Goal: Task Accomplishment & Management: Complete application form

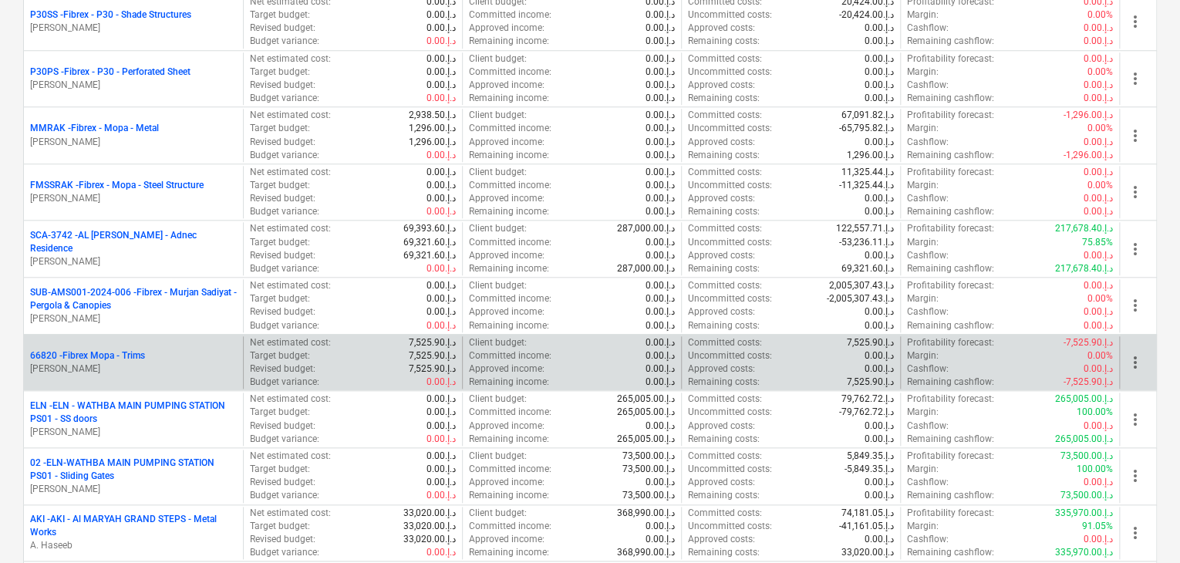
scroll to position [694, 0]
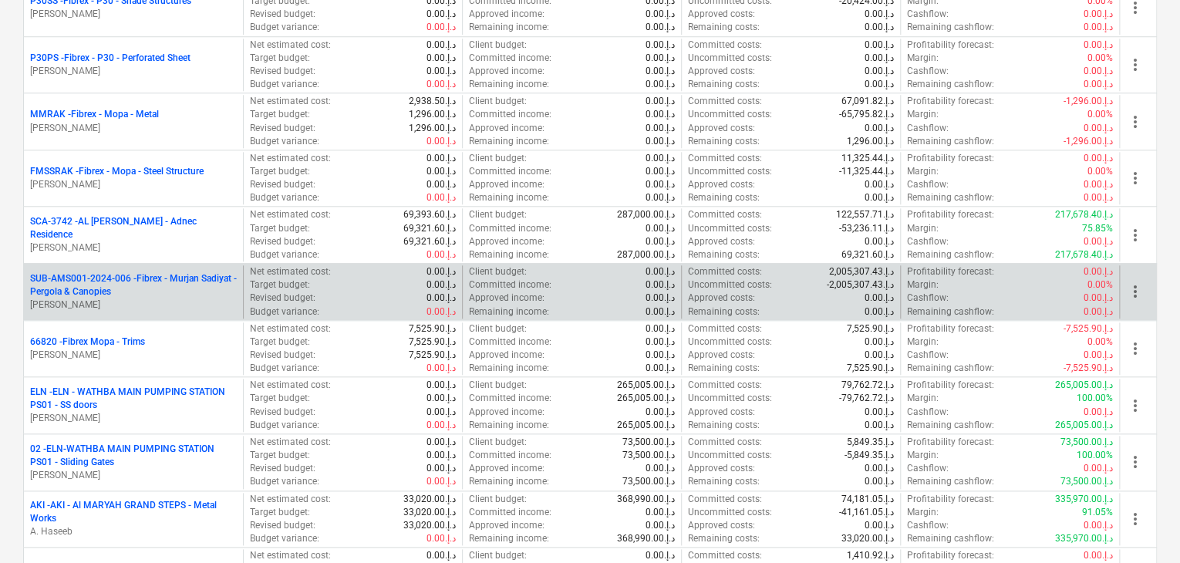
click at [164, 292] on p "SUB-AMS001-2024-006 - Fibrex - Murjan Sadiyat - Pergola & Canopies" at bounding box center [133, 285] width 207 height 26
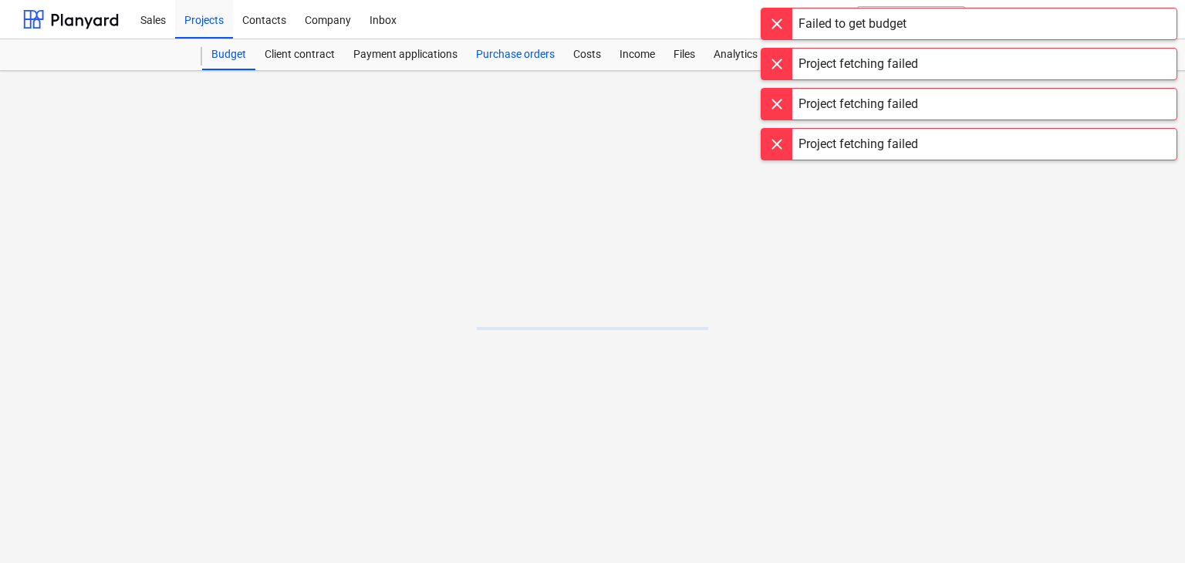
click at [508, 52] on div "Purchase orders" at bounding box center [515, 54] width 97 height 31
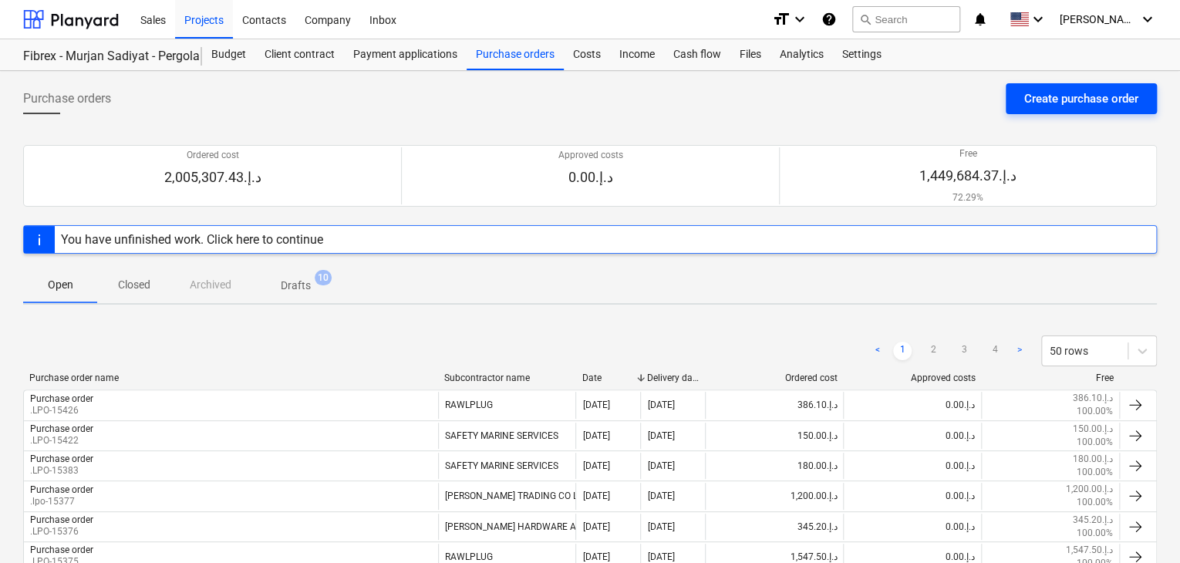
click at [1051, 93] on div "Create purchase order" at bounding box center [1081, 99] width 114 height 20
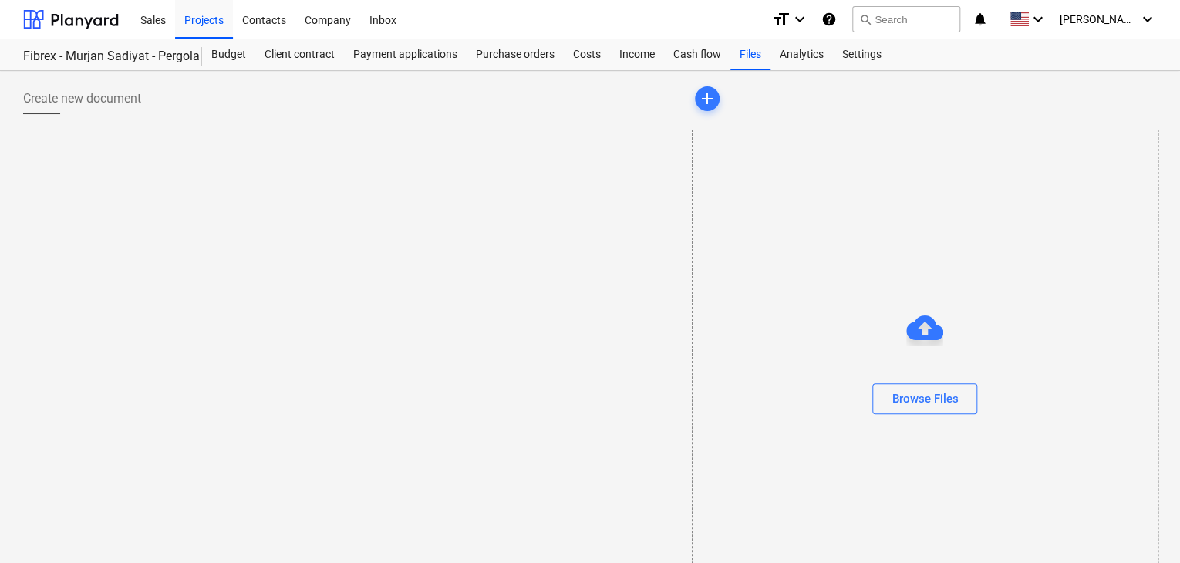
click at [498, 167] on div "Create new document" at bounding box center [351, 344] width 669 height 535
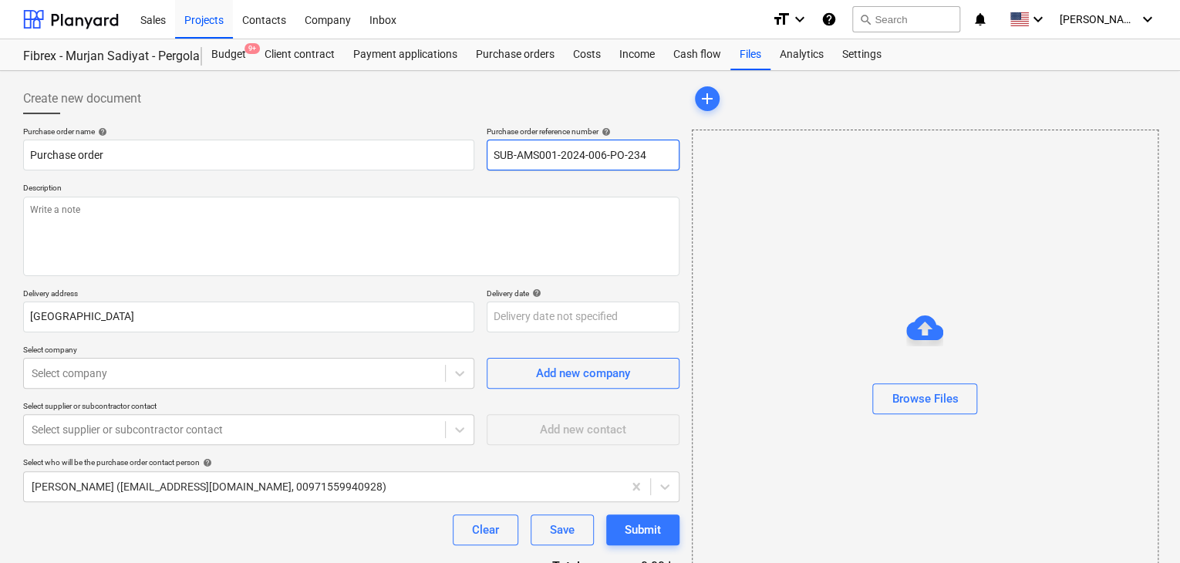
drag, startPoint x: 648, startPoint y: 152, endPoint x: 484, endPoint y: 152, distance: 163.5
click at [484, 152] on div "Purchase order name help Purchase order Purchase order reference number help SU…" at bounding box center [351, 148] width 656 height 44
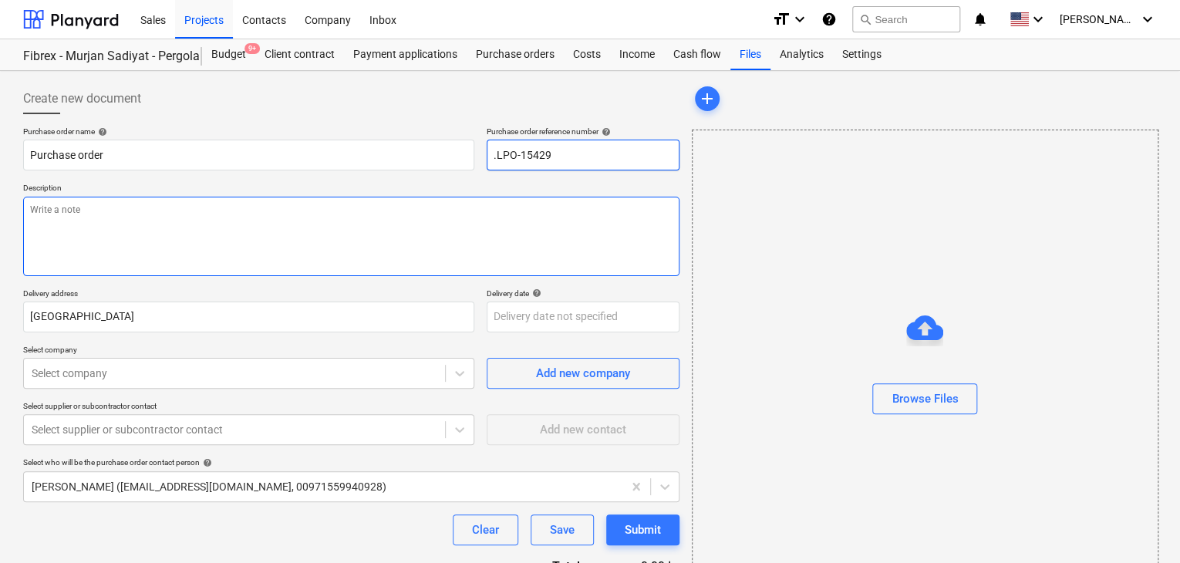
type input ".LPO-15429"
click at [342, 244] on textarea at bounding box center [351, 236] width 656 height 79
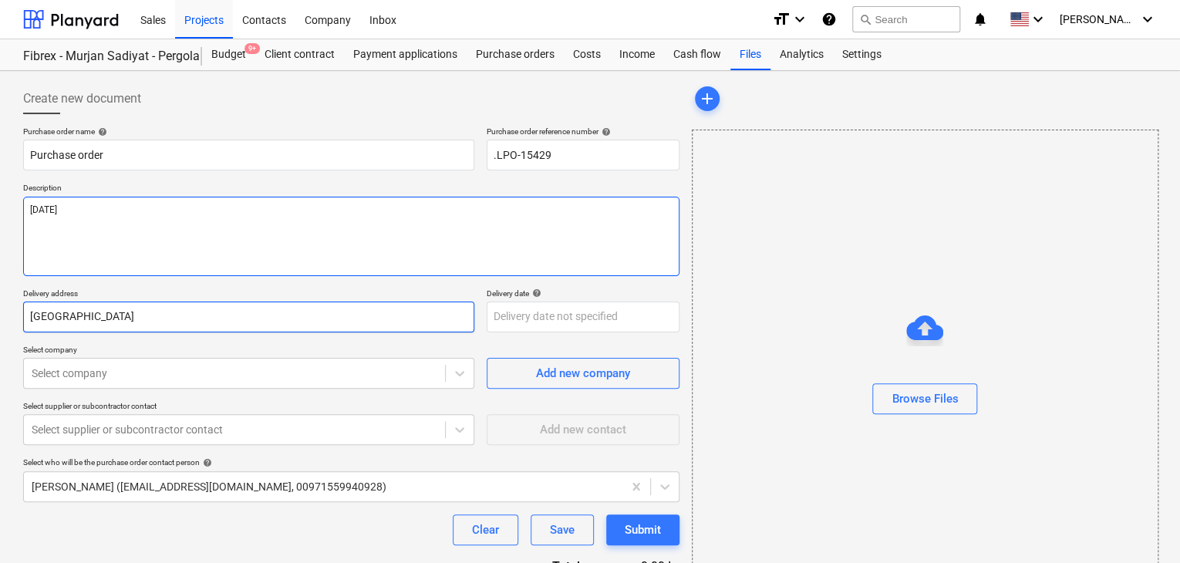
type textarea "[DATE]"
click at [93, 321] on input "[GEOGRAPHIC_DATA]" at bounding box center [248, 317] width 451 height 31
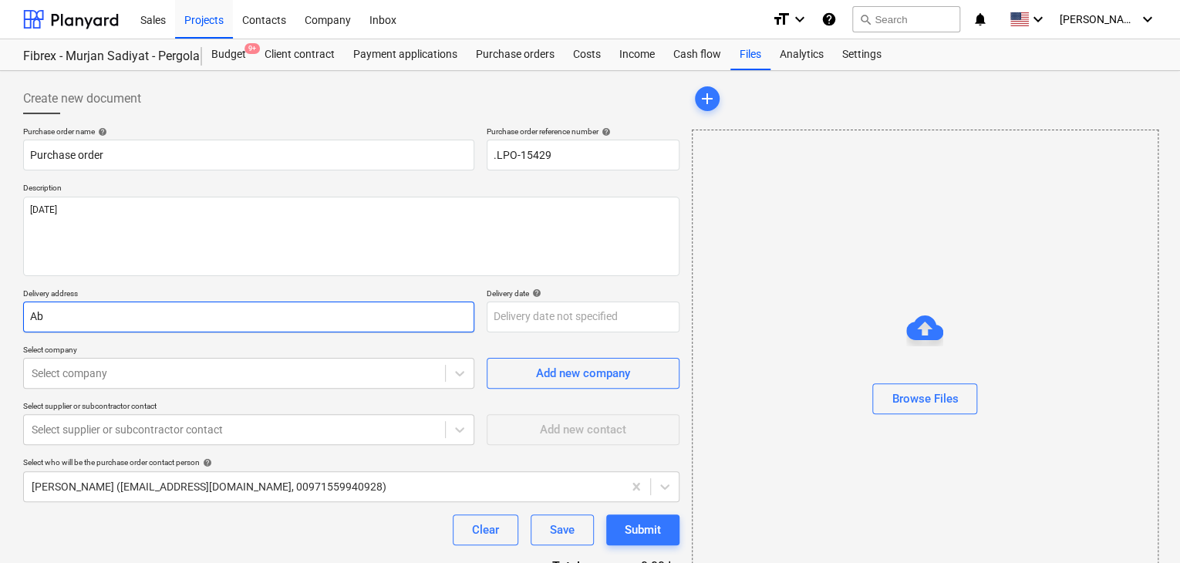
type input "A"
type input "LUCKY ENGINEERING SERVICES"
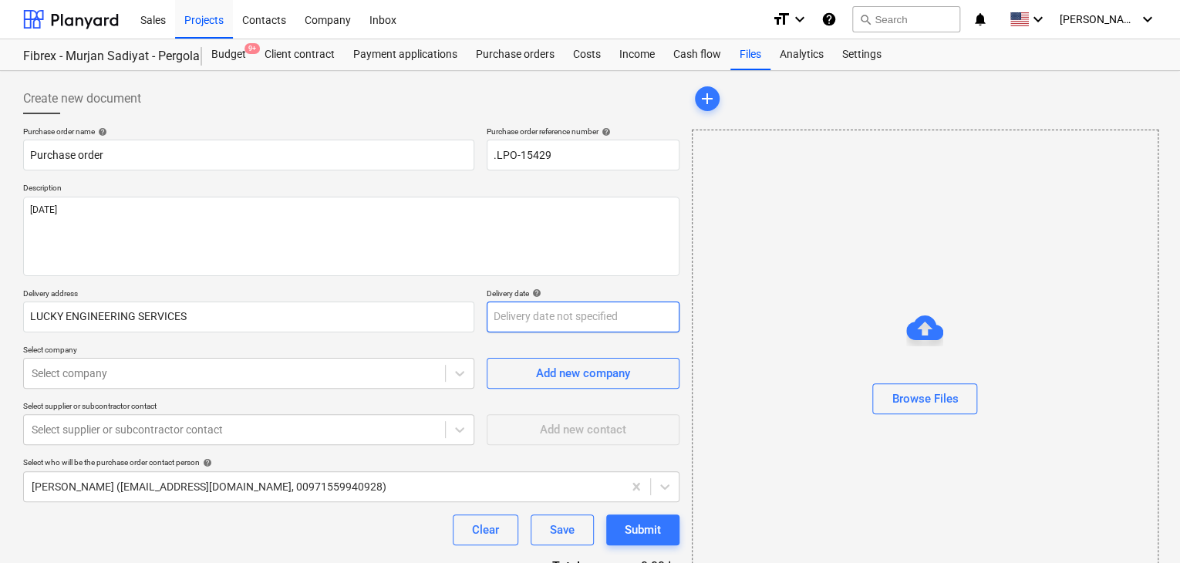
click at [499, 309] on body "Sales Projects Contacts Company Inbox format_size keyboard_arrow_down help sear…" at bounding box center [590, 281] width 1180 height 563
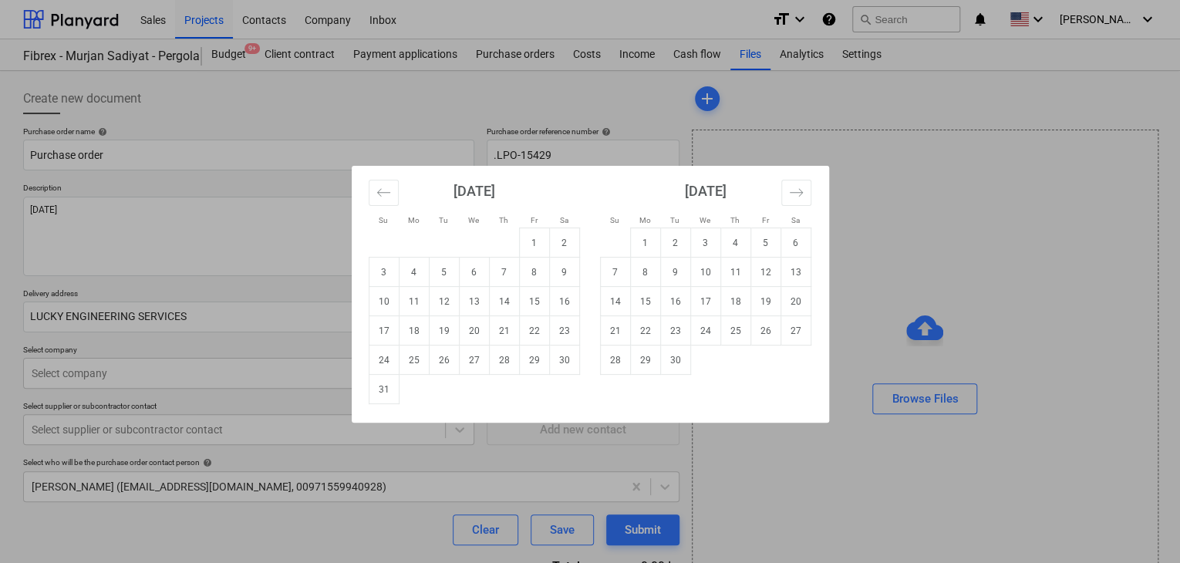
click at [390, 396] on td "31" at bounding box center [384, 389] width 30 height 29
type input "[DATE]"
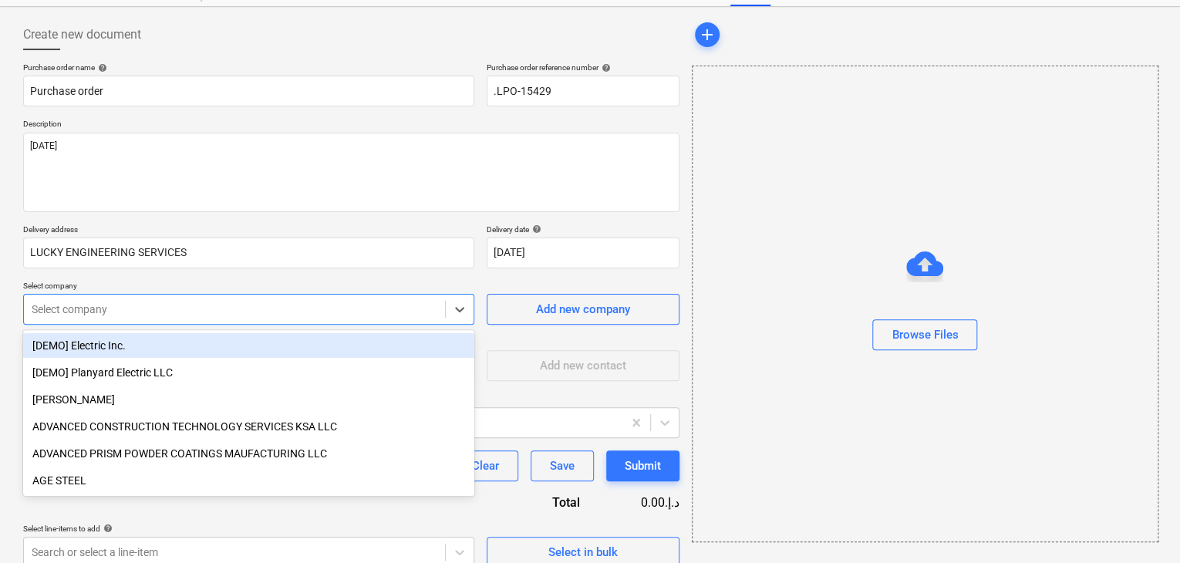
click at [268, 371] on body "Sales Projects Contacts Company Inbox format_size keyboard_arrow_down help sear…" at bounding box center [590, 217] width 1180 height 563
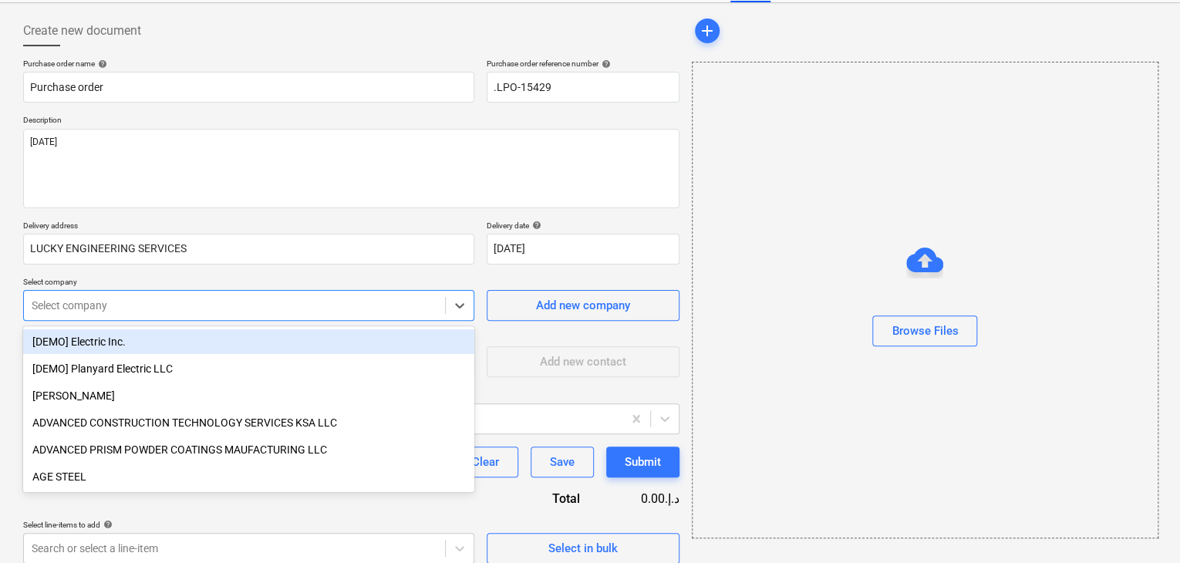
scroll to position [72, 0]
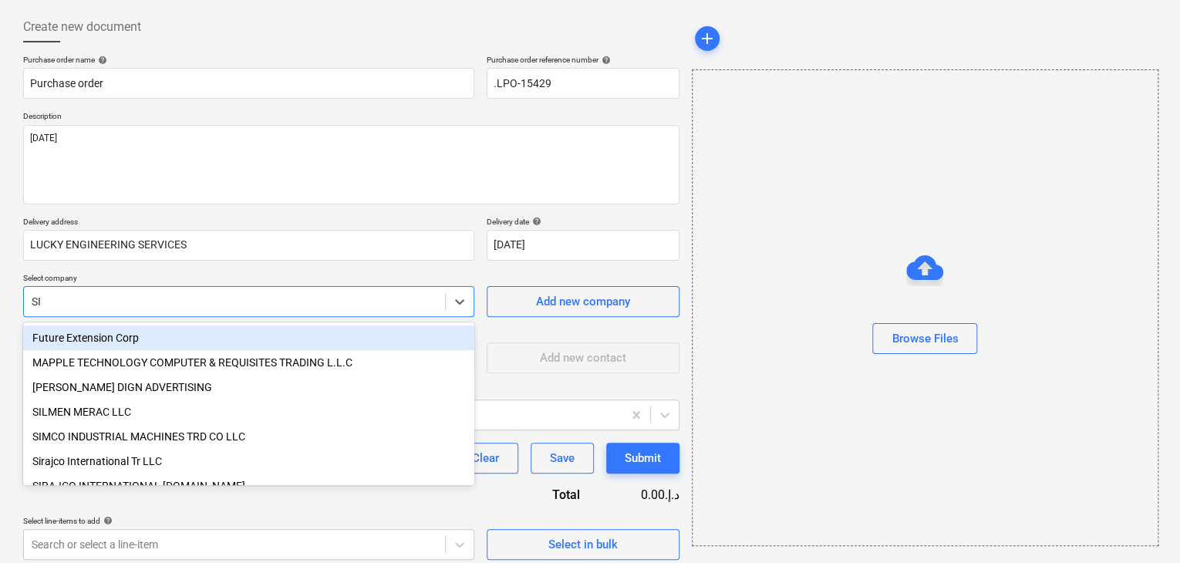
type input "SIR"
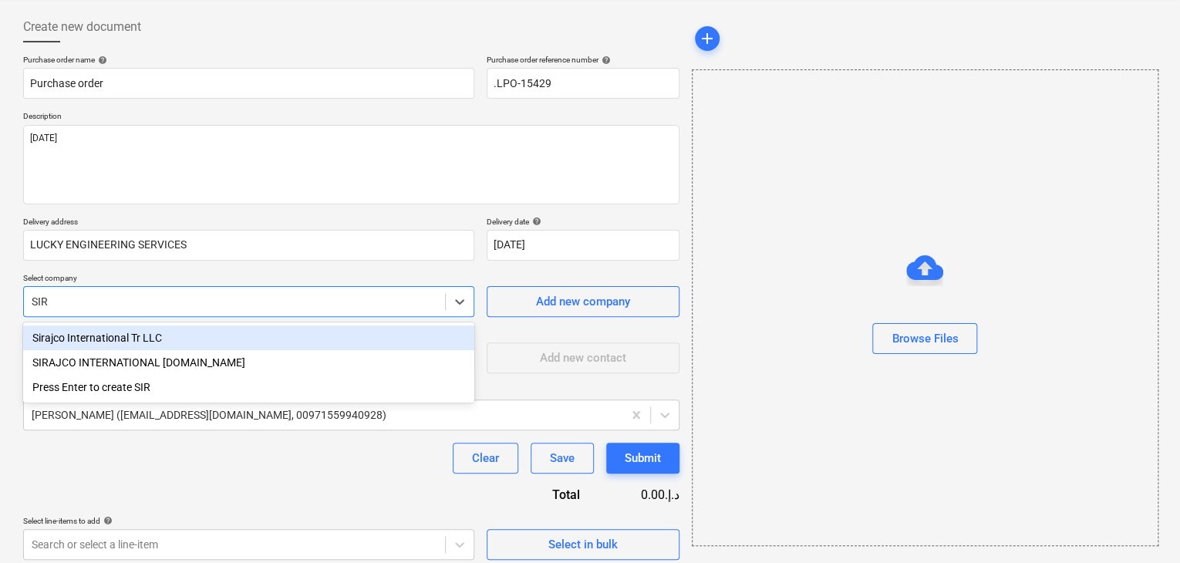
click at [218, 342] on div "Sirajco International Tr LLC" at bounding box center [248, 337] width 451 height 25
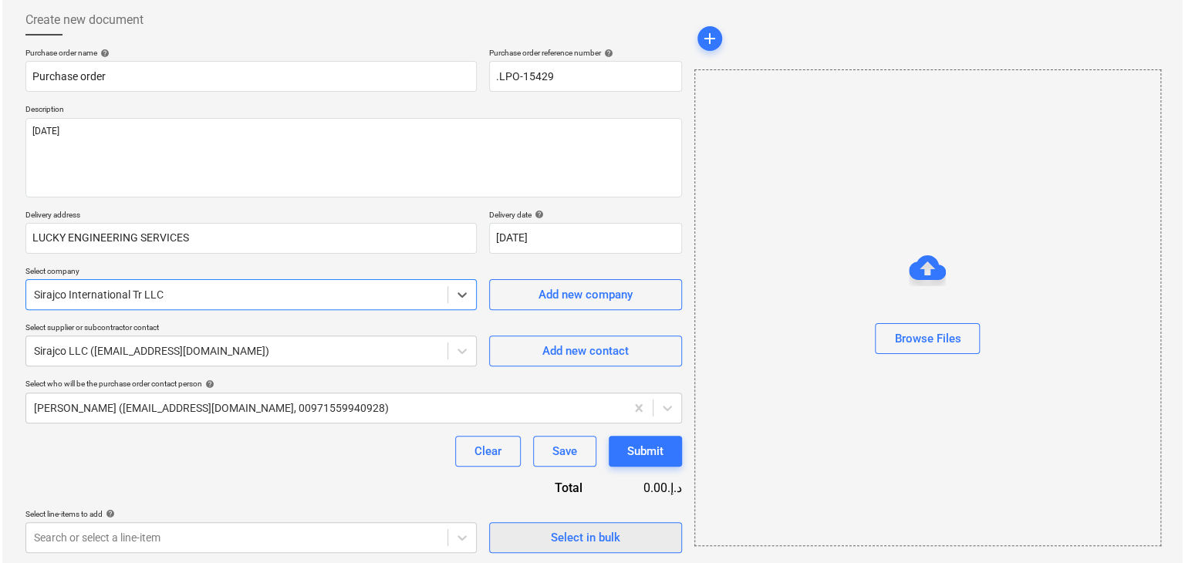
scroll to position [80, 0]
click at [557, 531] on div "Select in bulk" at bounding box center [582, 536] width 69 height 20
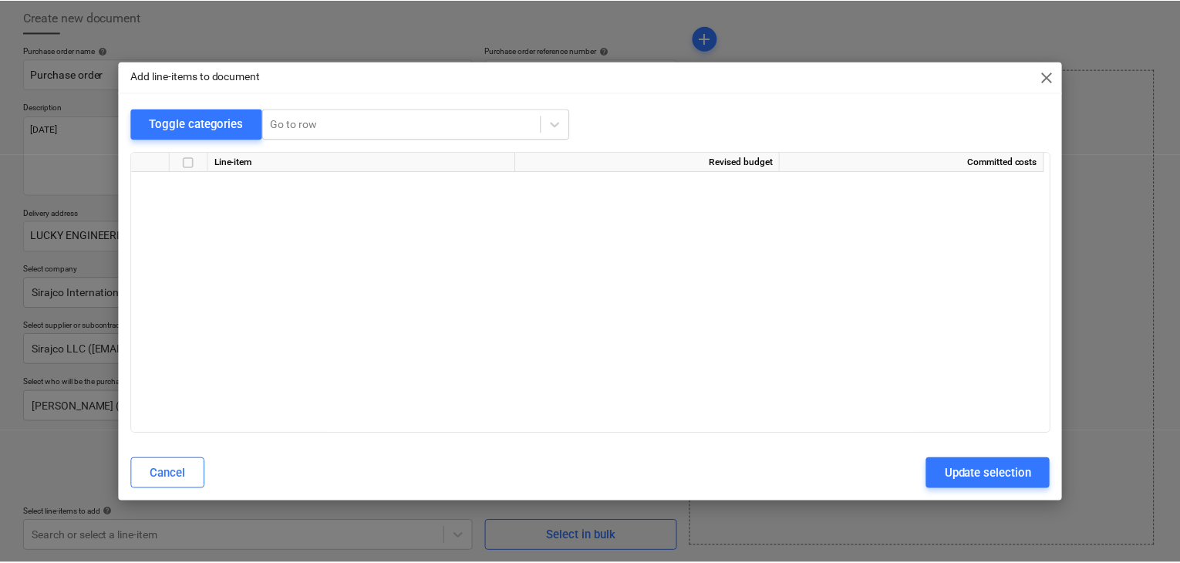
scroll to position [7182, 0]
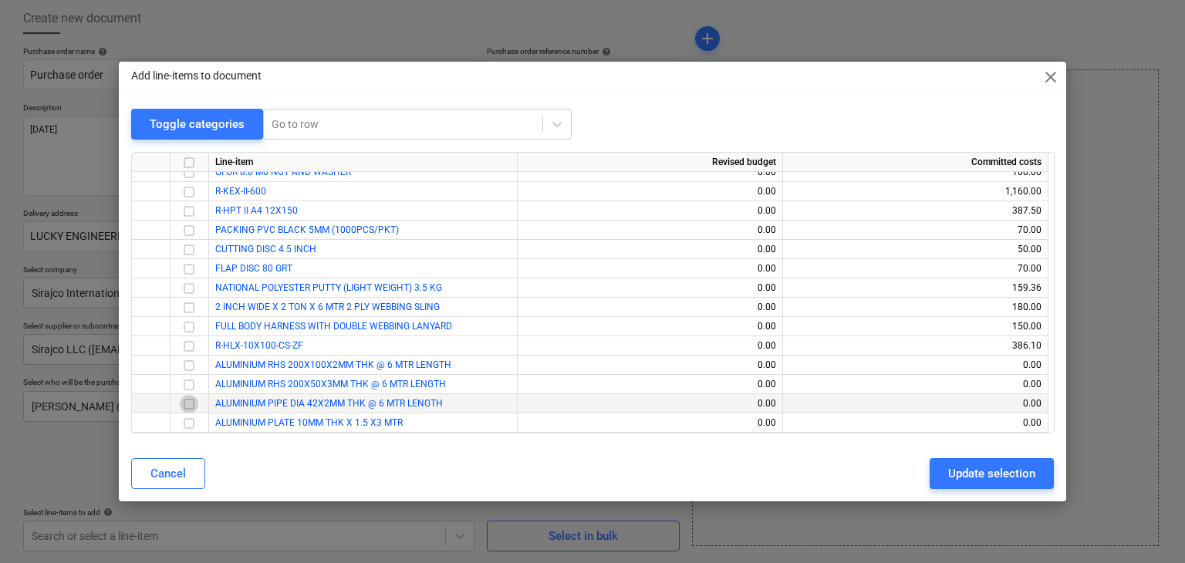
click at [187, 401] on input "checkbox" at bounding box center [189, 404] width 19 height 19
drag, startPoint x: 983, startPoint y: 476, endPoint x: 618, endPoint y: 509, distance: 367.1
click at [983, 475] on div "Update selection" at bounding box center [991, 474] width 87 height 20
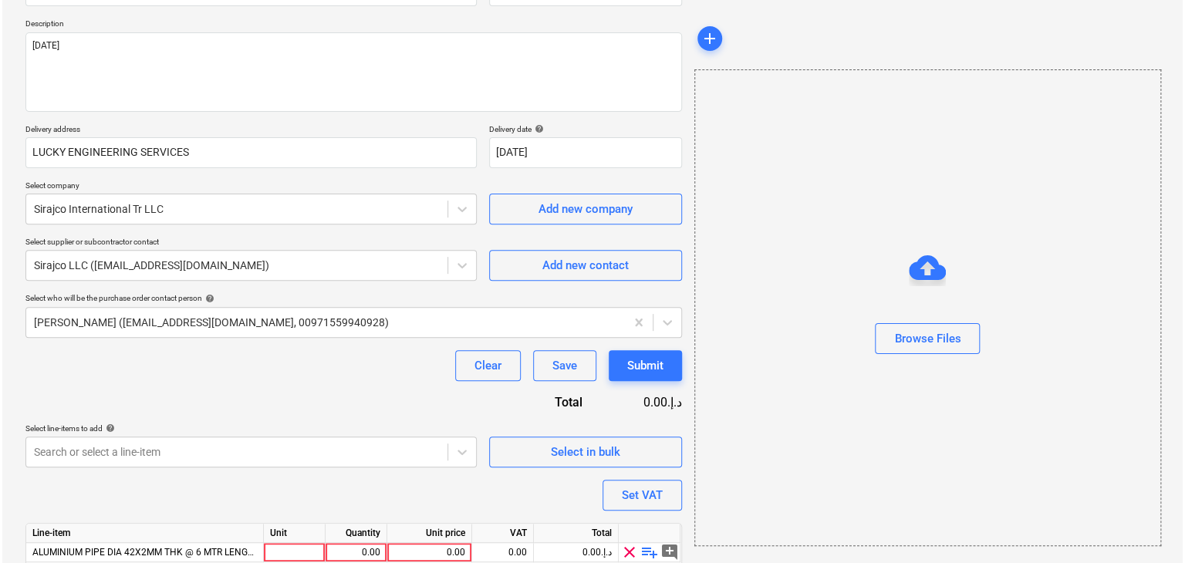
scroll to position [225, 0]
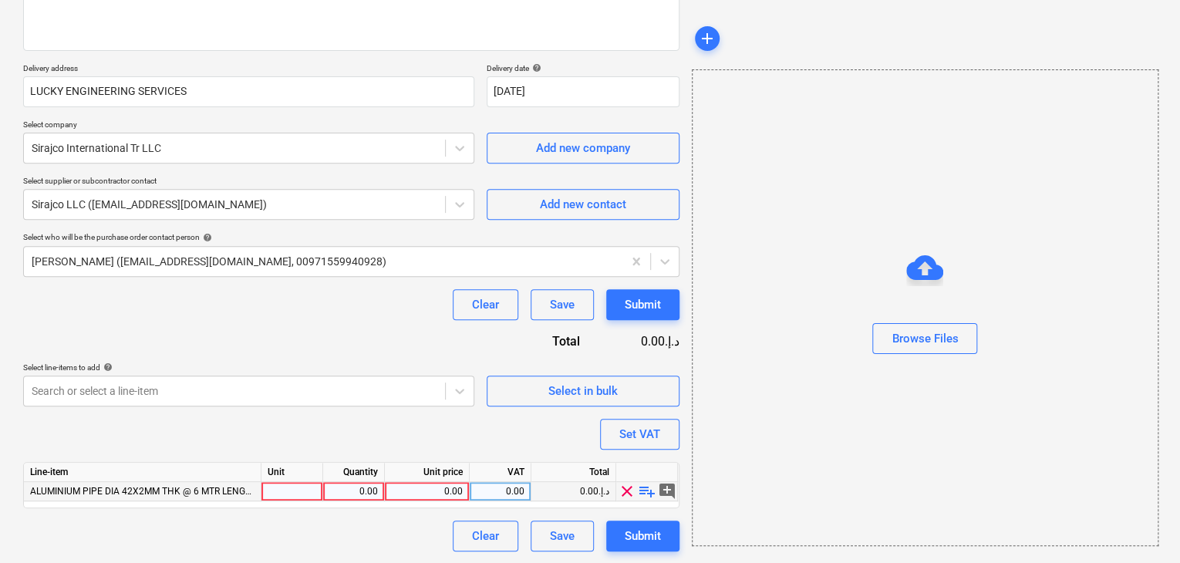
click at [309, 497] on div at bounding box center [292, 491] width 62 height 19
type input "NOS"
click at [377, 489] on div "0.00" at bounding box center [353, 491] width 49 height 19
type input "1"
click at [432, 494] on div "0.00" at bounding box center [427, 491] width 72 height 19
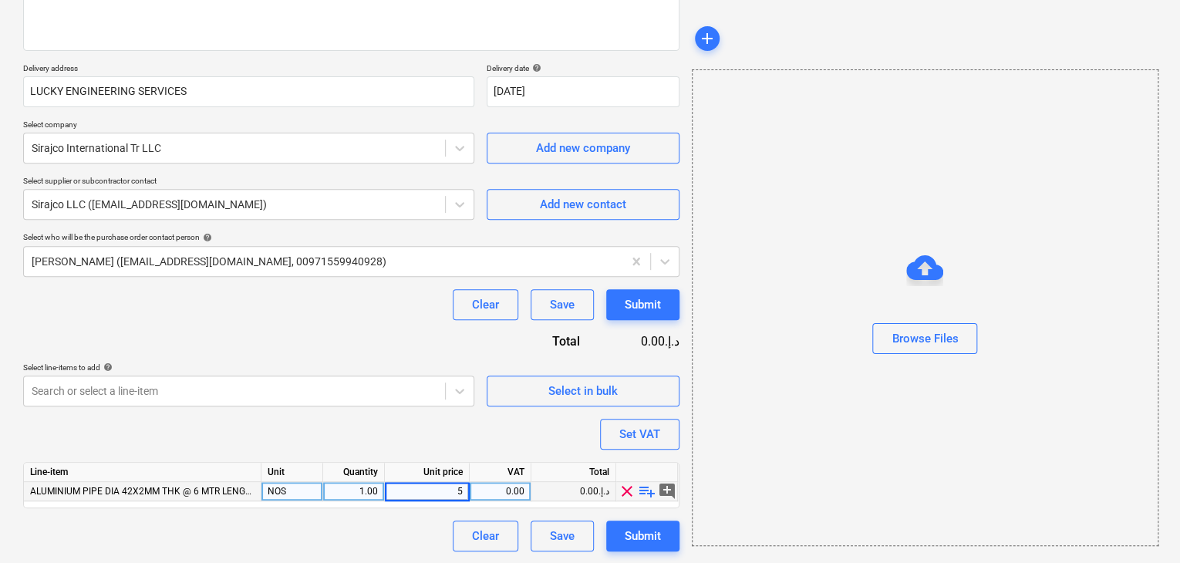
type input "58"
drag, startPoint x: 747, startPoint y: 393, endPoint x: 730, endPoint y: 399, distance: 17.1
click at [745, 395] on div "Browse Files" at bounding box center [925, 307] width 467 height 477
click at [624, 439] on div "Set VAT" at bounding box center [639, 434] width 41 height 20
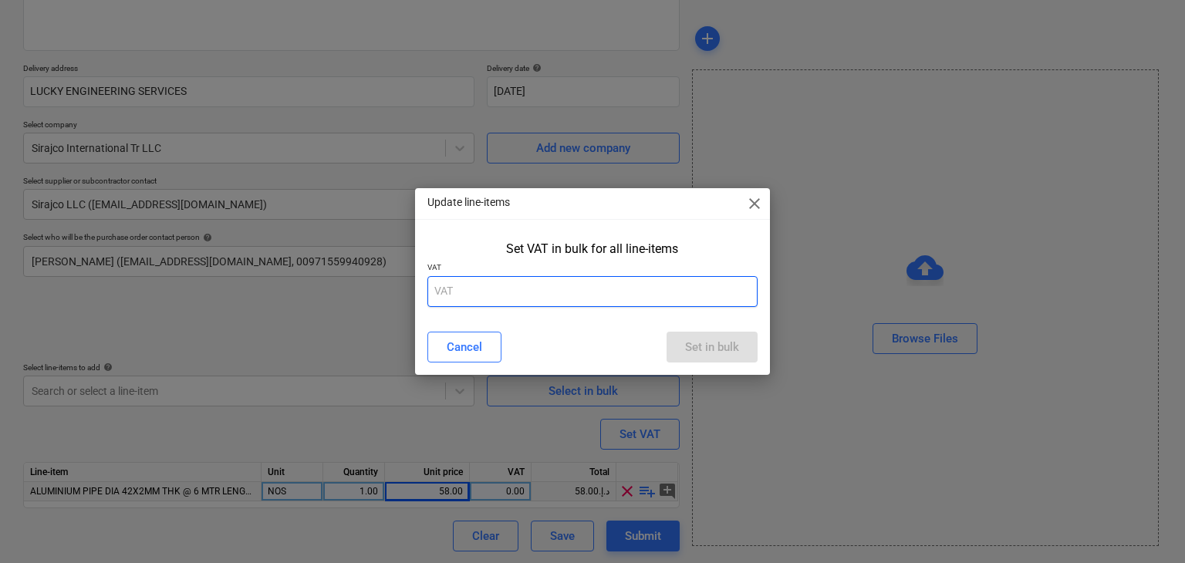
click at [555, 288] on input "text" at bounding box center [592, 291] width 331 height 31
type input "5"
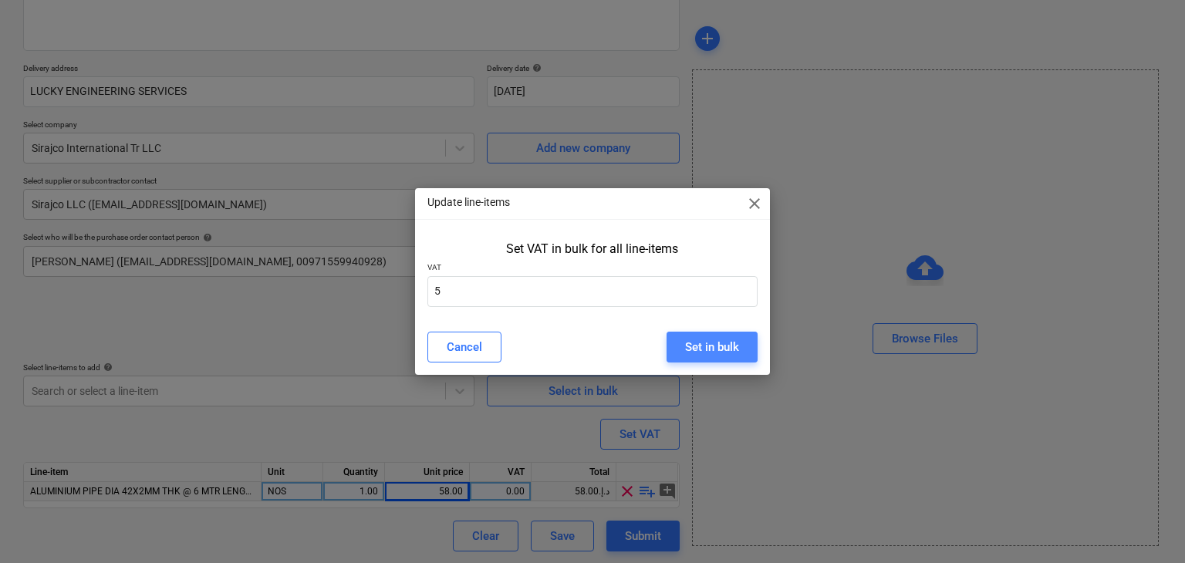
click at [716, 338] on div "Set in bulk" at bounding box center [712, 347] width 54 height 20
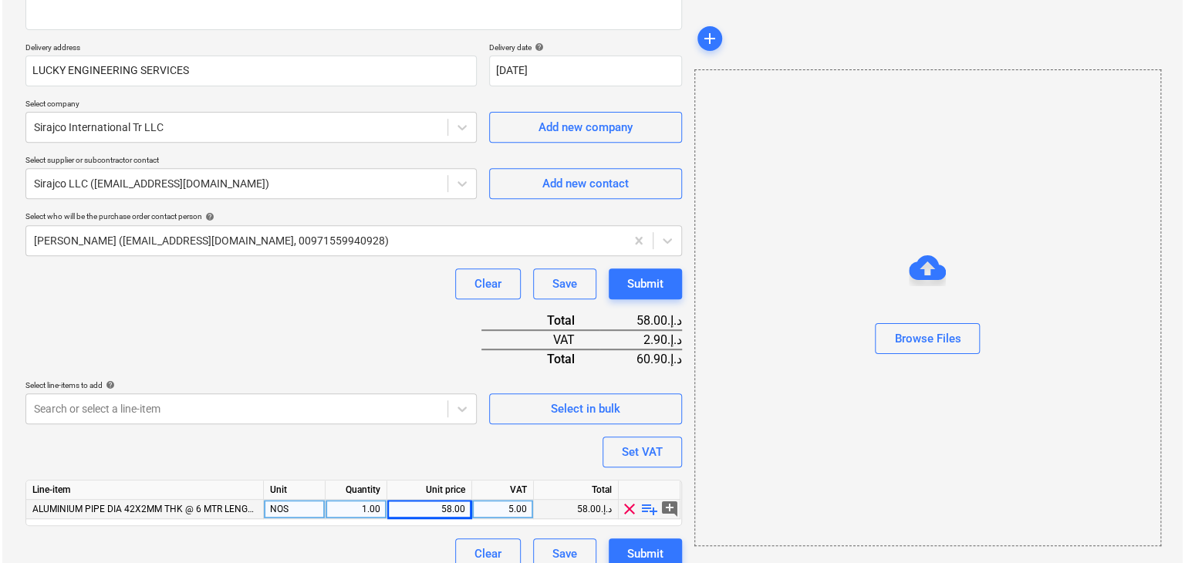
scroll to position [264, 0]
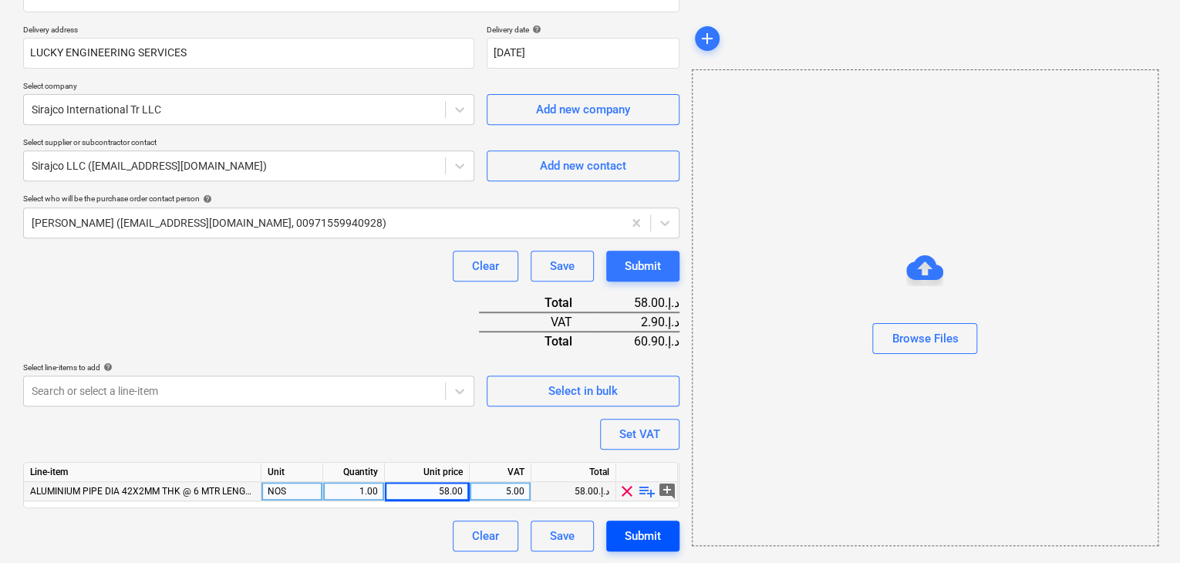
click at [644, 526] on div "Submit" at bounding box center [643, 536] width 36 height 20
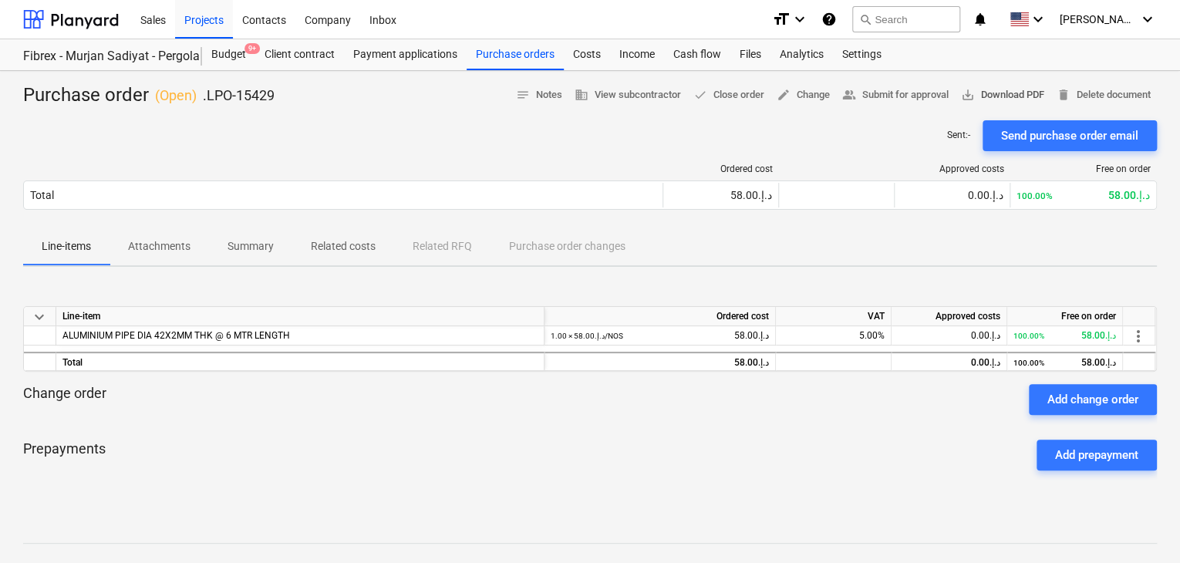
click at [978, 84] on button "save_alt Download PDF" at bounding box center [1003, 95] width 96 height 24
click at [1021, 91] on span "save_alt Download PDF" at bounding box center [1002, 95] width 83 height 18
click at [201, 21] on div "Projects" at bounding box center [204, 18] width 58 height 39
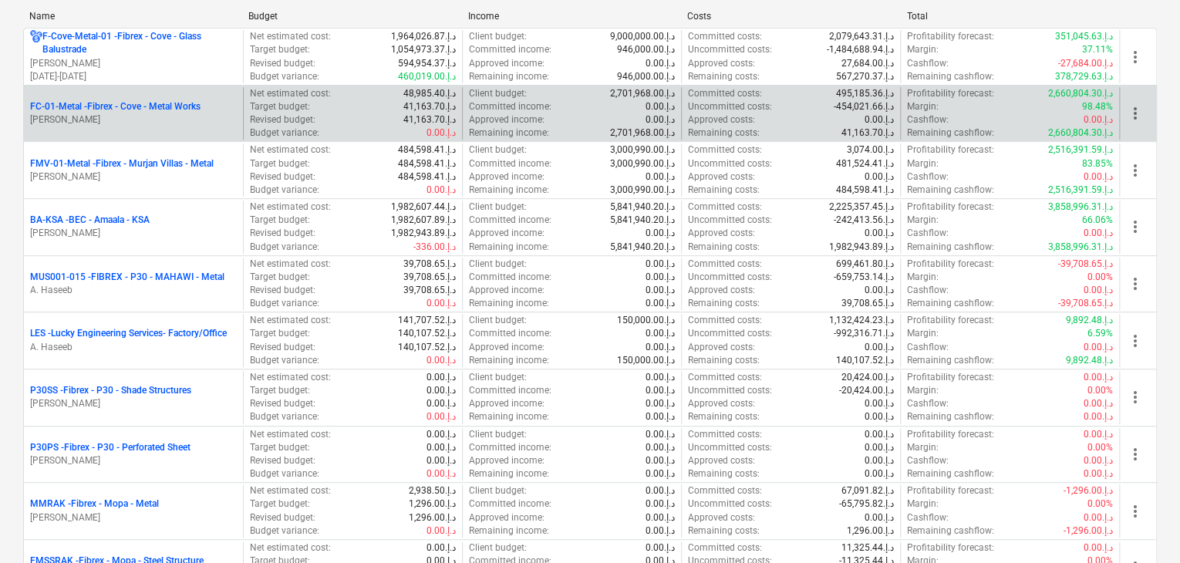
scroll to position [309, 0]
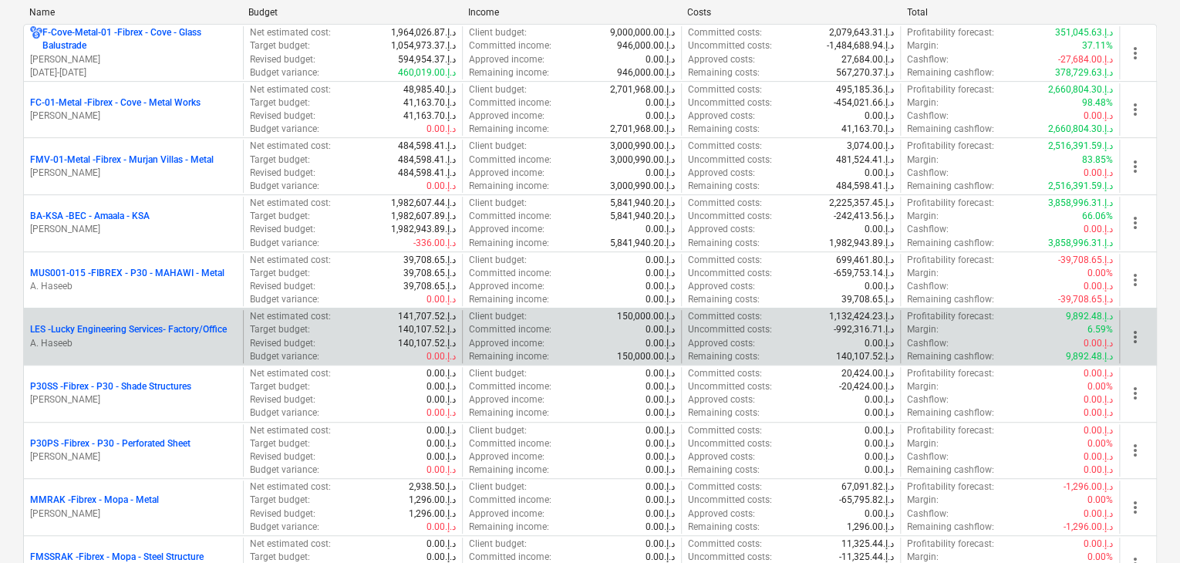
click at [108, 339] on p "A. Haseeb" at bounding box center [133, 343] width 207 height 13
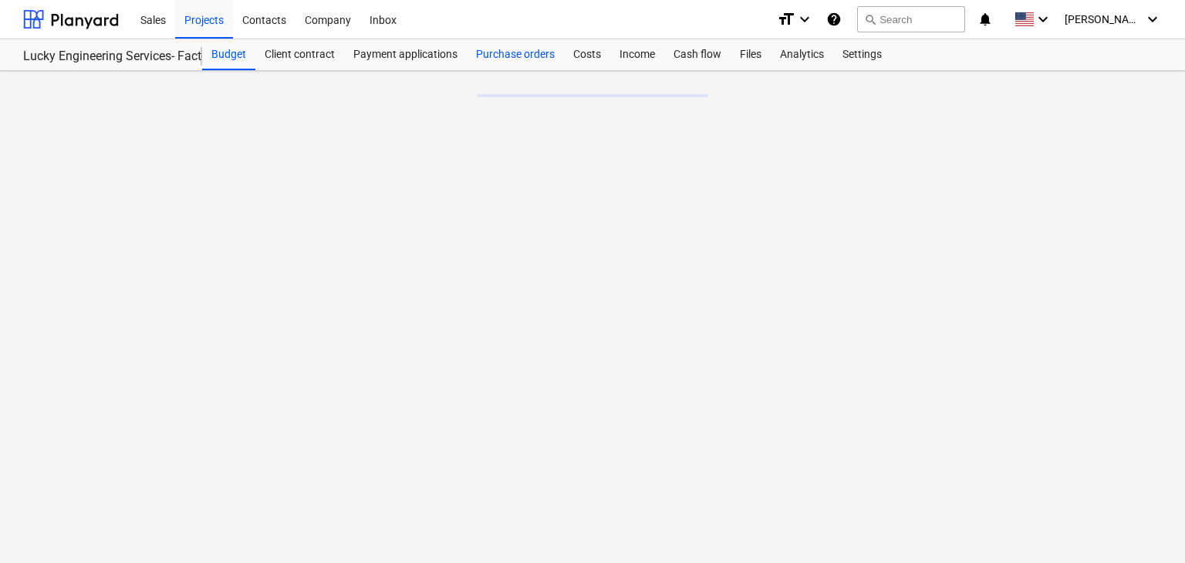
click at [494, 41] on div "Purchase orders" at bounding box center [515, 54] width 97 height 31
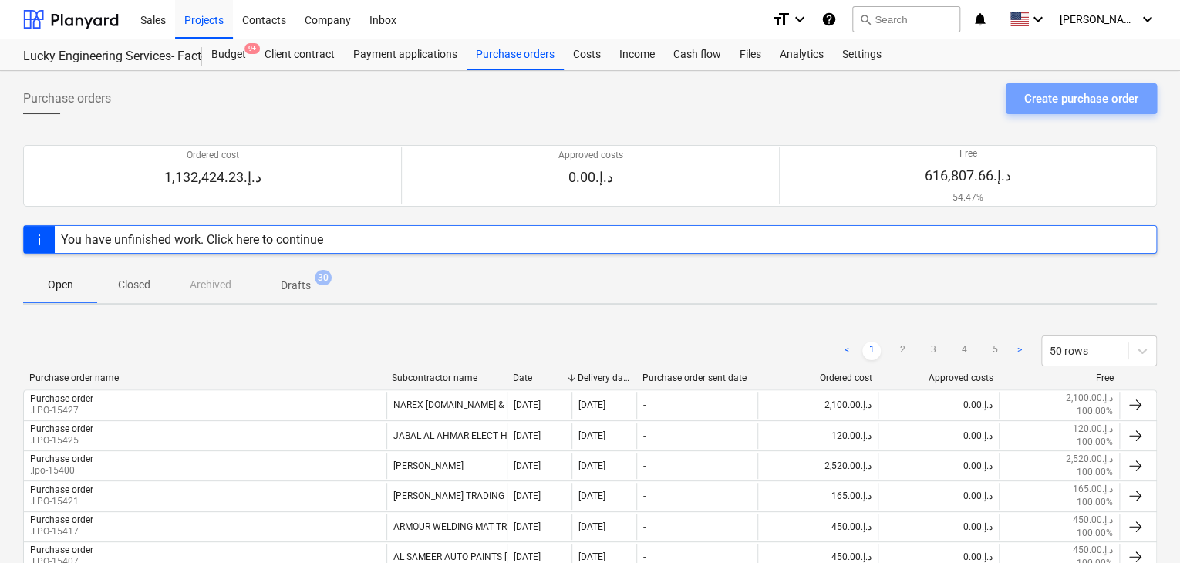
click at [1030, 100] on div "Create purchase order" at bounding box center [1081, 99] width 114 height 20
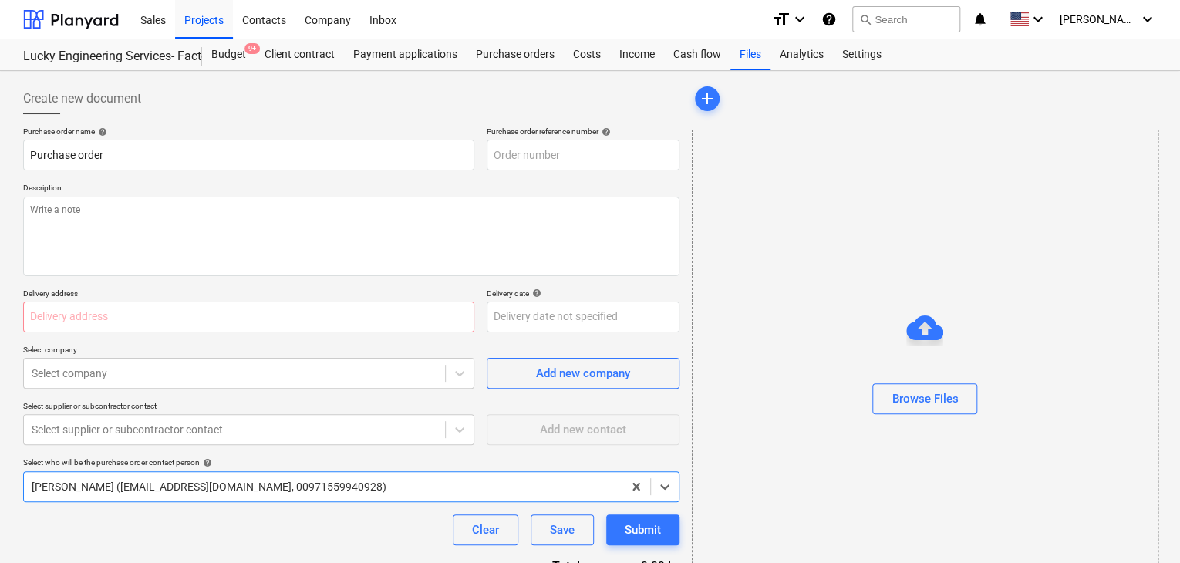
type input "LES-PO-509"
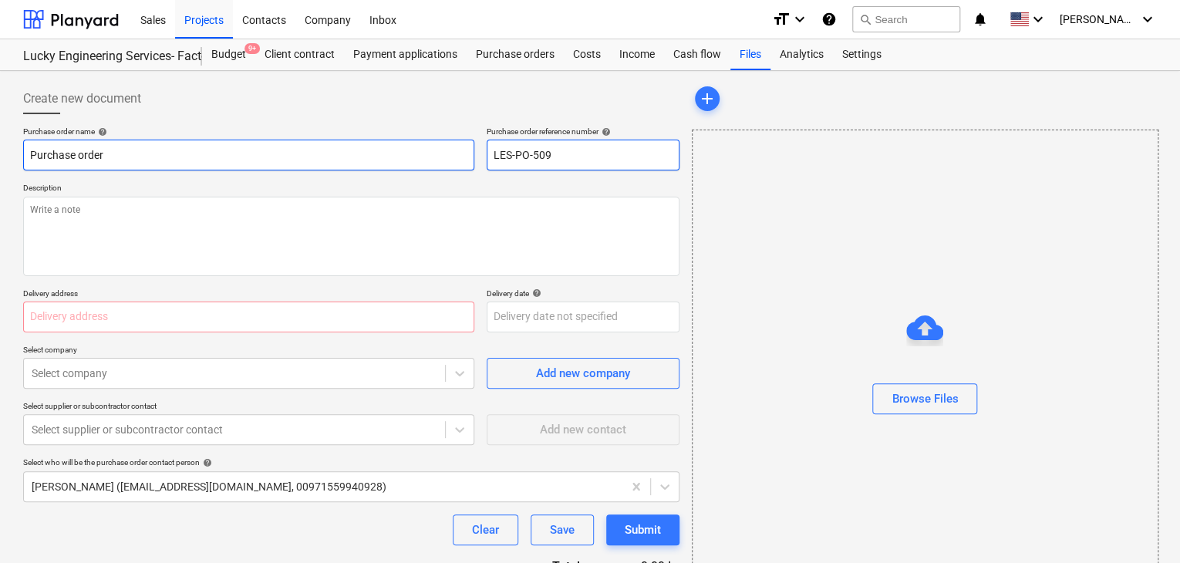
drag, startPoint x: 563, startPoint y: 156, endPoint x: 405, endPoint y: 152, distance: 158.2
click at [409, 152] on div "Purchase order name help Purchase order Purchase order reference number help LE…" at bounding box center [351, 148] width 656 height 44
type input "LES-PO-50LPO9"
drag, startPoint x: 602, startPoint y: 152, endPoint x: 384, endPoint y: 152, distance: 218.3
click at [384, 152] on div "Purchase order name help Purchase order Purchase order reference number help LE…" at bounding box center [351, 148] width 656 height 44
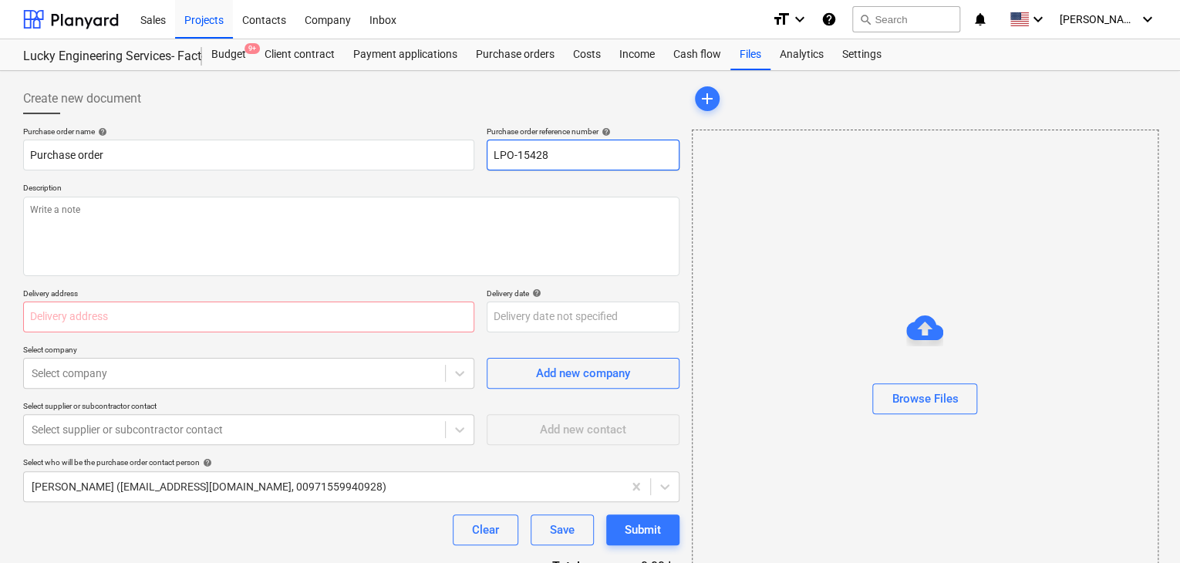
type input "LPO-15428"
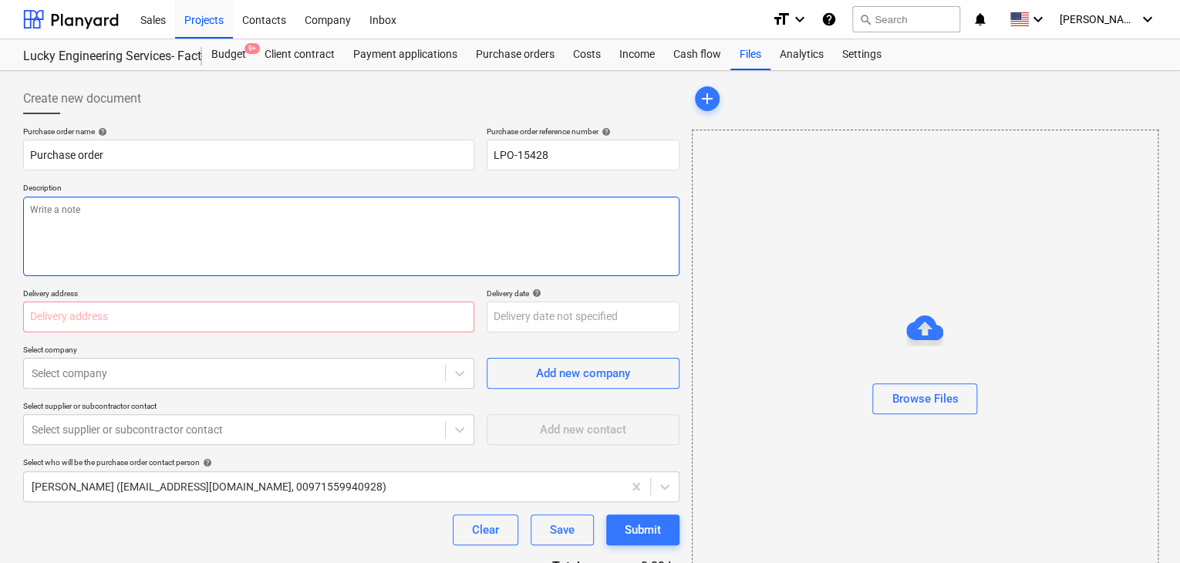
drag, startPoint x: 204, startPoint y: 293, endPoint x: 204, endPoint y: 224, distance: 68.7
click at [204, 291] on p "Delivery address" at bounding box center [248, 294] width 451 height 13
click at [205, 224] on textarea at bounding box center [351, 236] width 656 height 79
type textarea "[DATE]"
click at [62, 322] on input "text" at bounding box center [248, 317] width 451 height 31
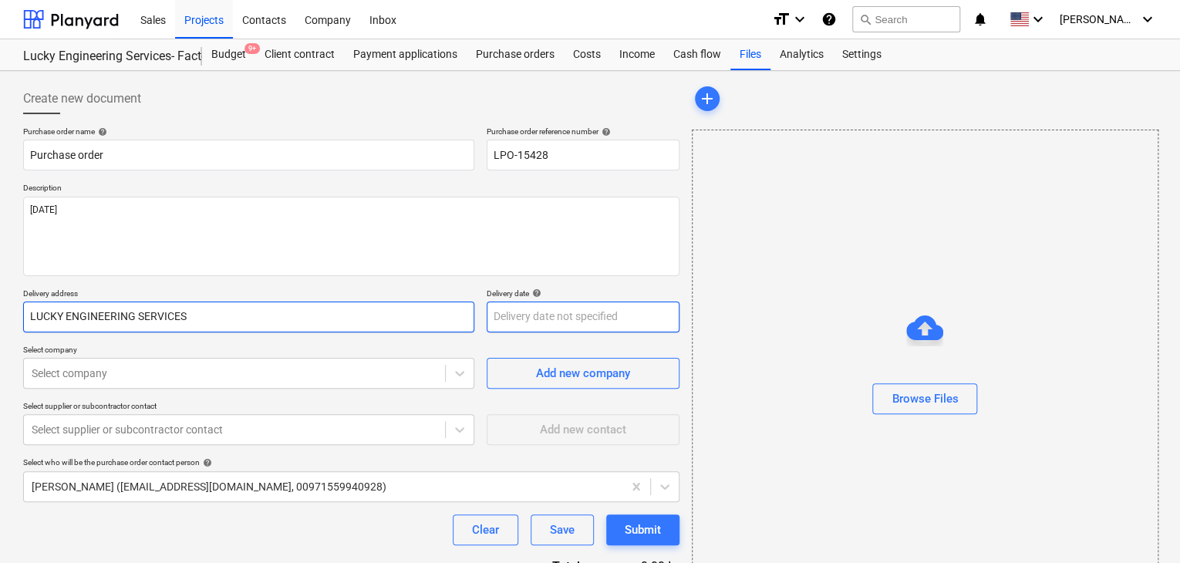
type input "LUCKY ENGINEERING SERVICES"
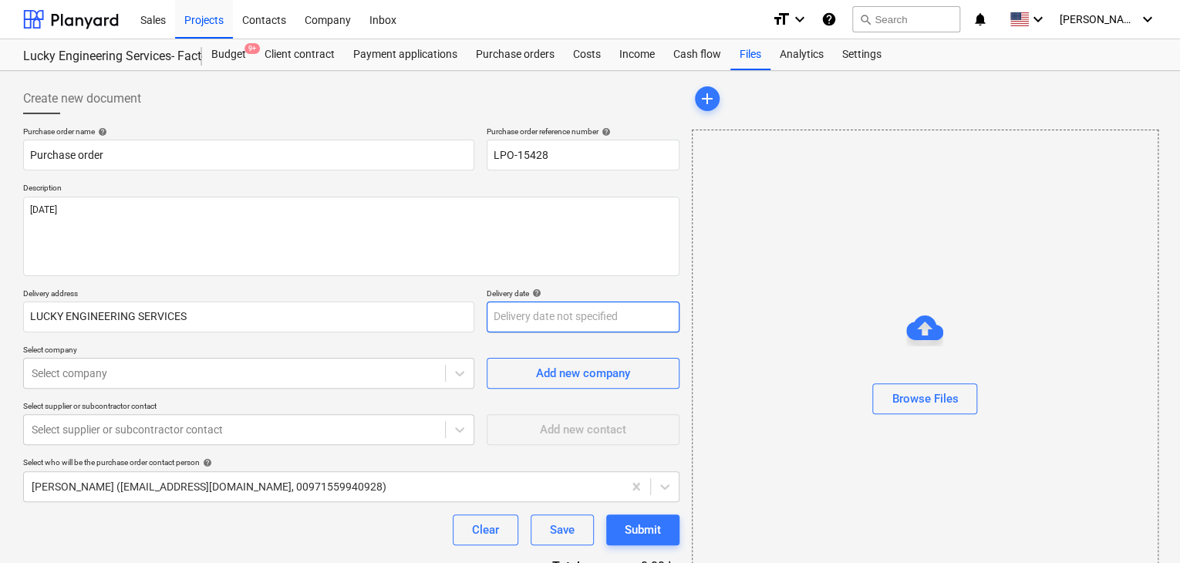
click at [541, 309] on body "Sales Projects Contacts Company Inbox format_size keyboard_arrow_down help sear…" at bounding box center [590, 281] width 1180 height 563
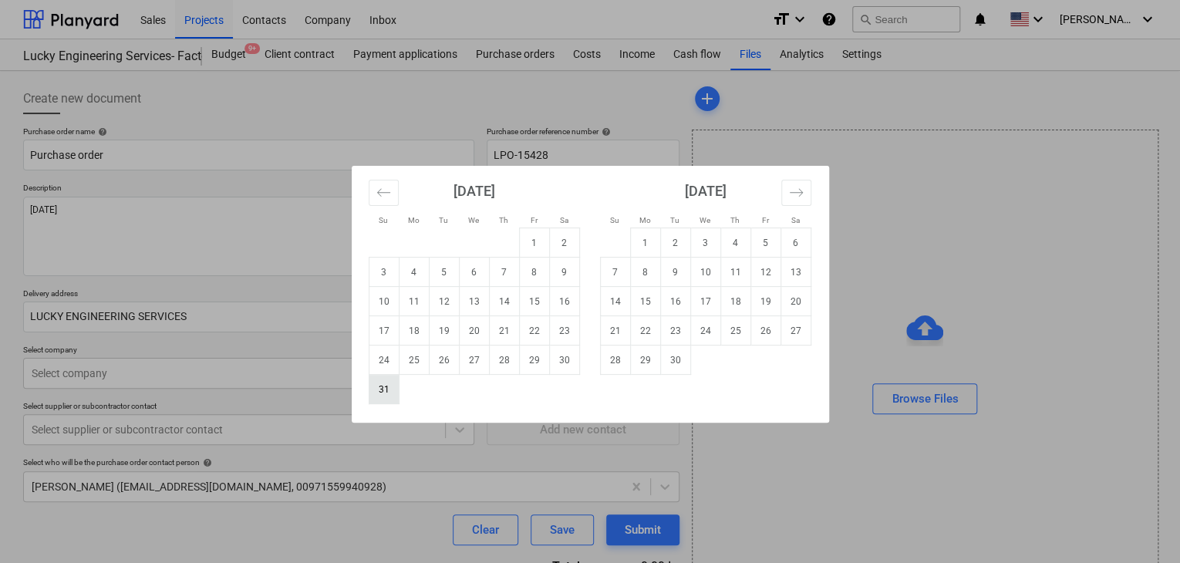
click at [375, 396] on td "31" at bounding box center [384, 389] width 30 height 29
type input "[DATE]"
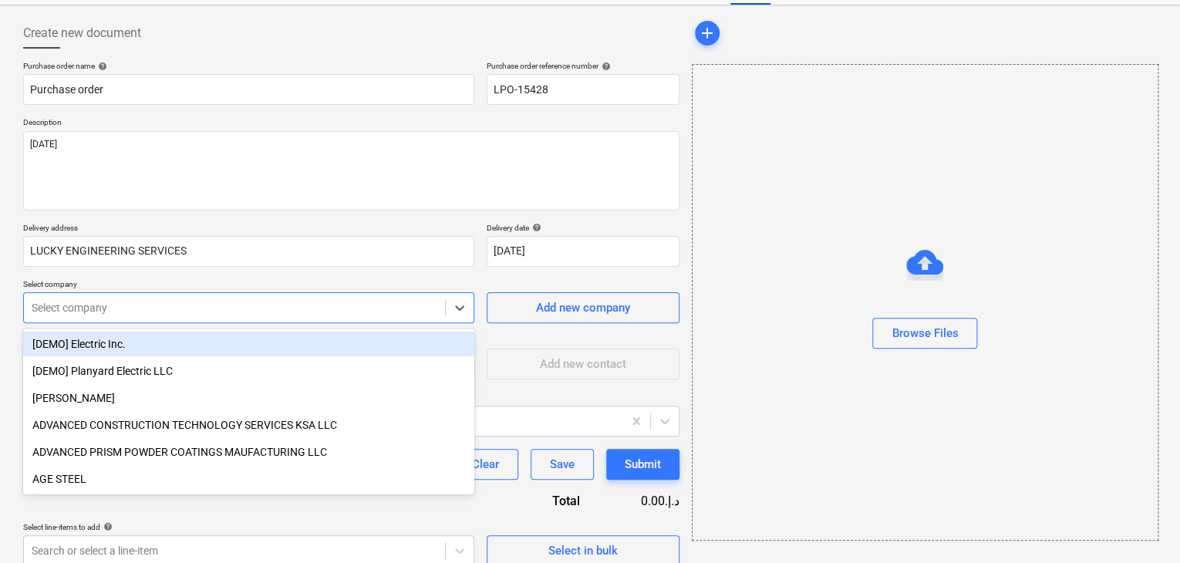
click at [150, 367] on body "Sales Projects Contacts Company Inbox format_size keyboard_arrow_down help sear…" at bounding box center [590, 215] width 1180 height 563
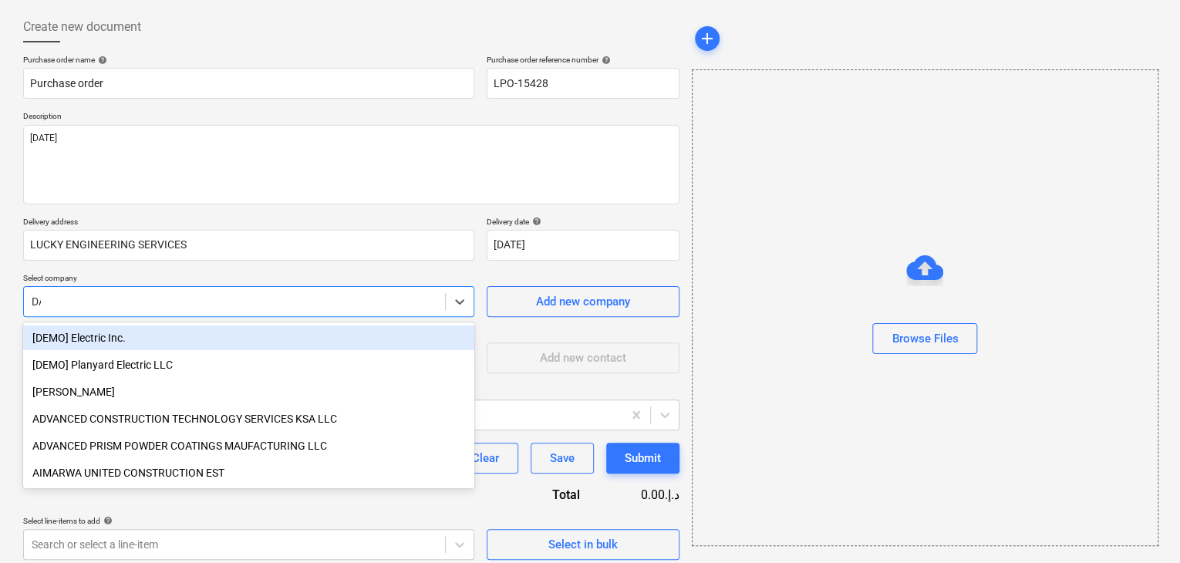
type input "DAR"
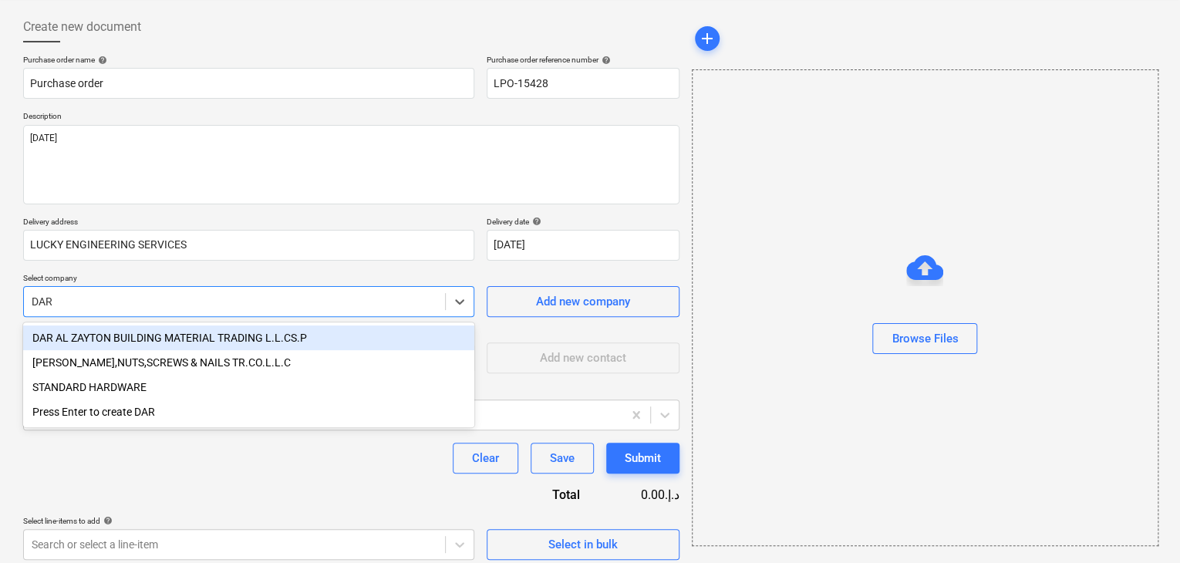
click at [164, 344] on div "DAR AL ZAYTON BUILDING MATERIAL TRADING L.L.CS.P" at bounding box center [248, 337] width 451 height 25
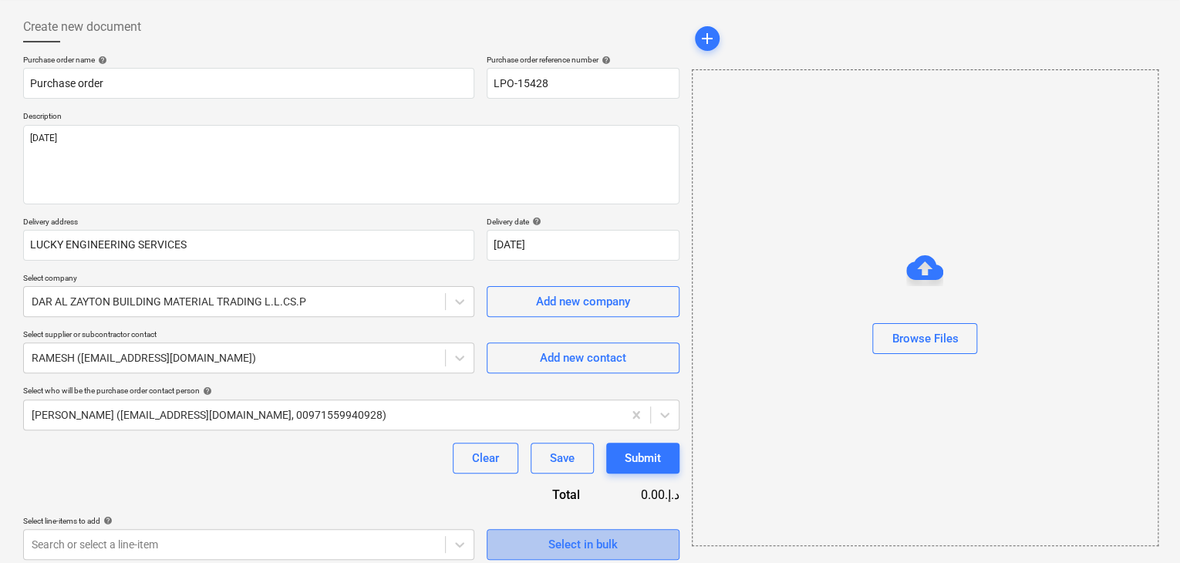
click at [617, 549] on span "Select in bulk" at bounding box center [583, 545] width 154 height 20
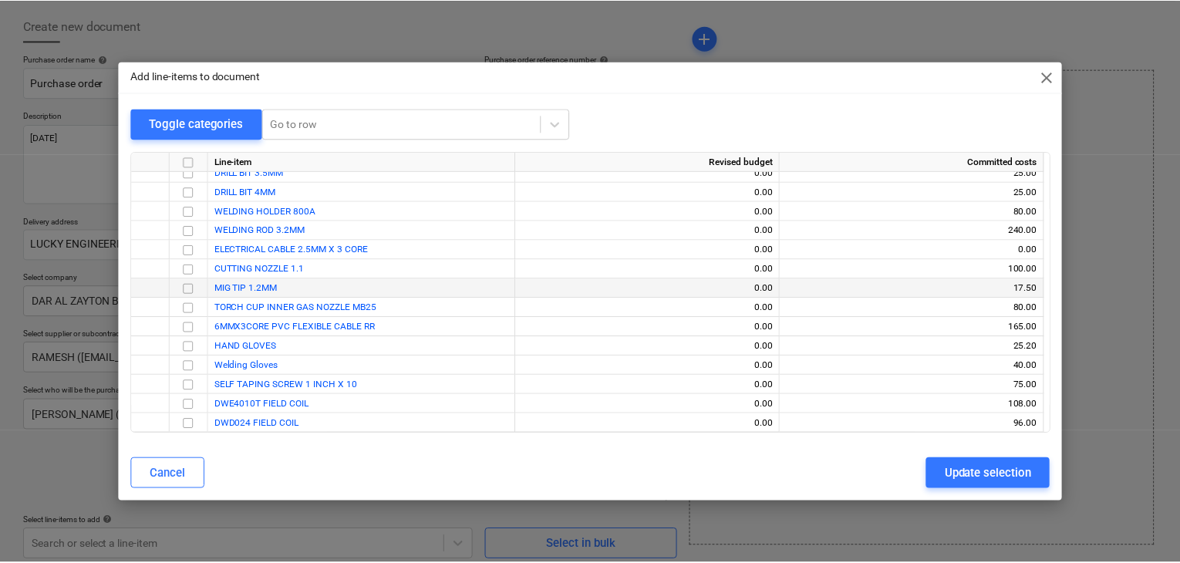
scroll to position [30668, 0]
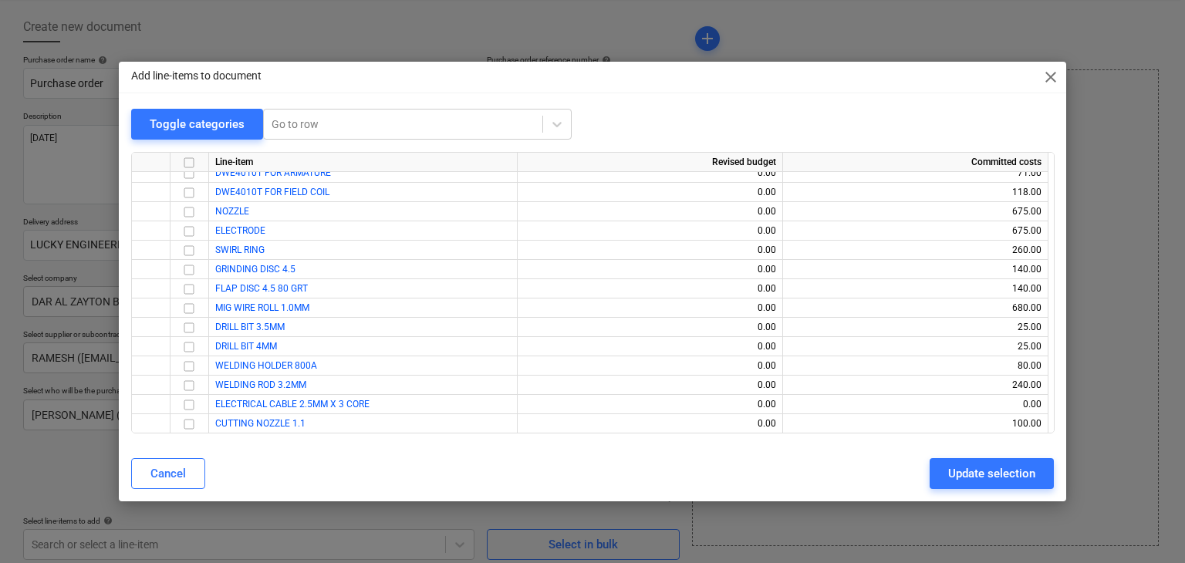
click at [1048, 76] on span "close" at bounding box center [1050, 77] width 19 height 19
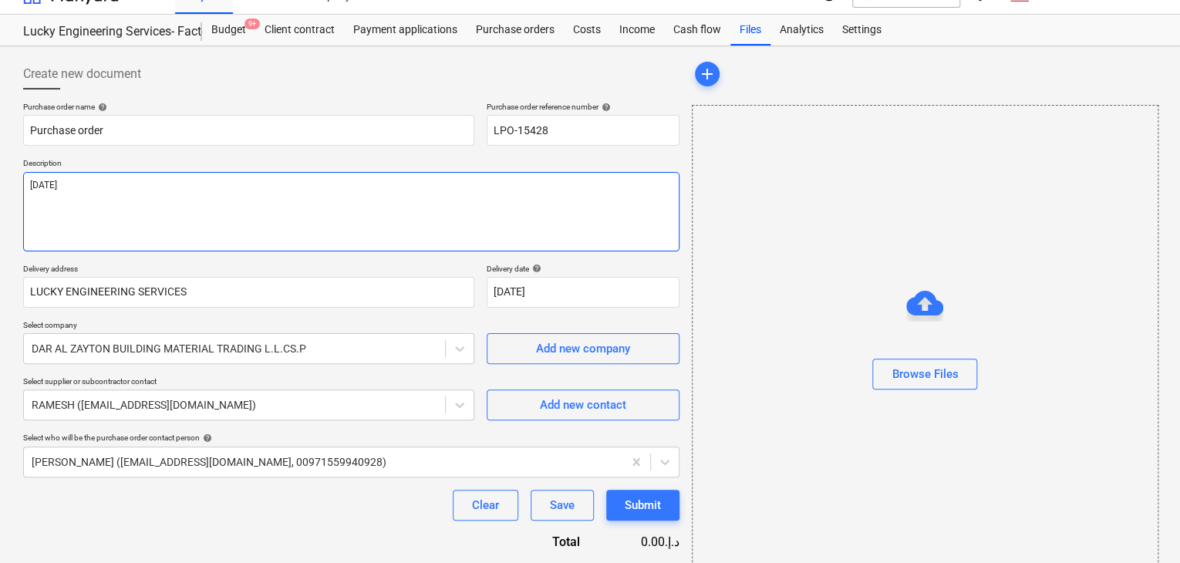
scroll to position [0, 0]
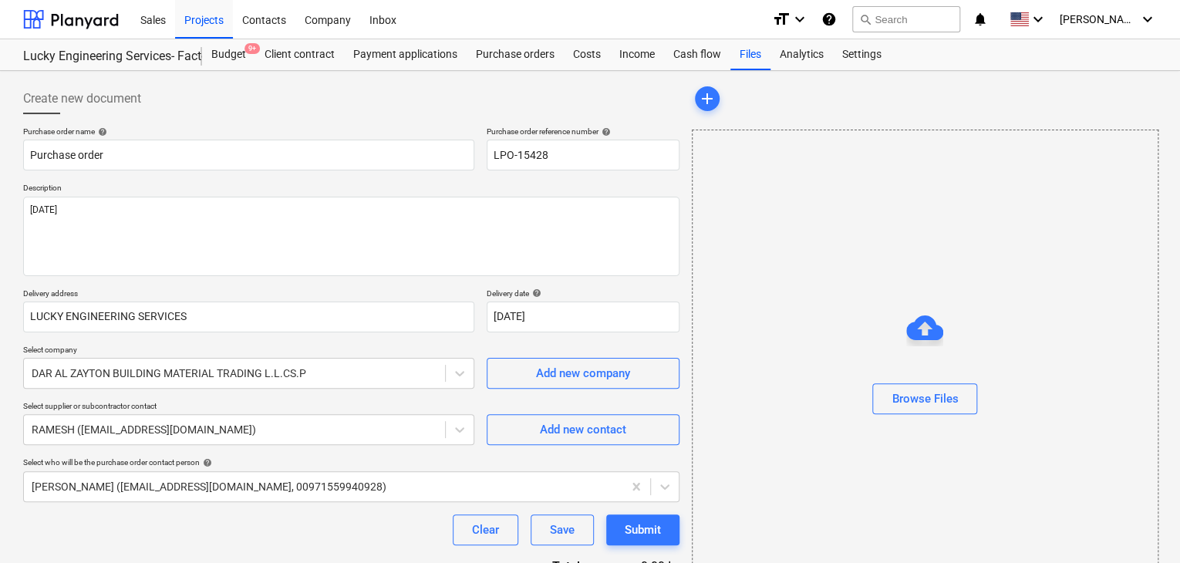
drag, startPoint x: 279, startPoint y: 131, endPoint x: 446, endPoint y: 186, distance: 175.4
click at [446, 186] on div "Purchase order name help Purchase order Purchase order reference number help LP…" at bounding box center [351, 378] width 656 height 505
click at [204, 24] on div "Projects" at bounding box center [204, 18] width 58 height 39
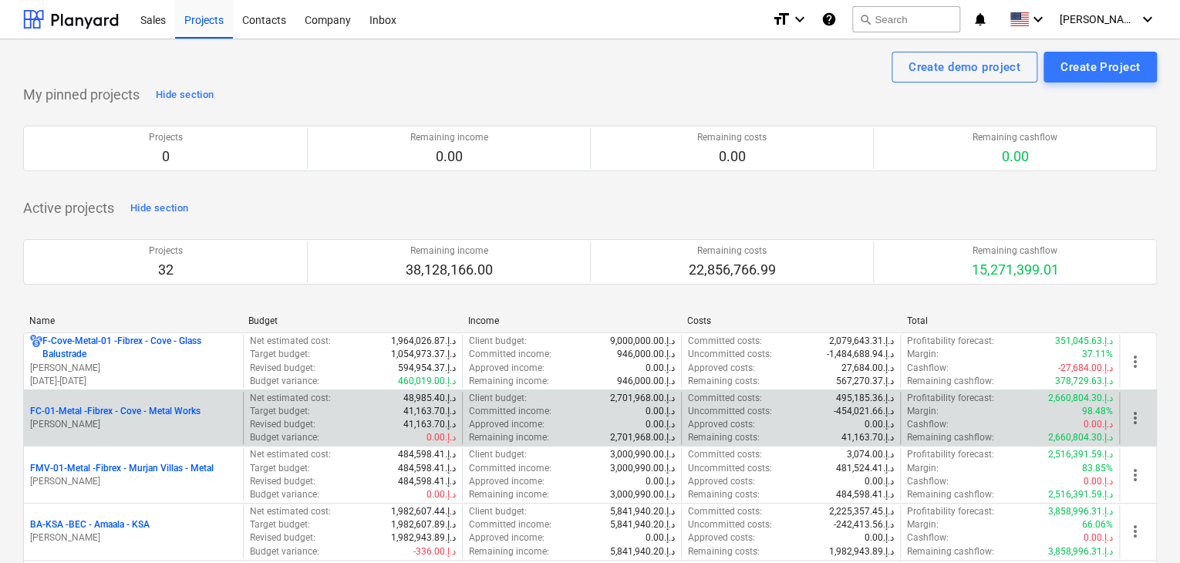
click at [133, 435] on div "FC-01-Metal - Fibrex - Cove - Metal Works [PERSON_NAME]" at bounding box center [133, 418] width 219 height 53
click at [146, 423] on p "[PERSON_NAME]" at bounding box center [133, 424] width 207 height 13
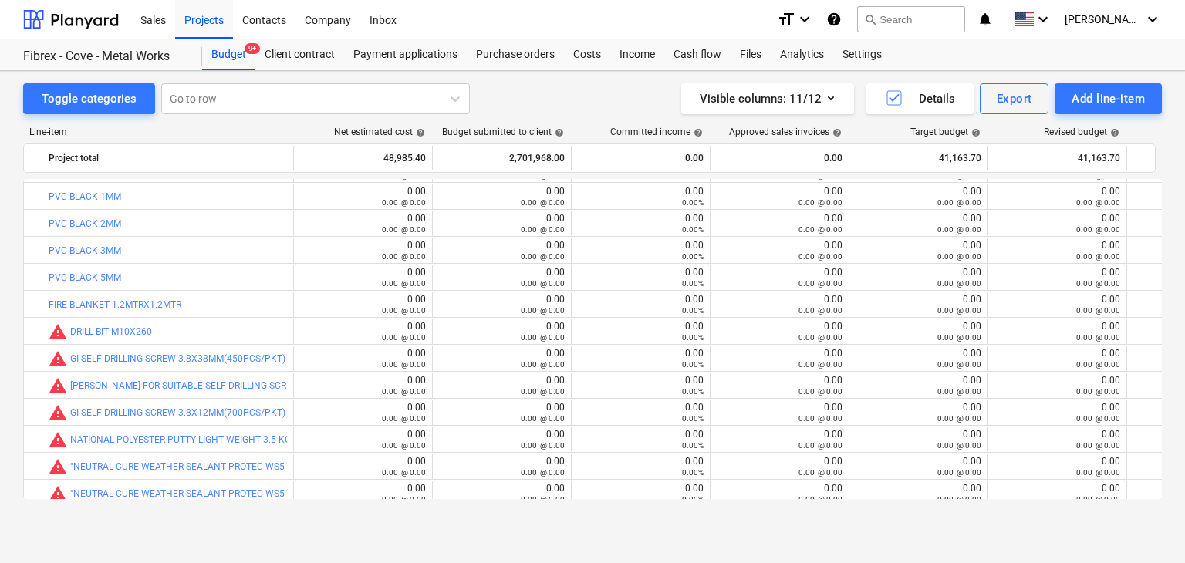
scroll to position [21733, 0]
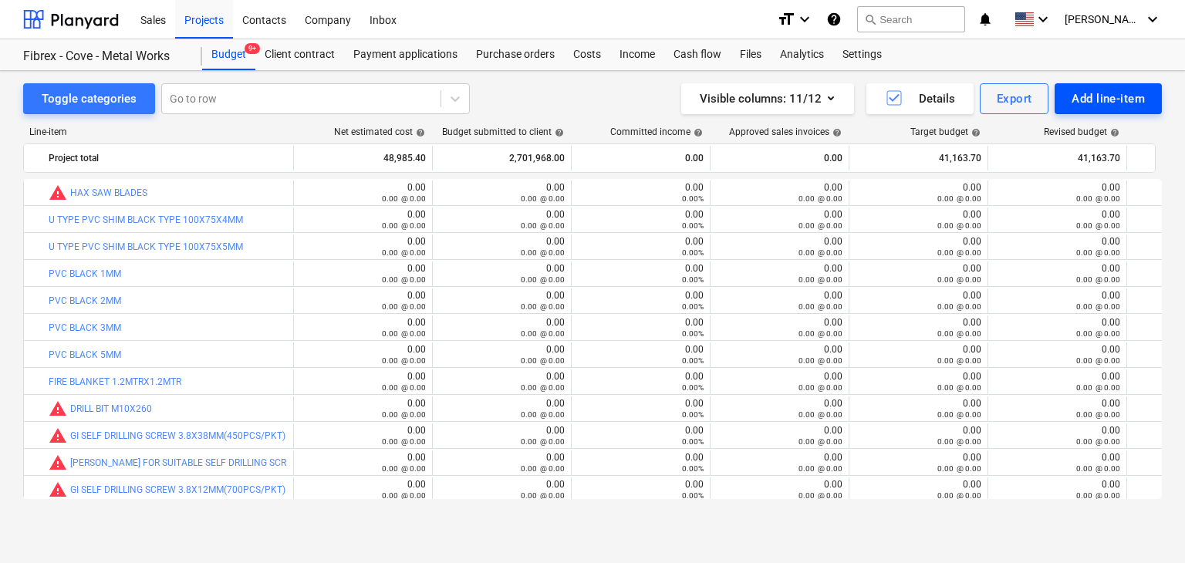
click at [1074, 93] on div "Add line-item" at bounding box center [1107, 99] width 73 height 20
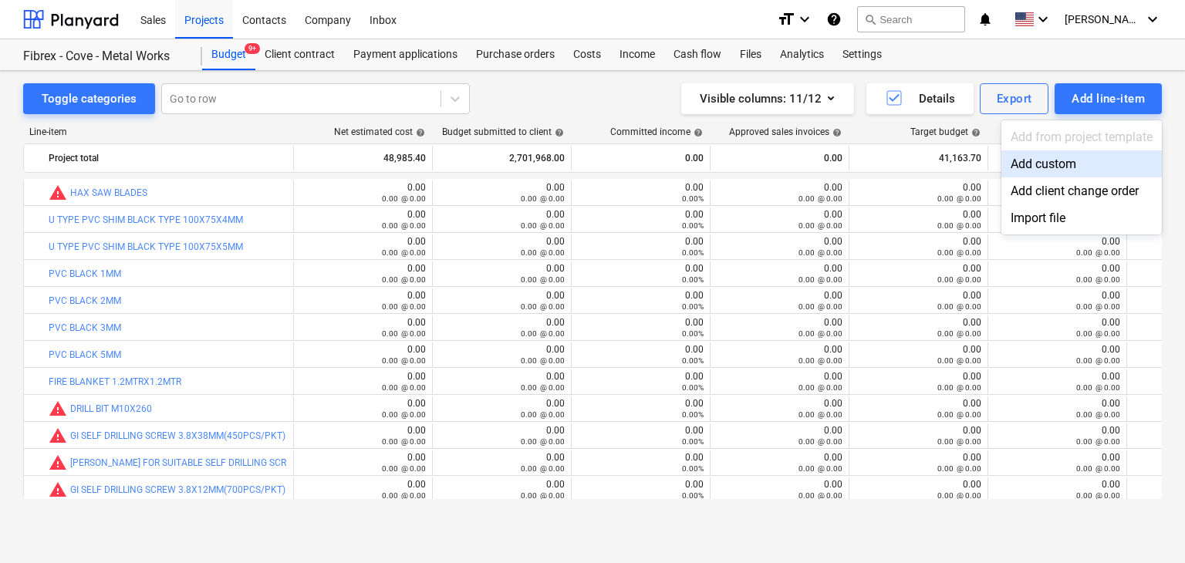
click at [1049, 165] on div "Add custom" at bounding box center [1081, 163] width 160 height 27
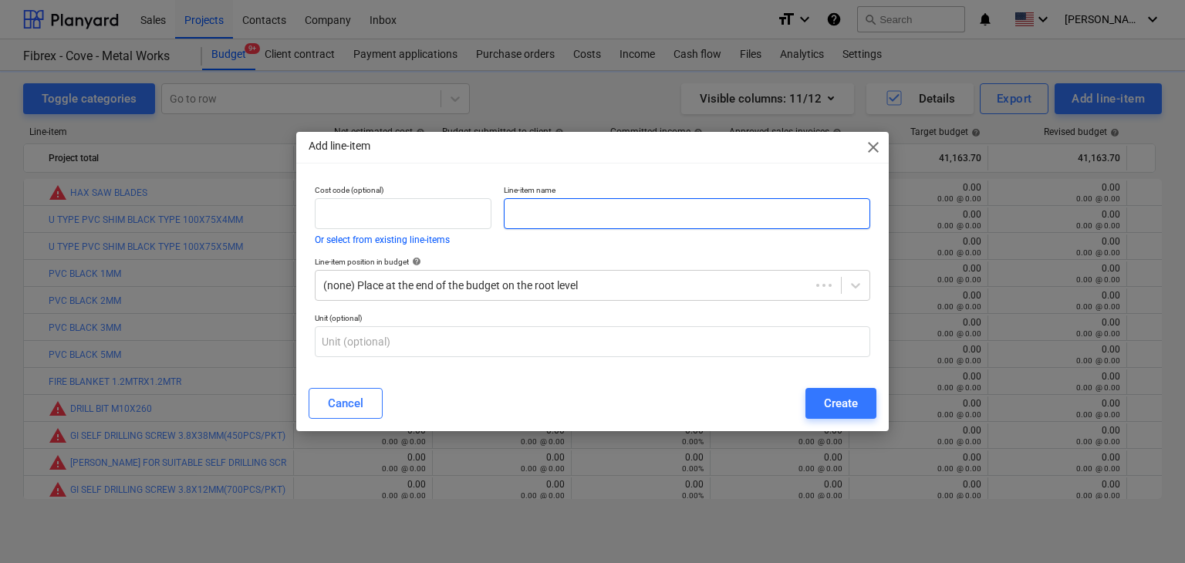
click at [601, 221] on input "text" at bounding box center [687, 213] width 366 height 31
type input "PACKING U SHIM 100X75X2MM"
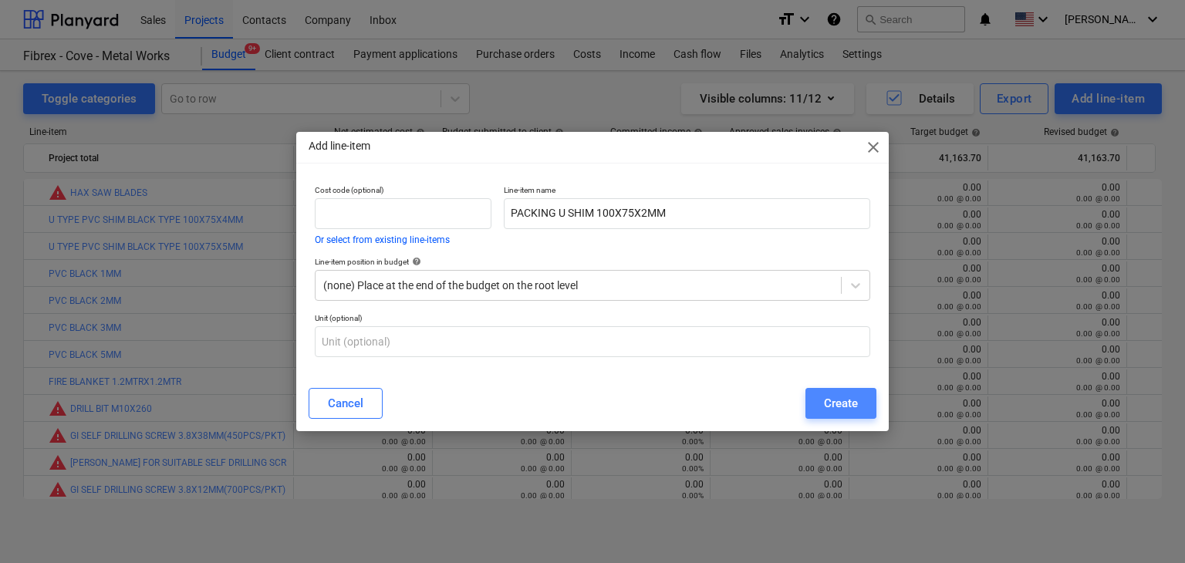
click at [836, 392] on button "Create" at bounding box center [840, 403] width 71 height 31
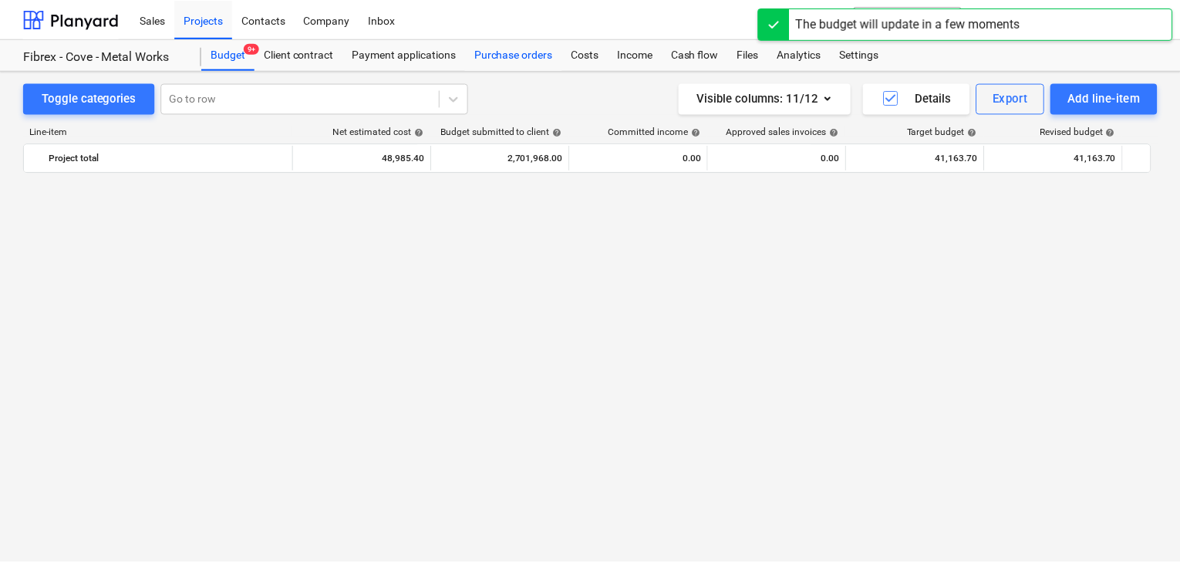
scroll to position [21733, 0]
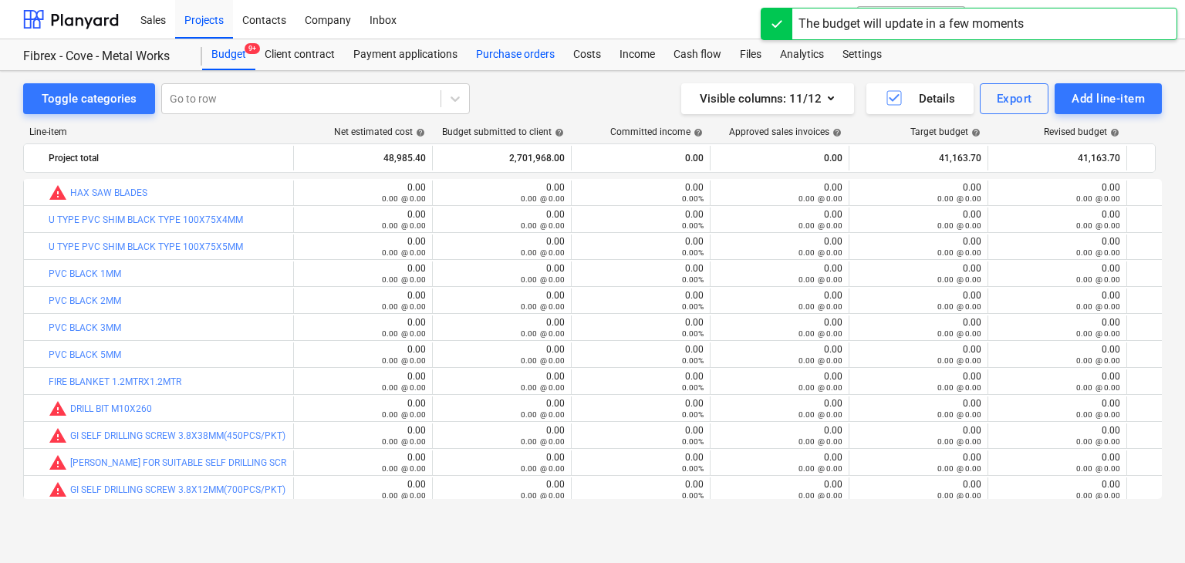
click at [551, 64] on div "Purchase orders" at bounding box center [515, 54] width 97 height 31
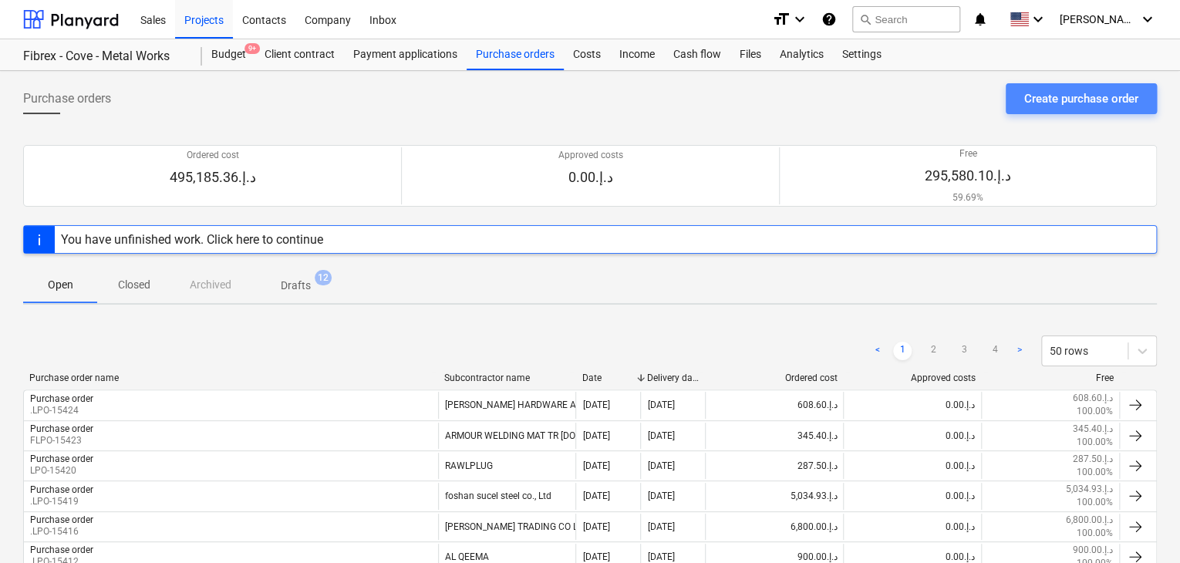
click at [1029, 102] on div "Create purchase order" at bounding box center [1081, 99] width 114 height 20
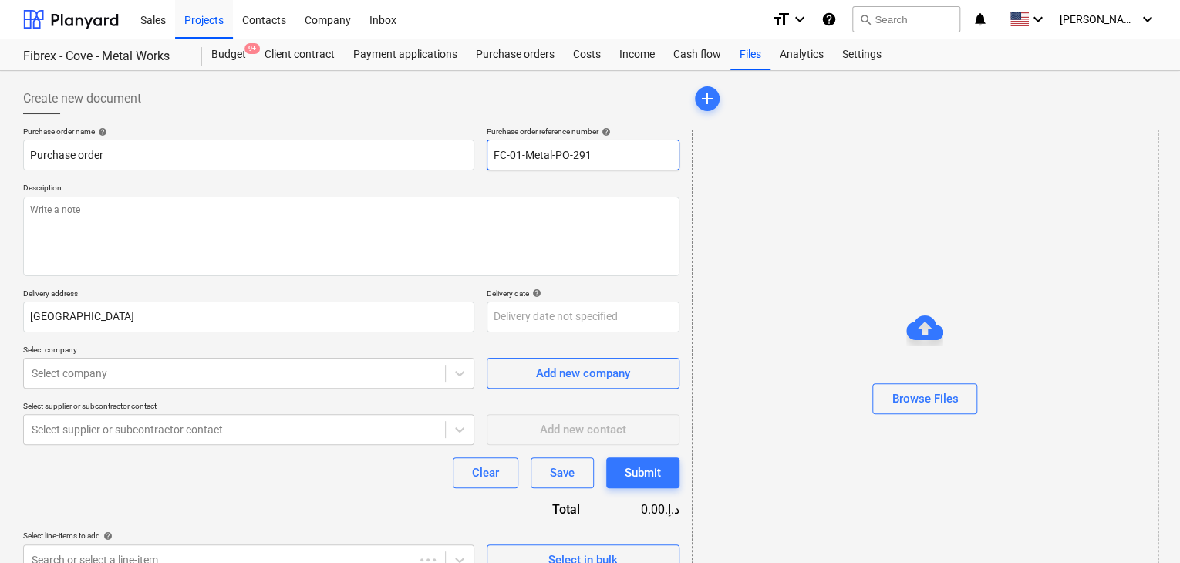
drag, startPoint x: 611, startPoint y: 157, endPoint x: 482, endPoint y: 157, distance: 128.8
click at [482, 157] on div "Purchase order name help Purchase order Purchase order reference number help FC…" at bounding box center [351, 148] width 656 height 44
type input ".LPO-15428"
click at [152, 184] on p "Description" at bounding box center [351, 189] width 656 height 13
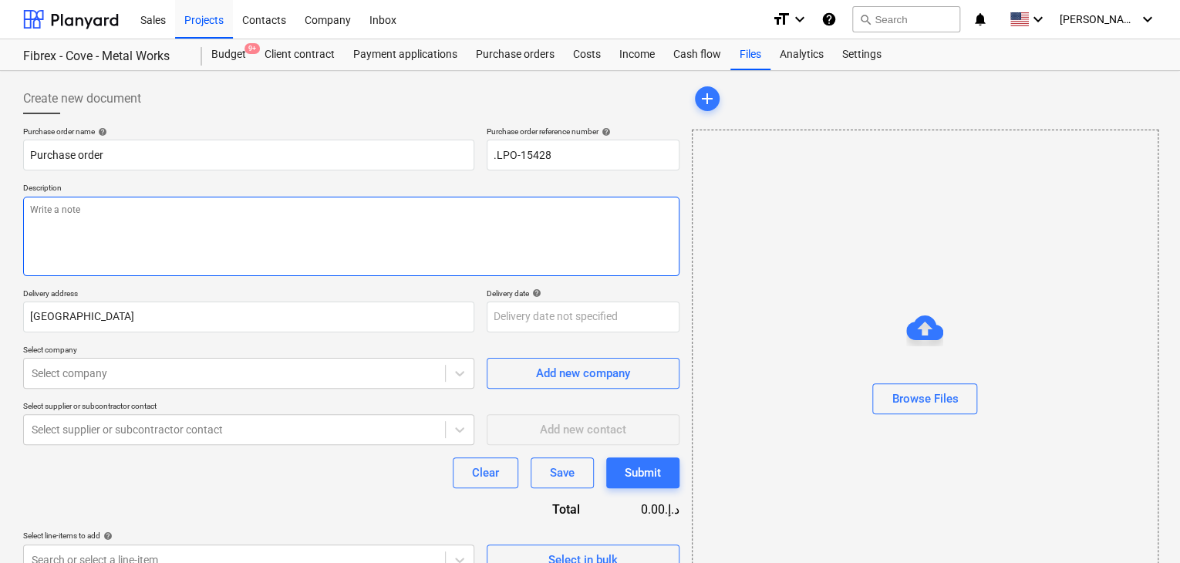
click at [116, 217] on textarea at bounding box center [351, 236] width 656 height 79
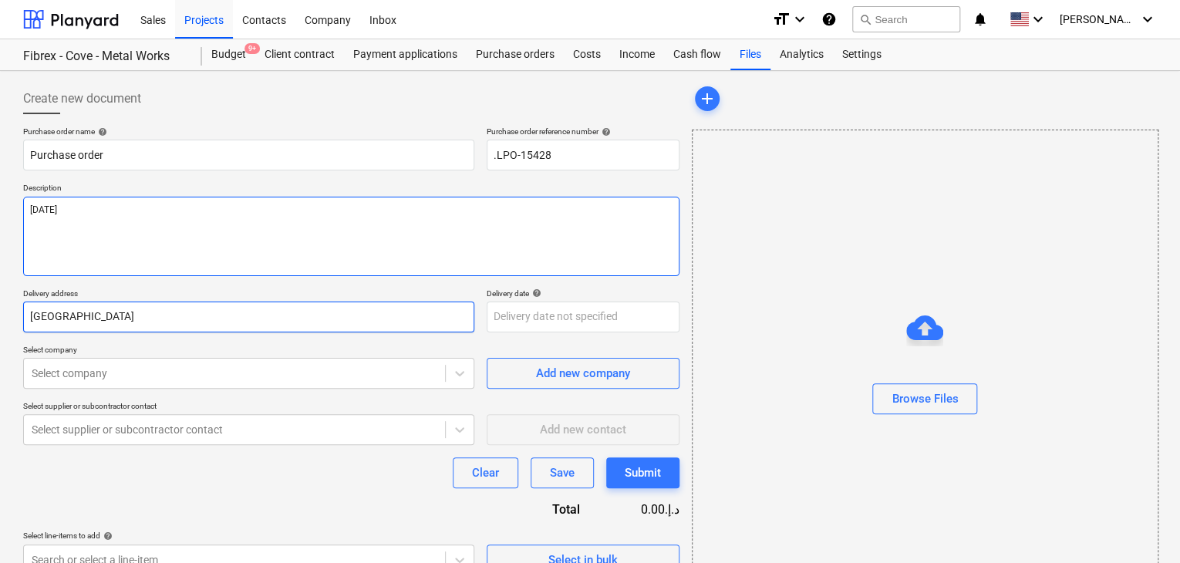
type textarea "[DATE]"
click at [76, 328] on input "[GEOGRAPHIC_DATA]" at bounding box center [248, 317] width 451 height 31
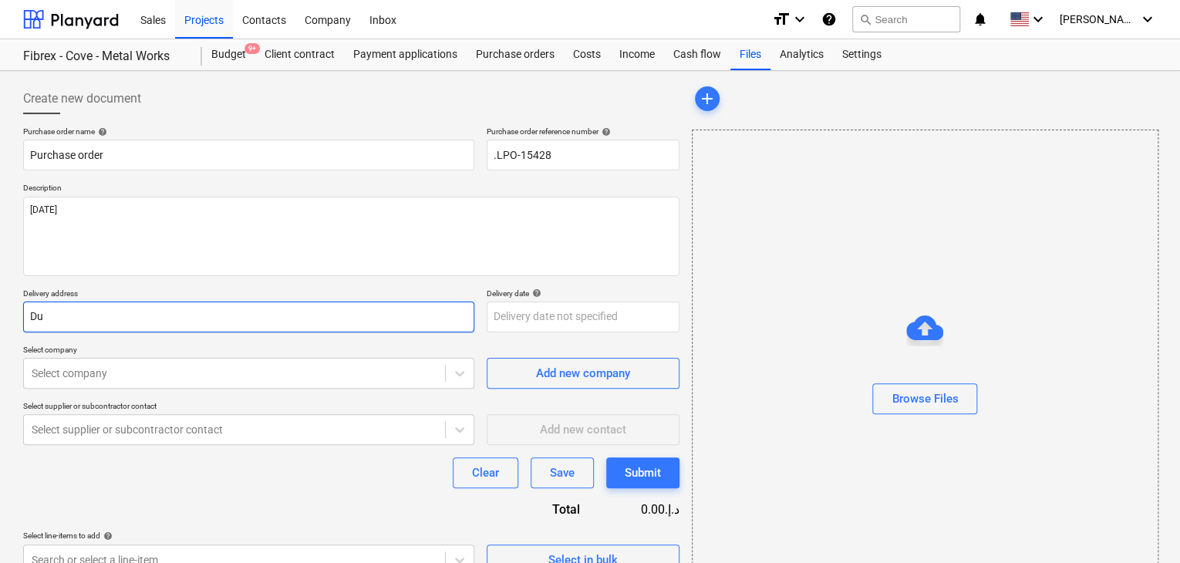
type input "D"
type input "LUCKY ENGINEERING SERVICES"
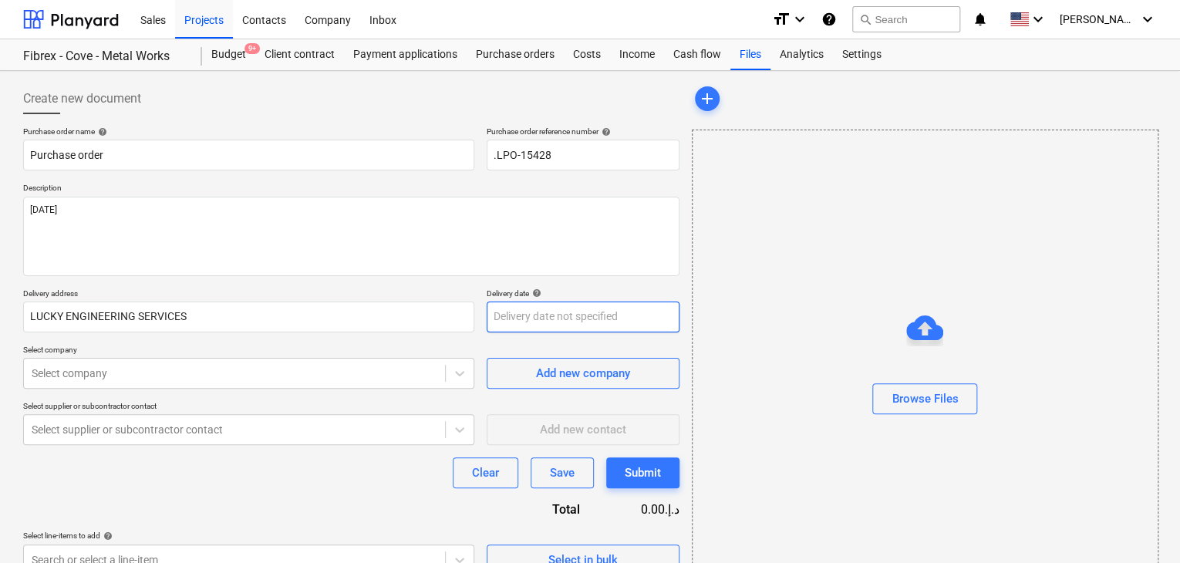
click at [515, 324] on body "Sales Projects Contacts Company Inbox format_size keyboard_arrow_down help sear…" at bounding box center [590, 281] width 1180 height 563
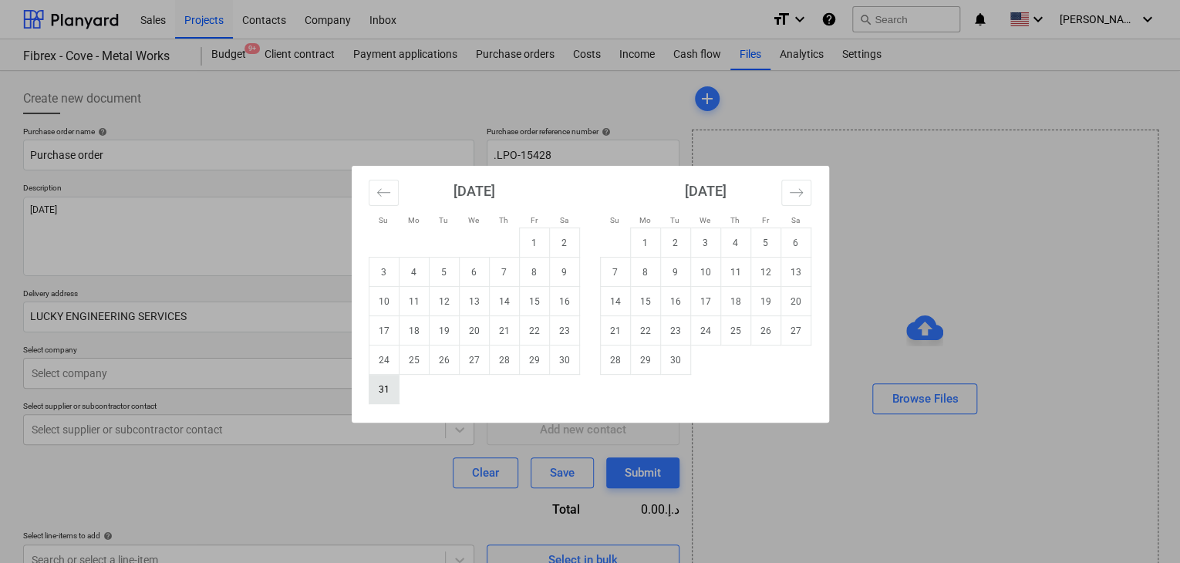
drag, startPoint x: 381, startPoint y: 389, endPoint x: 116, endPoint y: 352, distance: 267.0
click at [374, 390] on td "31" at bounding box center [384, 389] width 30 height 29
type input "[DATE]"
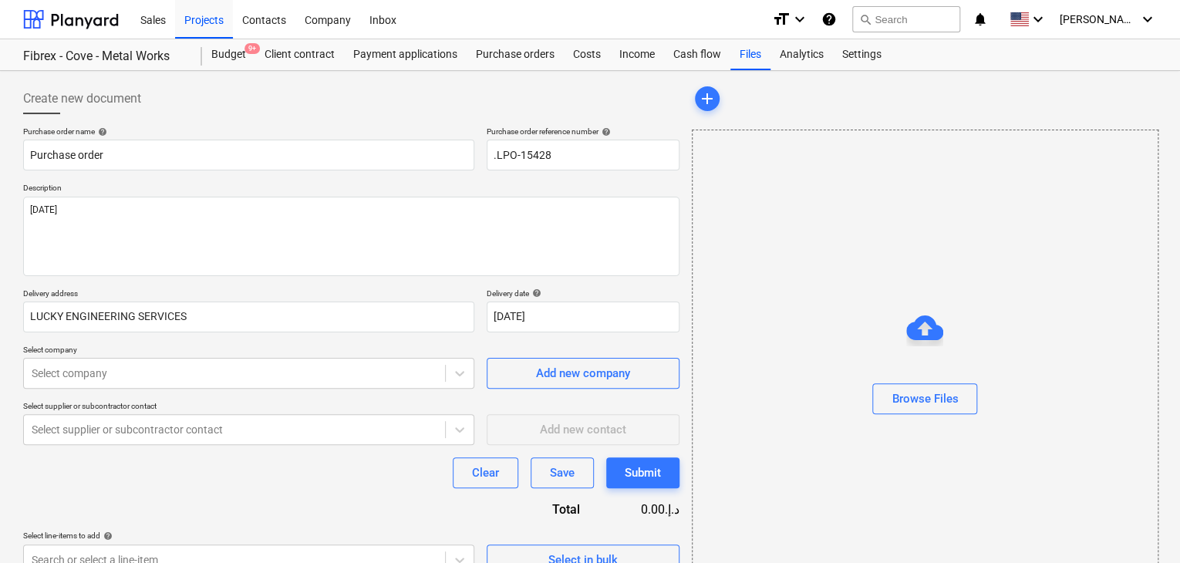
click at [115, 352] on p "Select company" at bounding box center [248, 351] width 451 height 13
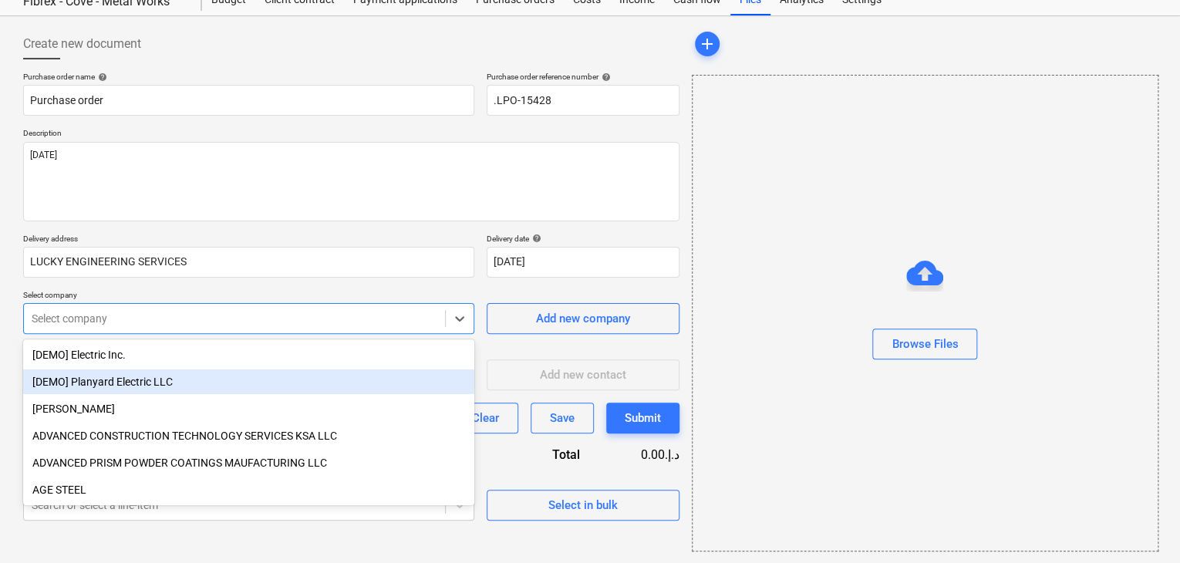
click at [108, 369] on body "Sales Projects Contacts Company Inbox format_size keyboard_arrow_down help sear…" at bounding box center [590, 226] width 1180 height 563
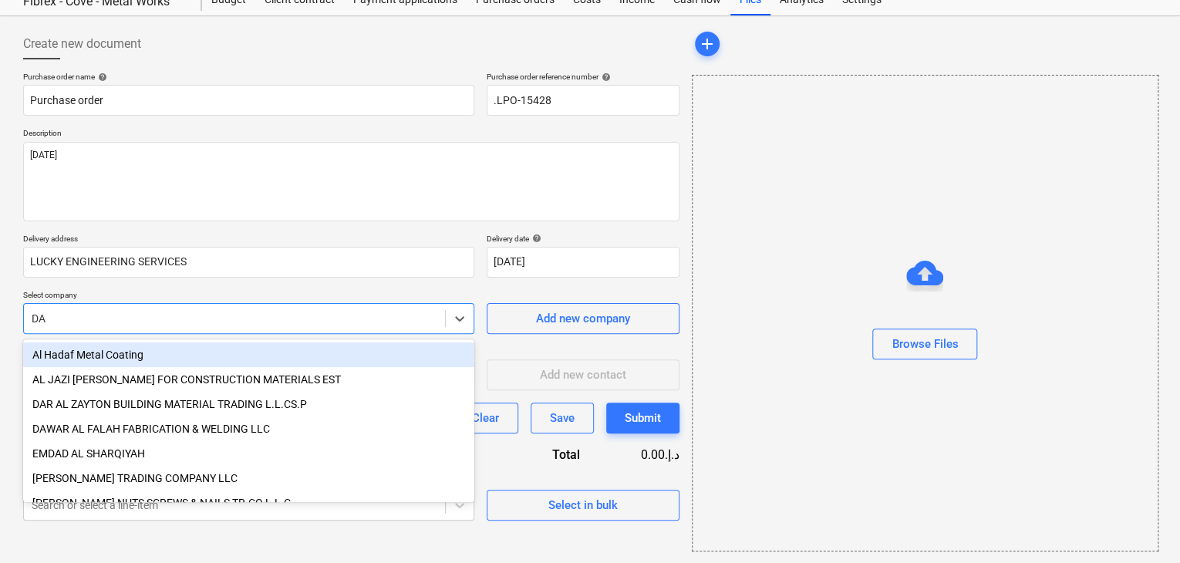
type input "DAR"
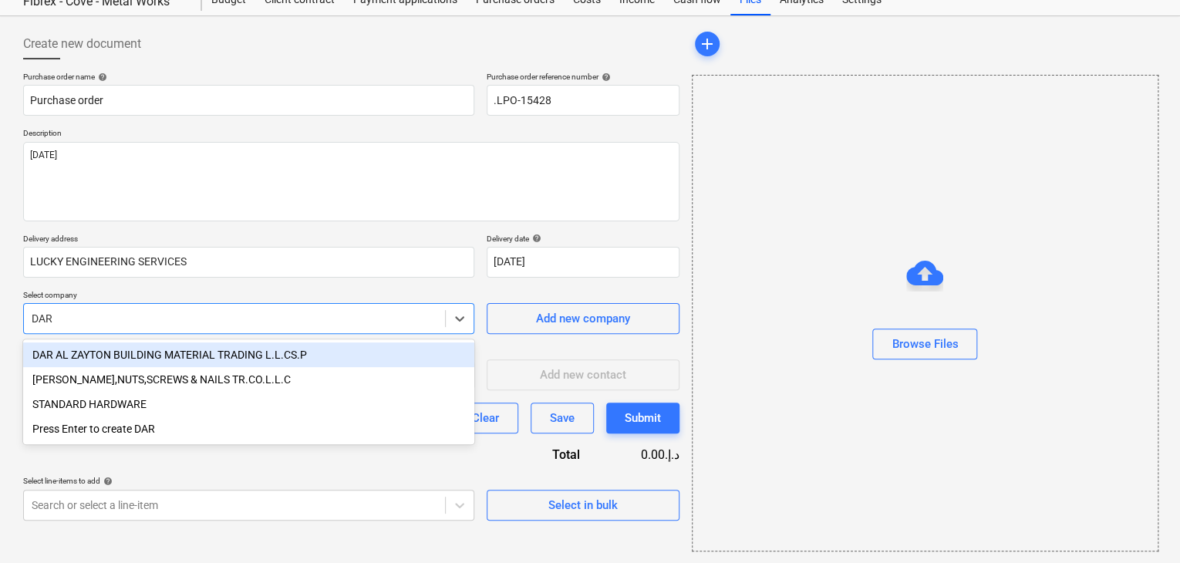
click at [127, 353] on div "DAR AL ZAYTON BUILDING MATERIAL TRADING L.L.CS.P" at bounding box center [248, 354] width 451 height 25
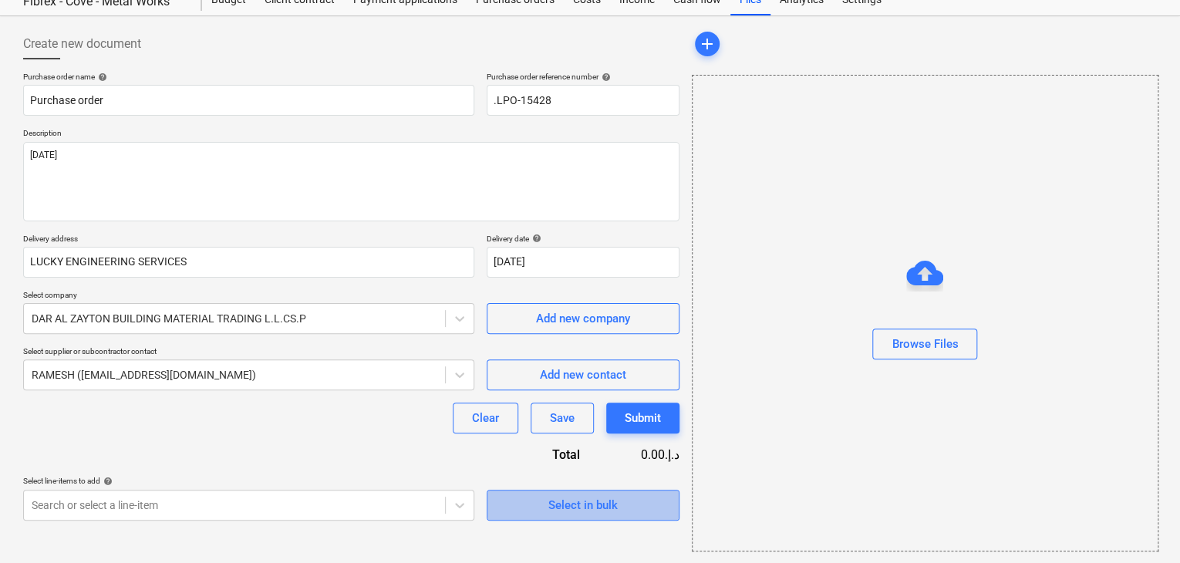
click at [562, 495] on div "Select in bulk" at bounding box center [582, 505] width 69 height 20
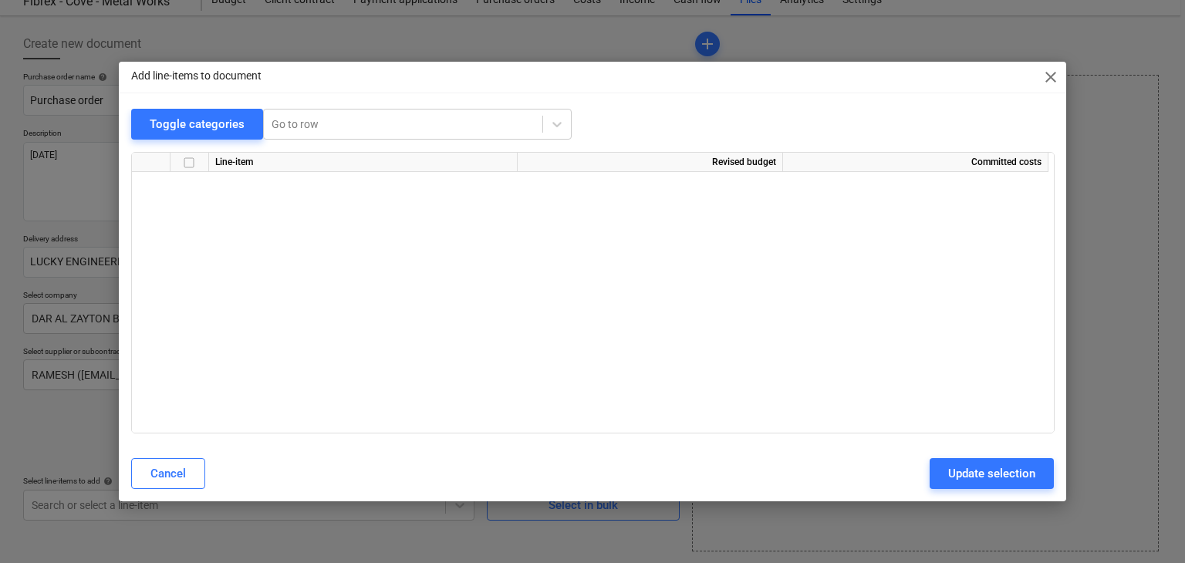
scroll to position [18019, 0]
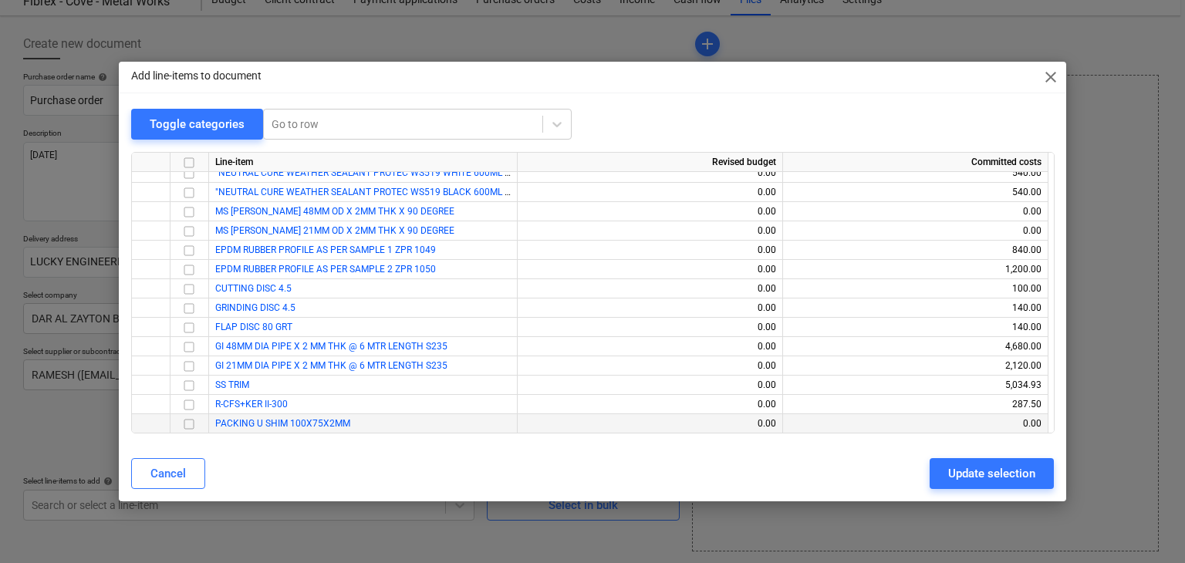
click at [188, 423] on input "checkbox" at bounding box center [189, 424] width 19 height 19
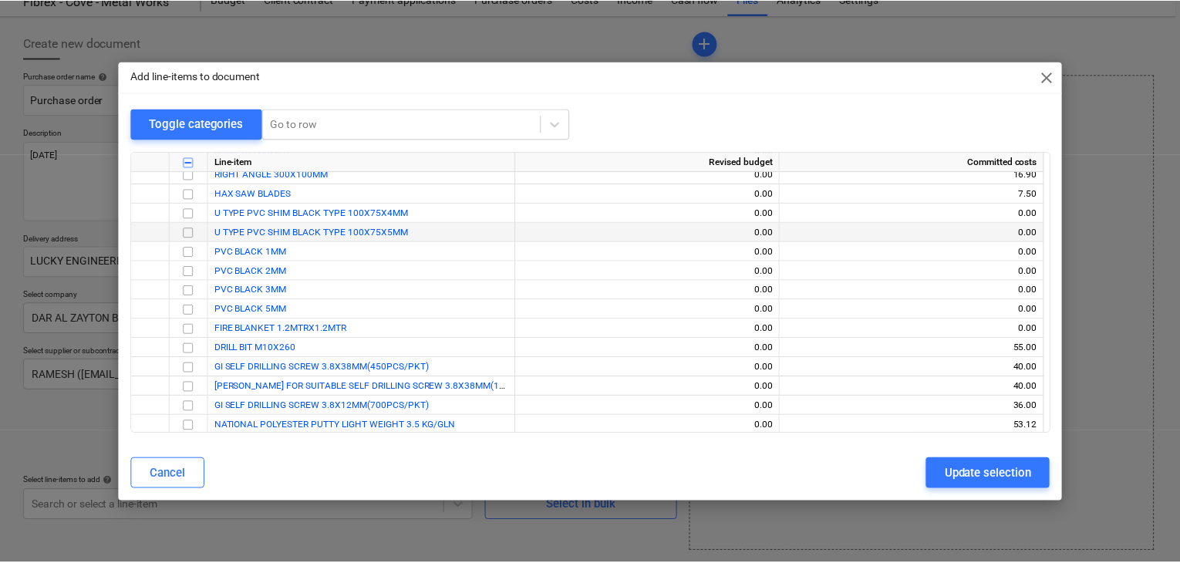
scroll to position [17710, 0]
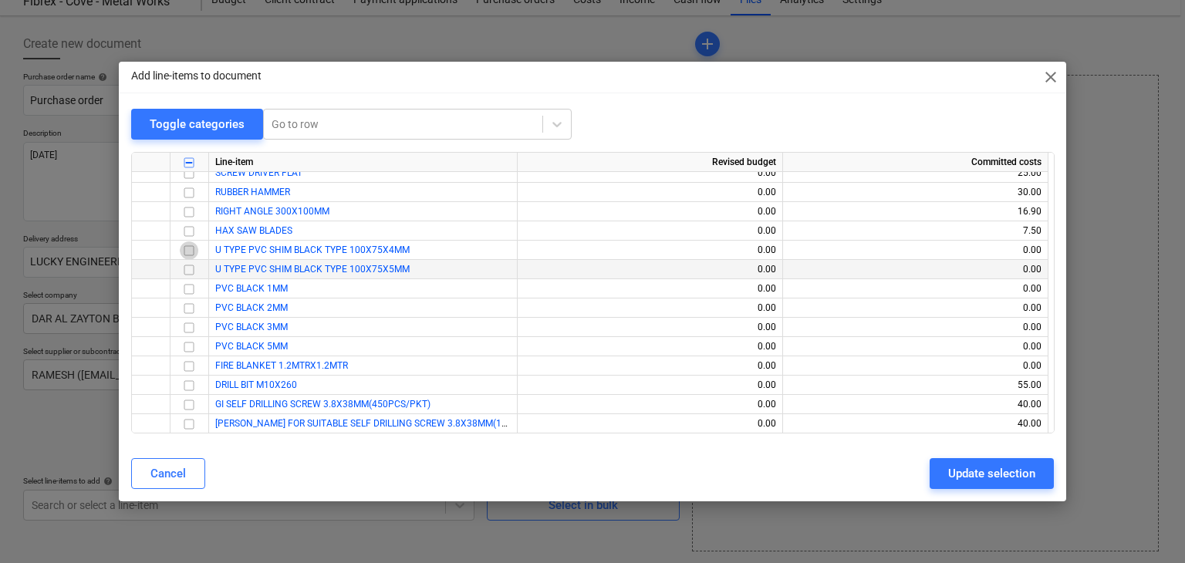
drag, startPoint x: 190, startPoint y: 248, endPoint x: 177, endPoint y: 268, distance: 23.3
click at [190, 251] on input "checkbox" at bounding box center [189, 250] width 19 height 19
drag, startPoint x: 188, startPoint y: 266, endPoint x: 185, endPoint y: 278, distance: 12.7
click at [190, 266] on input "checkbox" at bounding box center [189, 270] width 19 height 19
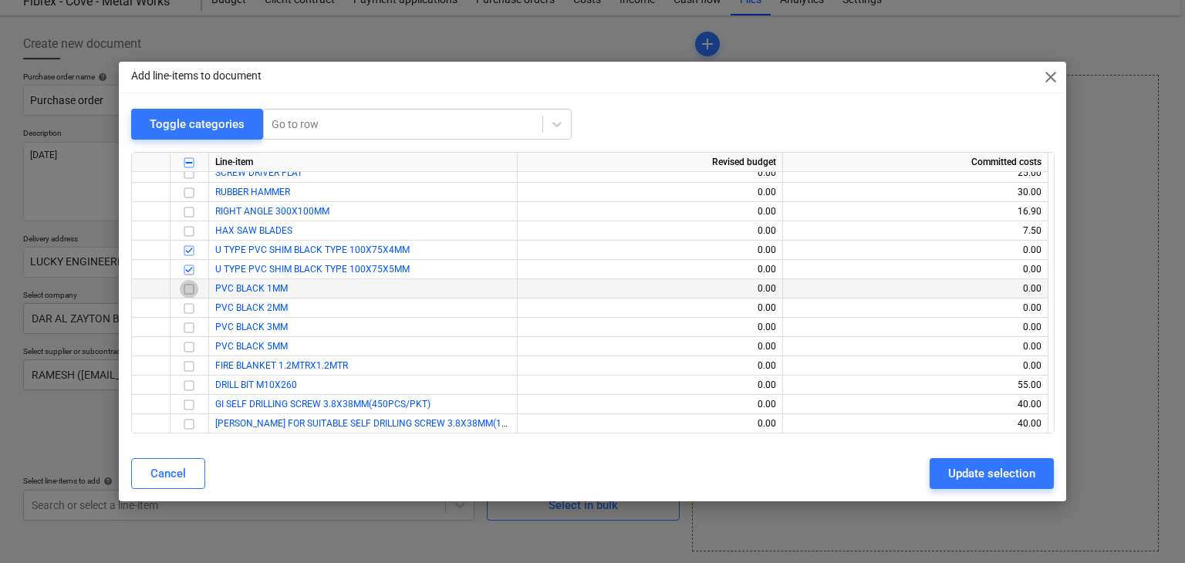
click at [191, 290] on input "checkbox" at bounding box center [189, 289] width 19 height 19
click at [187, 309] on input "checkbox" at bounding box center [189, 308] width 19 height 19
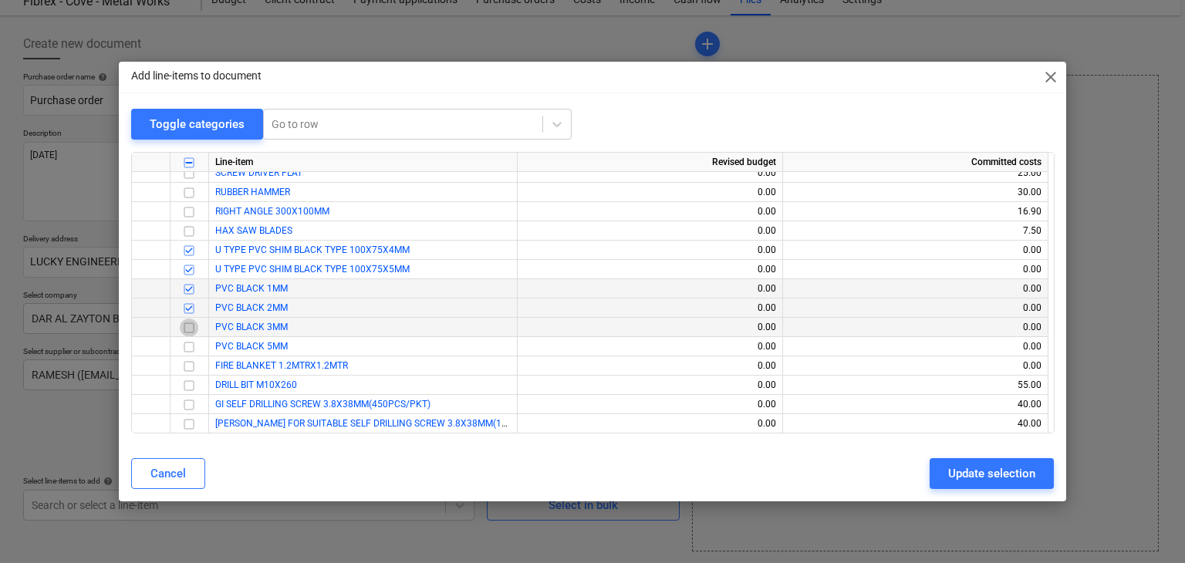
click at [187, 328] on input "checkbox" at bounding box center [189, 328] width 19 height 19
click at [191, 343] on input "checkbox" at bounding box center [189, 347] width 19 height 19
drag, startPoint x: 981, startPoint y: 474, endPoint x: 893, endPoint y: 460, distance: 88.9
click at [978, 474] on div "Update selection" at bounding box center [991, 474] width 87 height 20
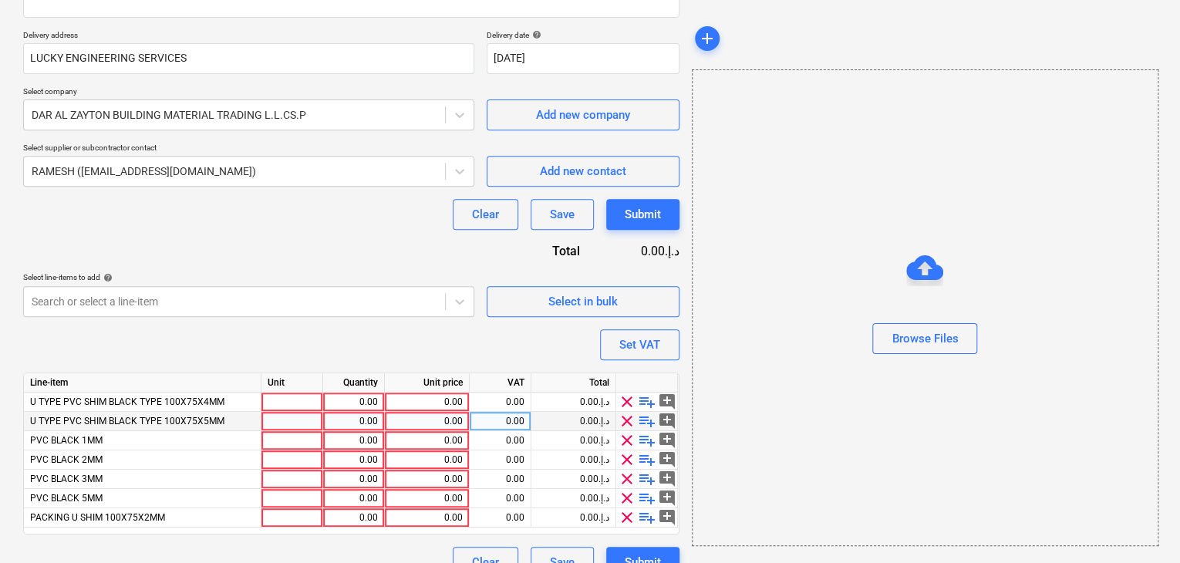
scroll to position [285, 0]
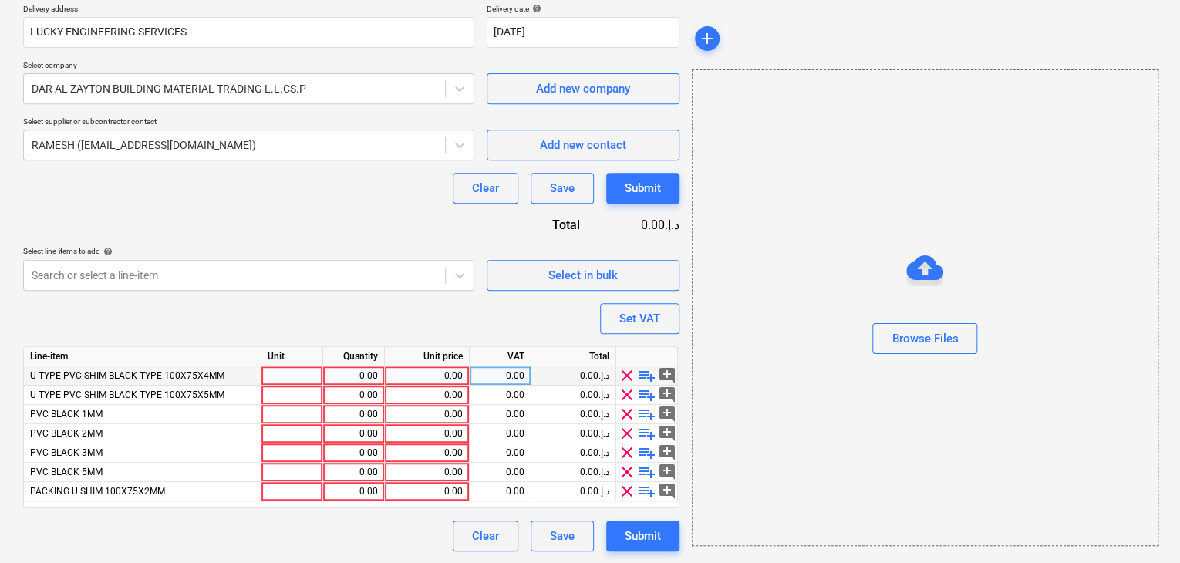
click at [289, 376] on div at bounding box center [292, 375] width 62 height 19
type input "NOS"
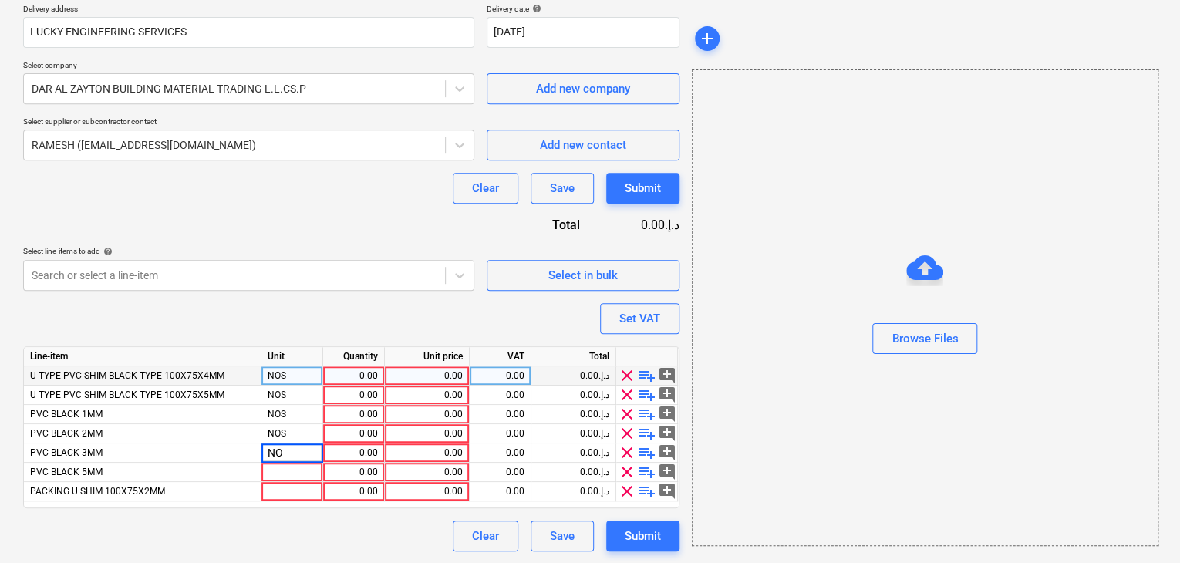
type input "NOS"
click at [363, 373] on div "0.00" at bounding box center [353, 375] width 49 height 19
type input "500"
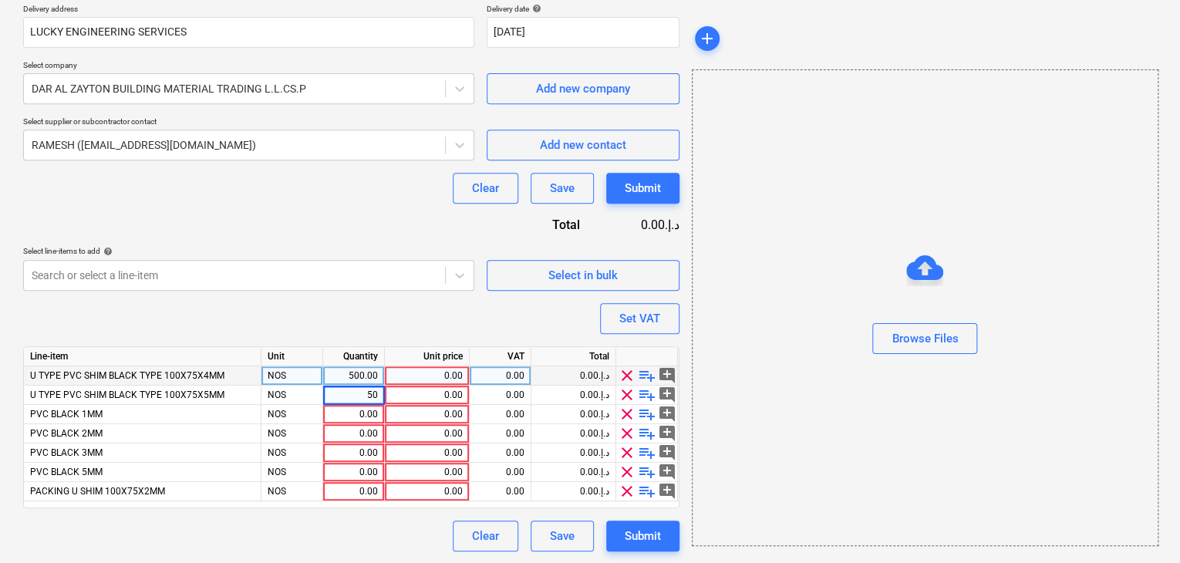
type input "500"
type input "1"
type input "500"
type input "1000"
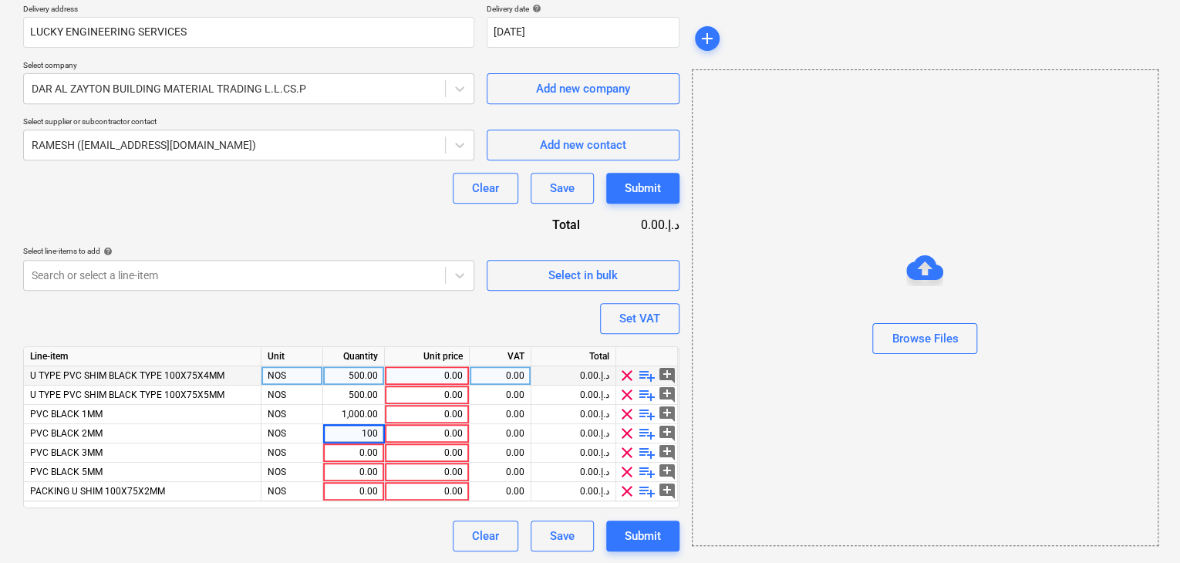
type input "1000"
type input "500"
click at [424, 501] on div "Line-item Unit Quantity Unit price VAT Total U TYPE PVC SHIM BLACK TYPE 100X75X…" at bounding box center [351, 427] width 656 height 162
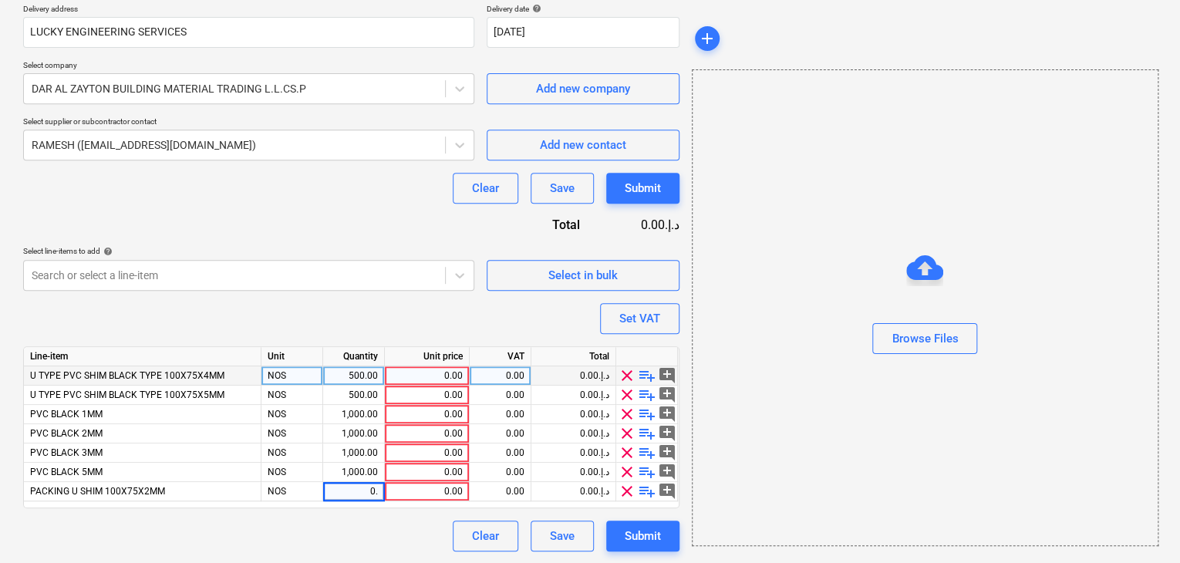
type input "0"
type input "1000"
click at [471, 506] on div "Line-item Unit Quantity Unit price VAT Total U TYPE PVC SHIM BLACK TYPE 100X75X…" at bounding box center [351, 427] width 656 height 162
click at [434, 491] on div "0.00" at bounding box center [427, 491] width 72 height 19
type input "0.35"
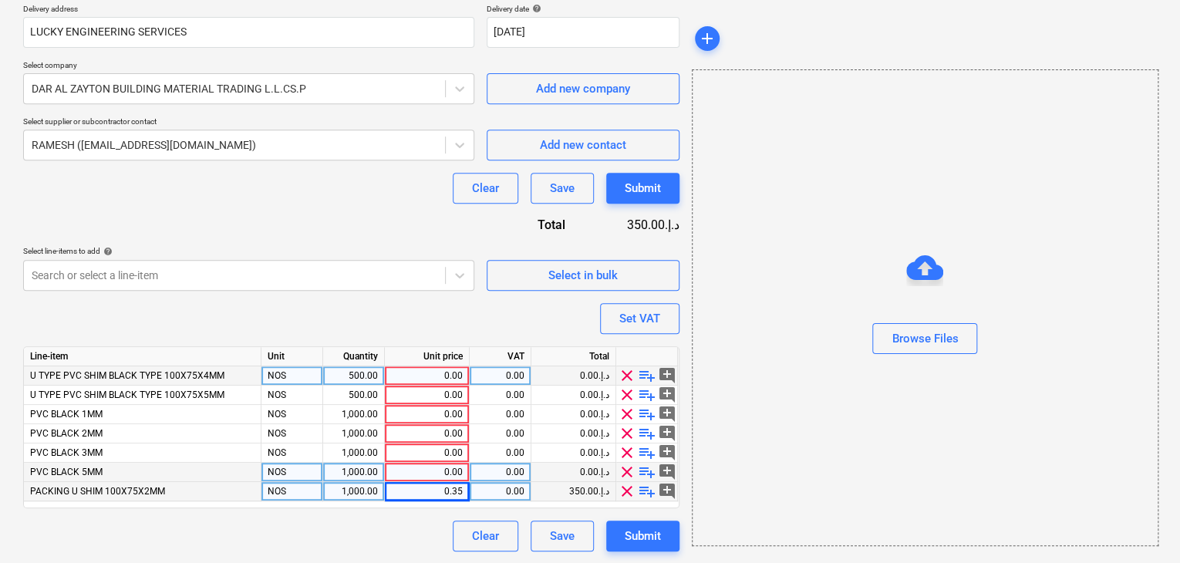
click at [512, 463] on div "0.00" at bounding box center [500, 472] width 49 height 19
click at [433, 465] on div "0.00" at bounding box center [427, 472] width 72 height 19
type input "0.07"
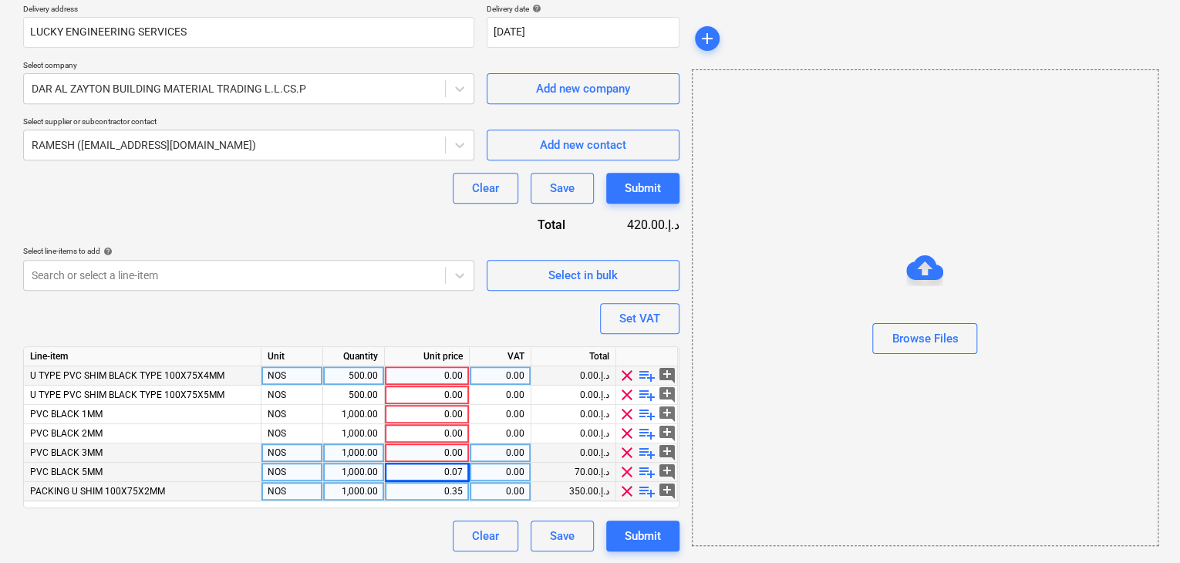
click at [441, 457] on div "0.00" at bounding box center [427, 453] width 72 height 19
type input "0.06"
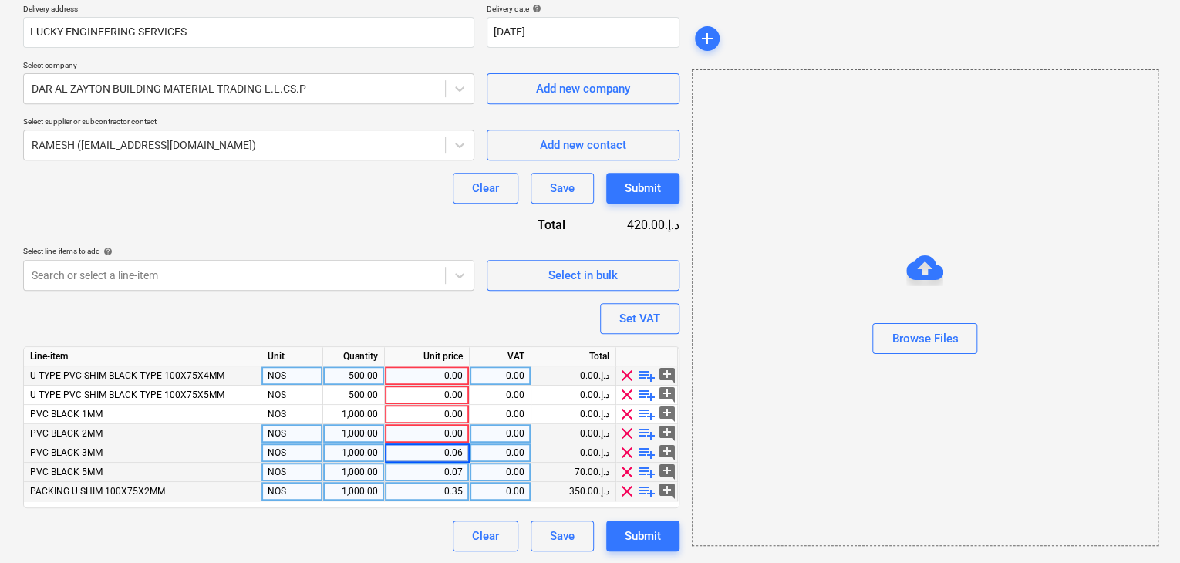
click at [450, 434] on div "0.00" at bounding box center [427, 433] width 72 height 19
type input "0.055"
click at [438, 417] on div "0.00" at bounding box center [427, 414] width 72 height 19
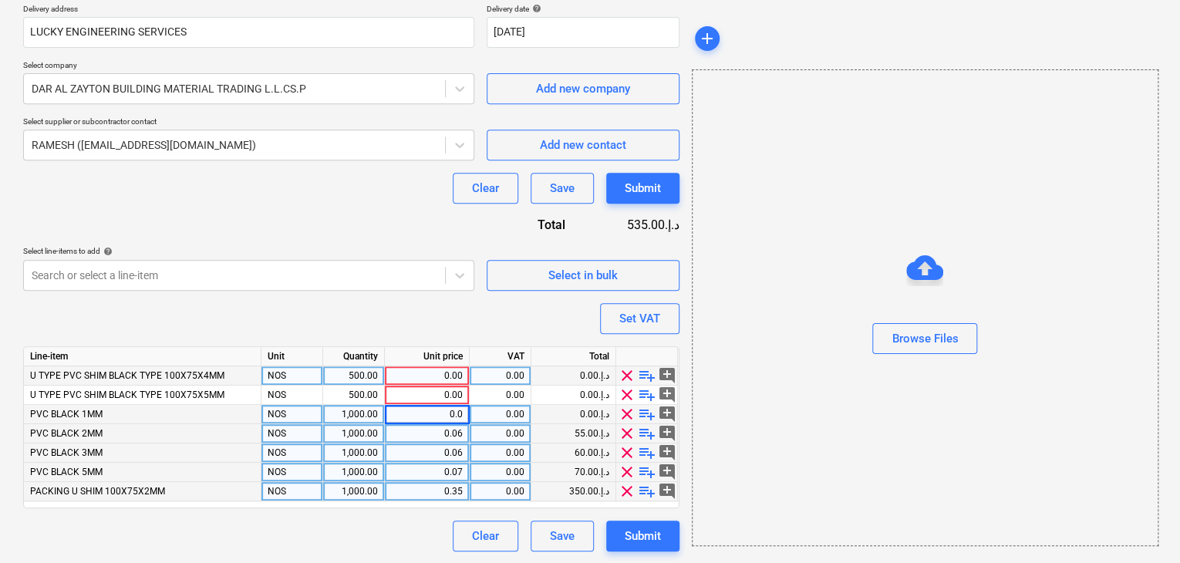
type input "0.05"
click at [537, 403] on div "0.00د.إ.‏" at bounding box center [573, 395] width 85 height 19
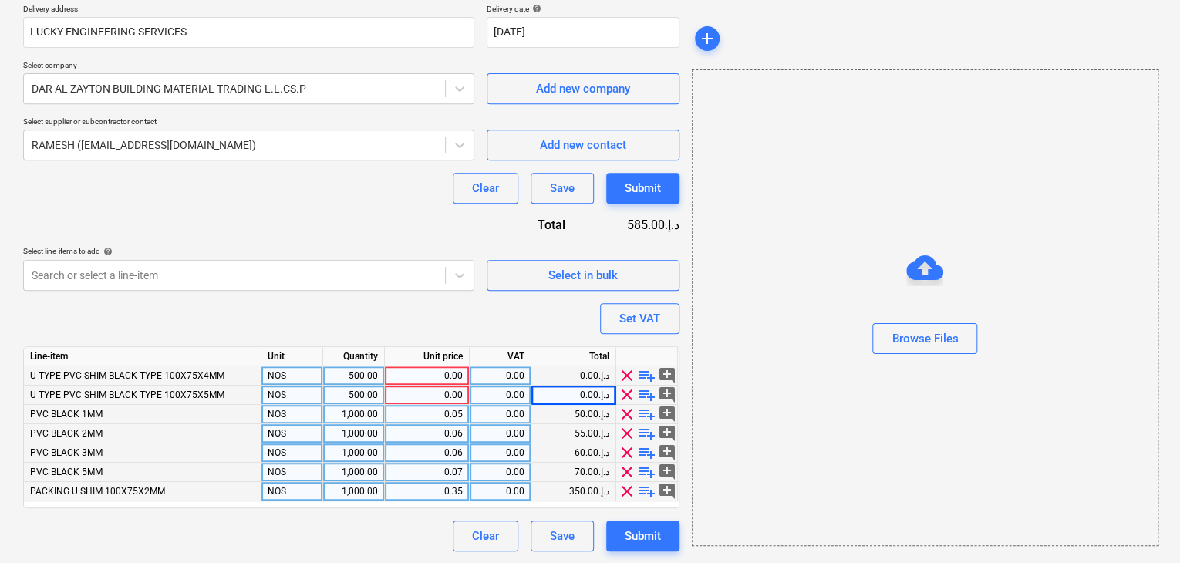
click at [413, 393] on div "0.00" at bounding box center [427, 395] width 72 height 19
type input "0.45"
click at [417, 373] on div "0.00" at bounding box center [427, 375] width 72 height 19
type input "0.42"
click at [723, 336] on div "Browse Files" at bounding box center [925, 307] width 465 height 117
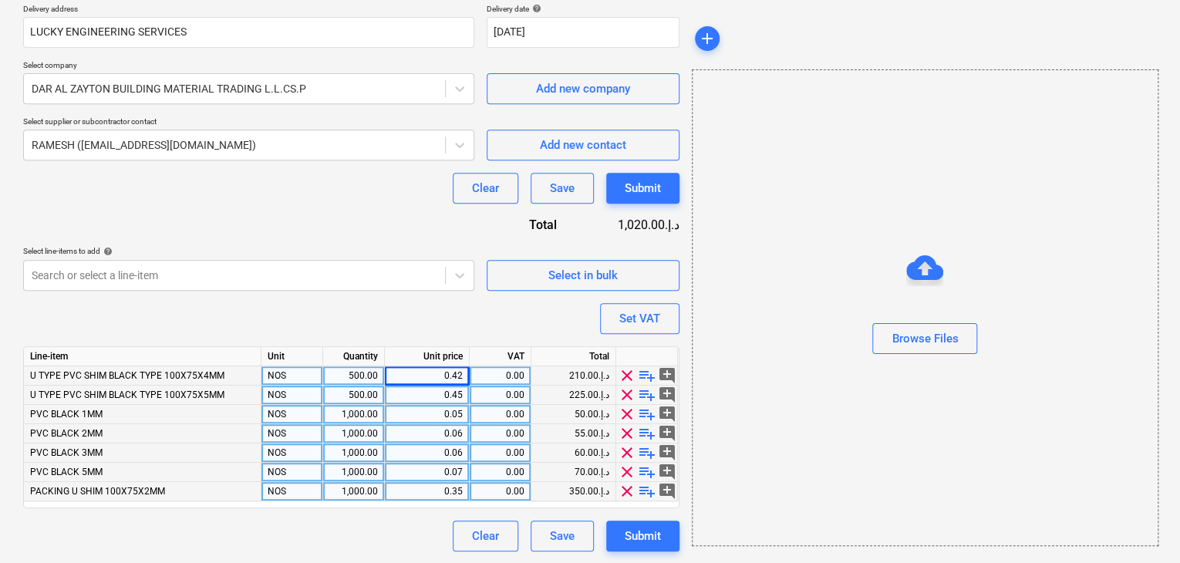
click at [348, 488] on div "1,000.00" at bounding box center [353, 491] width 49 height 19
type input "500"
click at [817, 319] on div at bounding box center [925, 310] width 465 height 25
click at [636, 316] on div "Set VAT" at bounding box center [639, 319] width 41 height 20
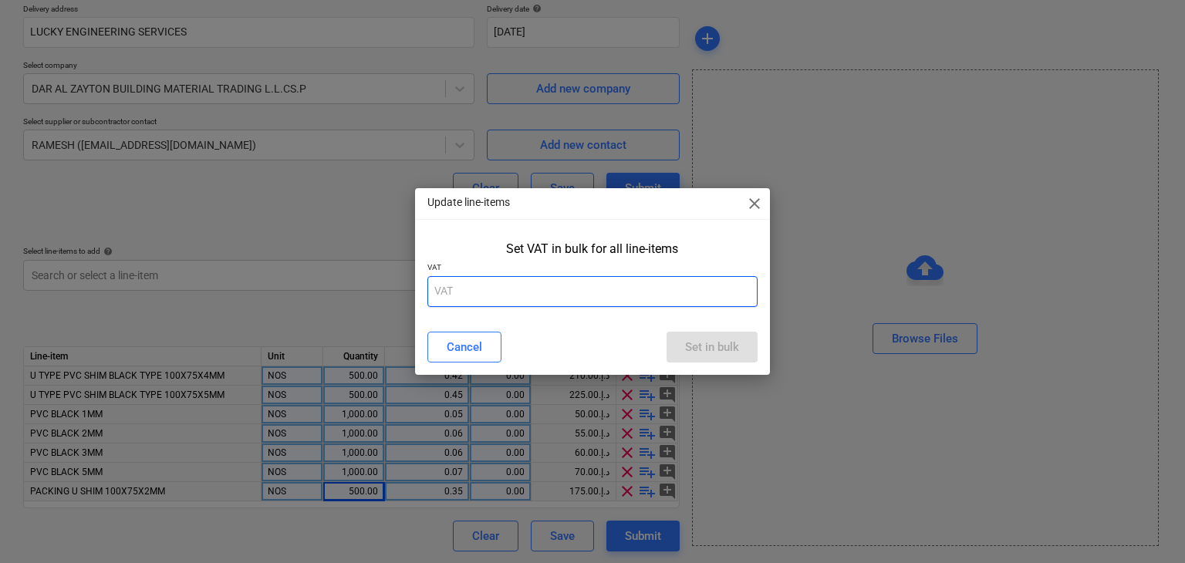
click at [472, 282] on input "text" at bounding box center [592, 291] width 331 height 31
type input "5"
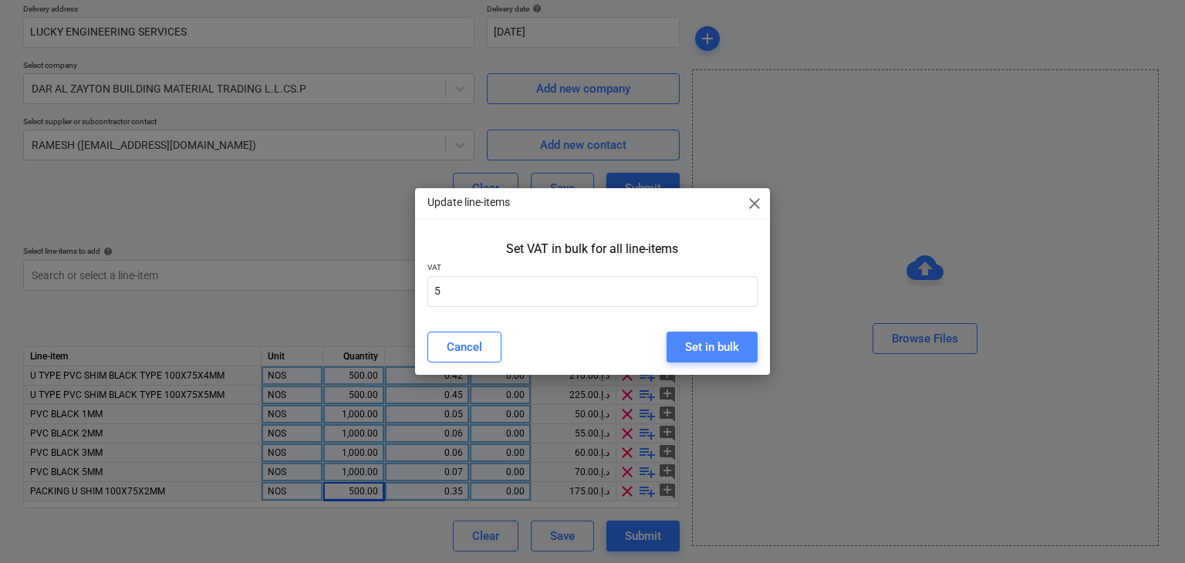
click at [693, 340] on div "Set in bulk" at bounding box center [712, 347] width 54 height 20
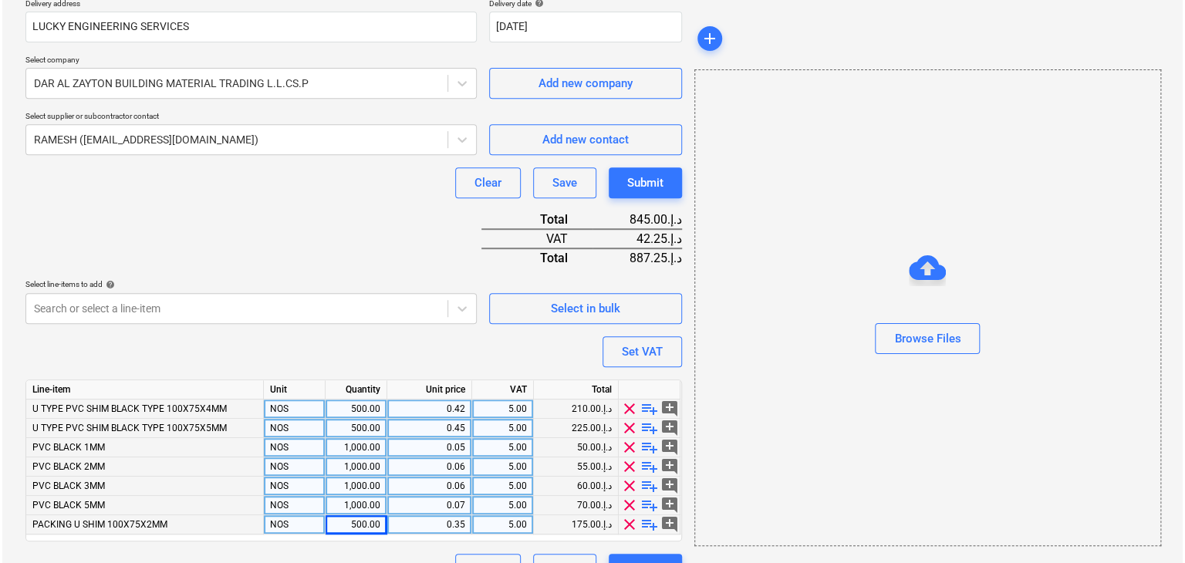
scroll to position [323, 0]
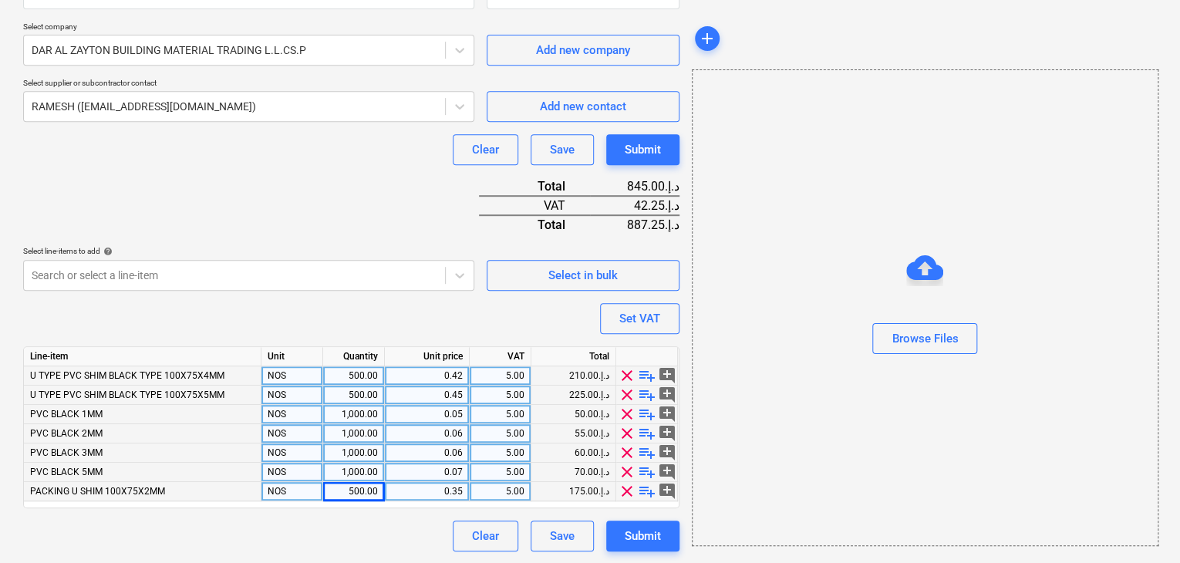
click at [642, 514] on div "Purchase order name help Purchase order Purchase order reference number help .L…" at bounding box center [351, 177] width 656 height 748
click at [644, 523] on button "Submit" at bounding box center [642, 536] width 73 height 31
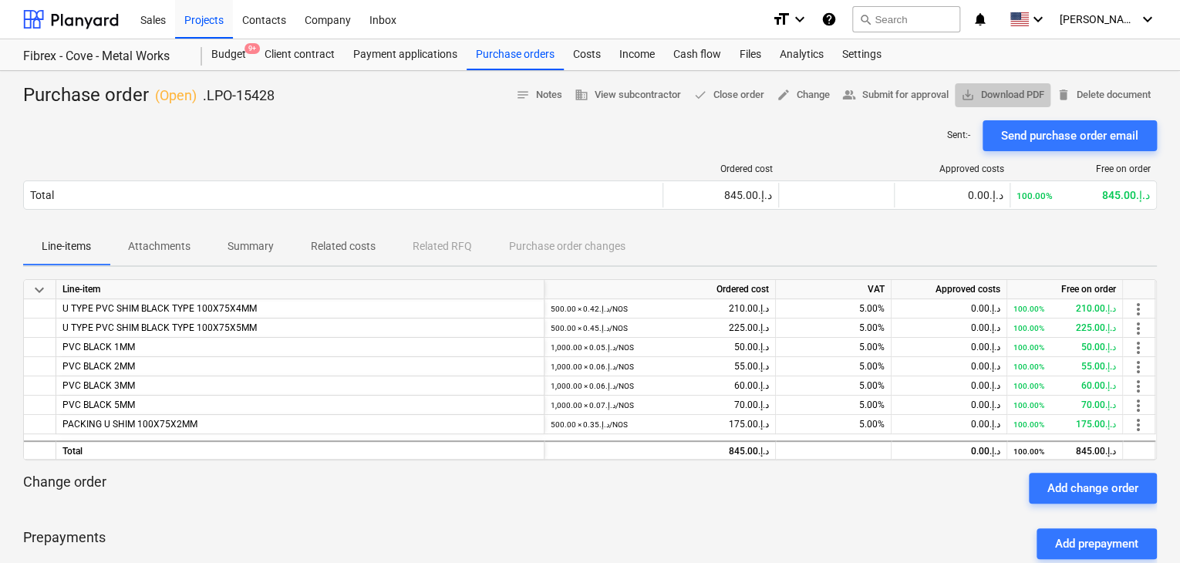
click at [1018, 92] on span "save_alt Download PDF" at bounding box center [1002, 95] width 83 height 18
click at [213, 24] on div "Projects" at bounding box center [204, 18] width 58 height 39
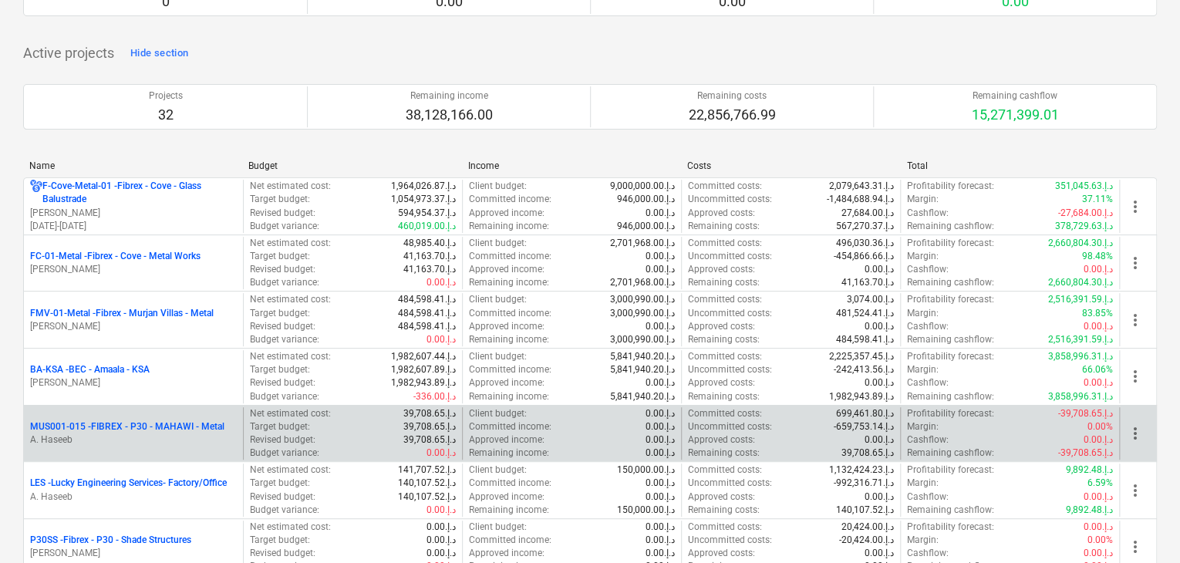
scroll to position [386, 0]
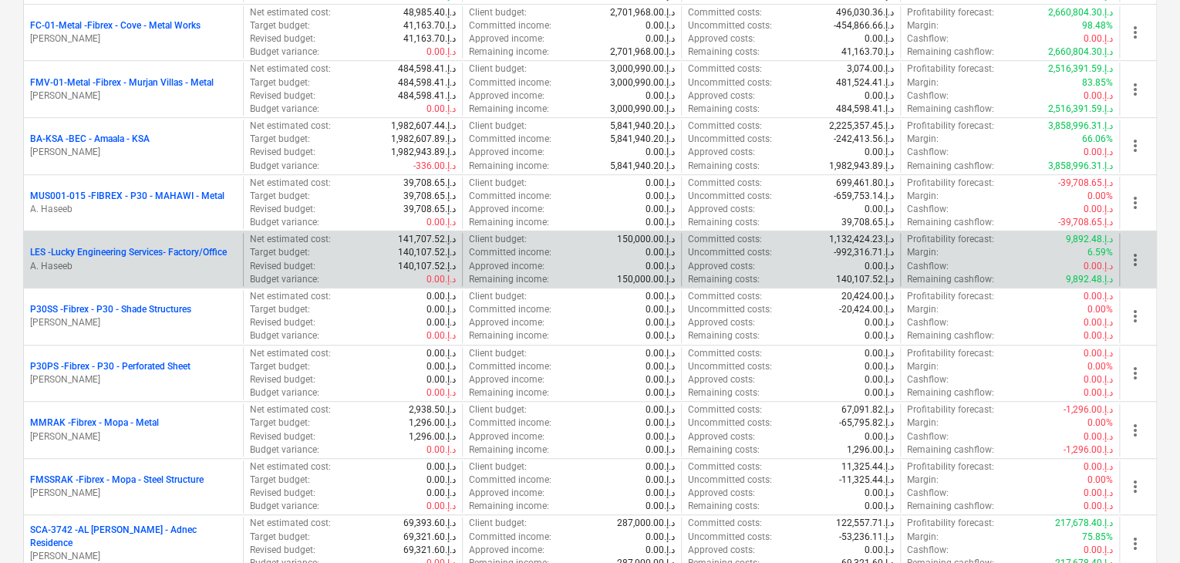
click at [111, 266] on p "A. Haseeb" at bounding box center [133, 266] width 207 height 13
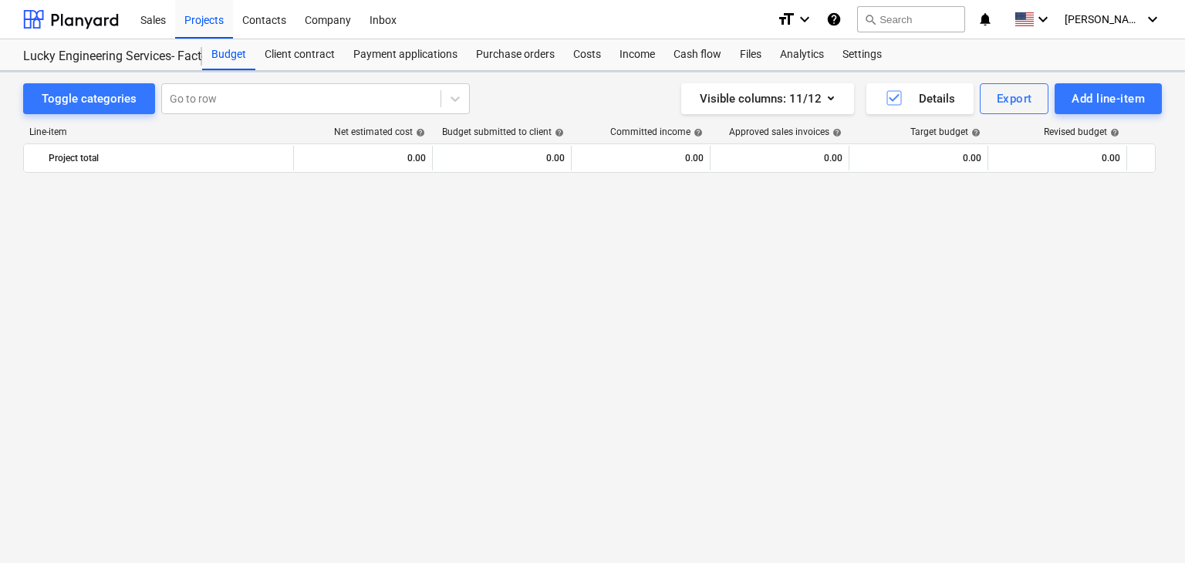
scroll to position [36799, 0]
click at [1107, 102] on div "Add line-item" at bounding box center [1107, 99] width 73 height 20
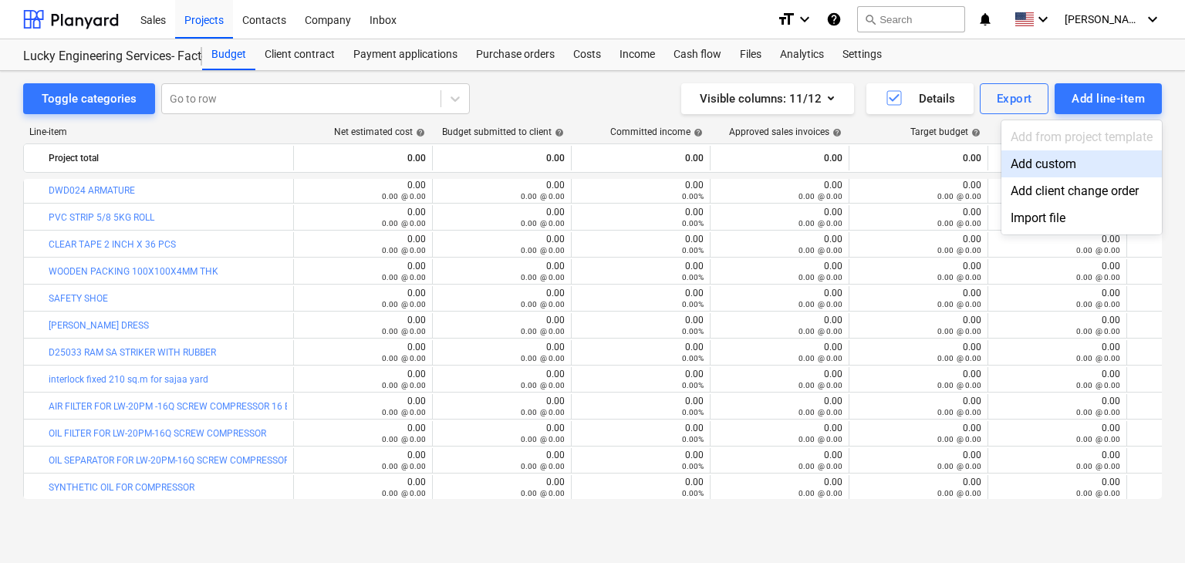
click at [1041, 157] on div "Add custom" at bounding box center [1081, 163] width 160 height 27
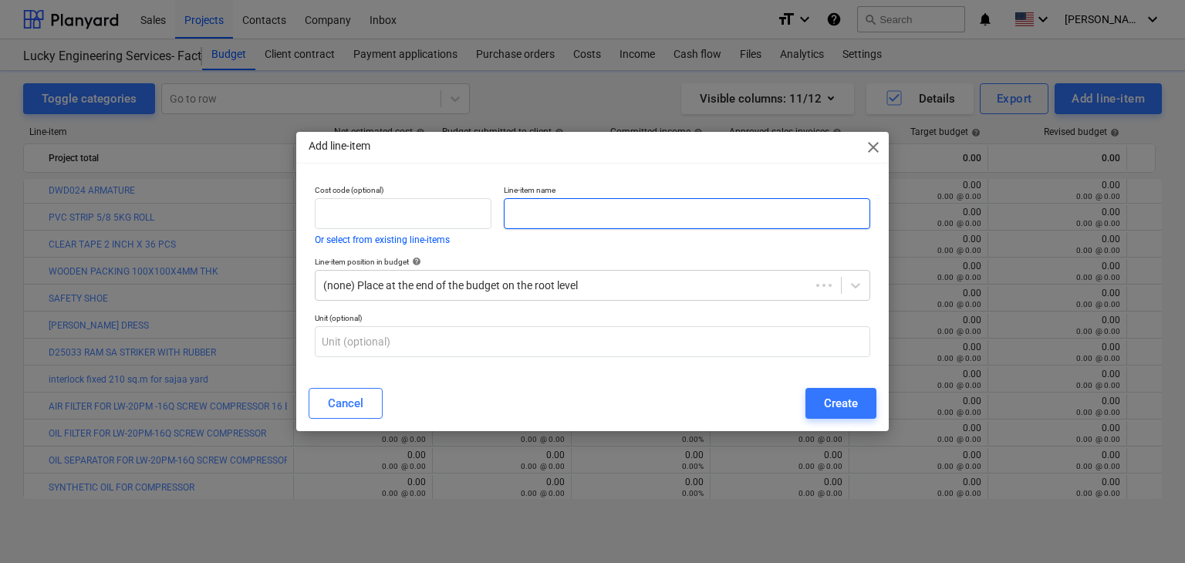
click at [605, 218] on input "text" at bounding box center [687, 213] width 366 height 31
paste input "SWITCH 3 POL"
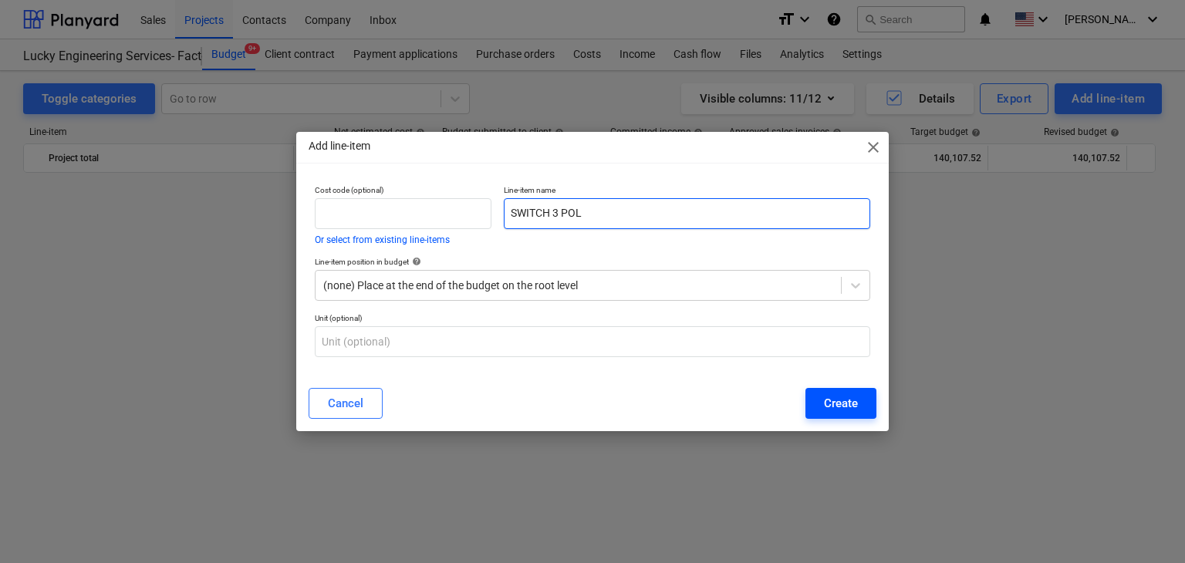
scroll to position [36799, 0]
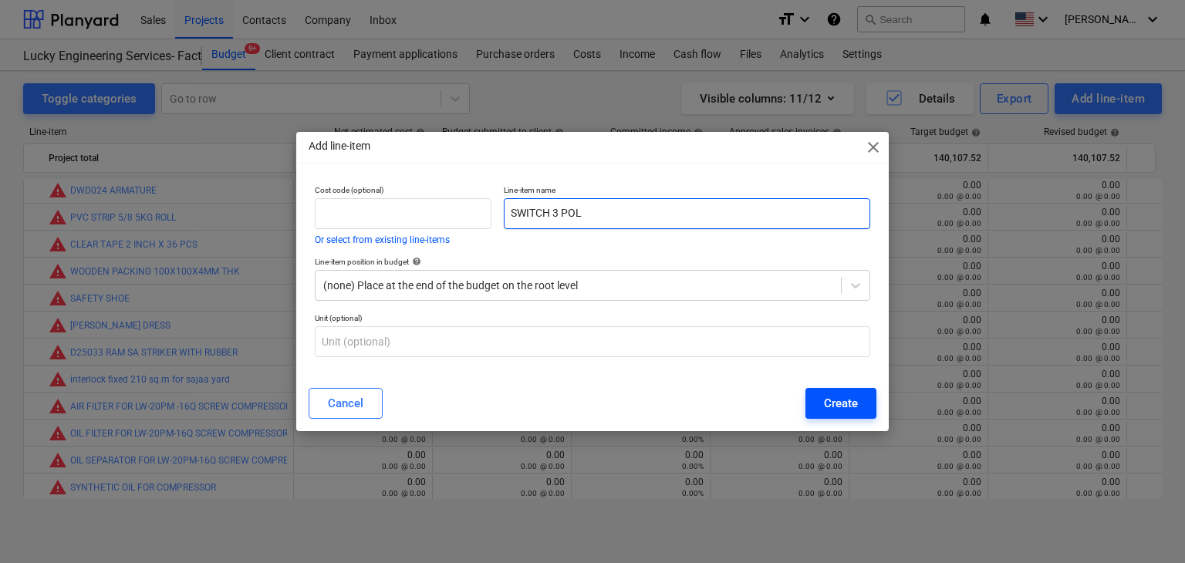
type input "SWITCH 3 POL"
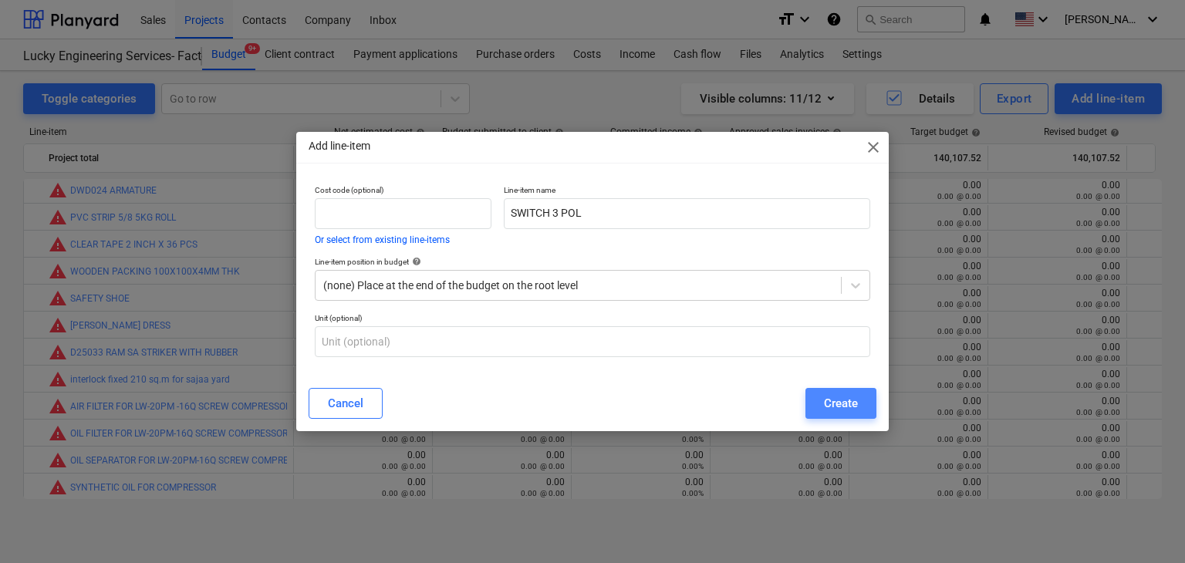
click at [842, 406] on div "Create" at bounding box center [841, 403] width 34 height 20
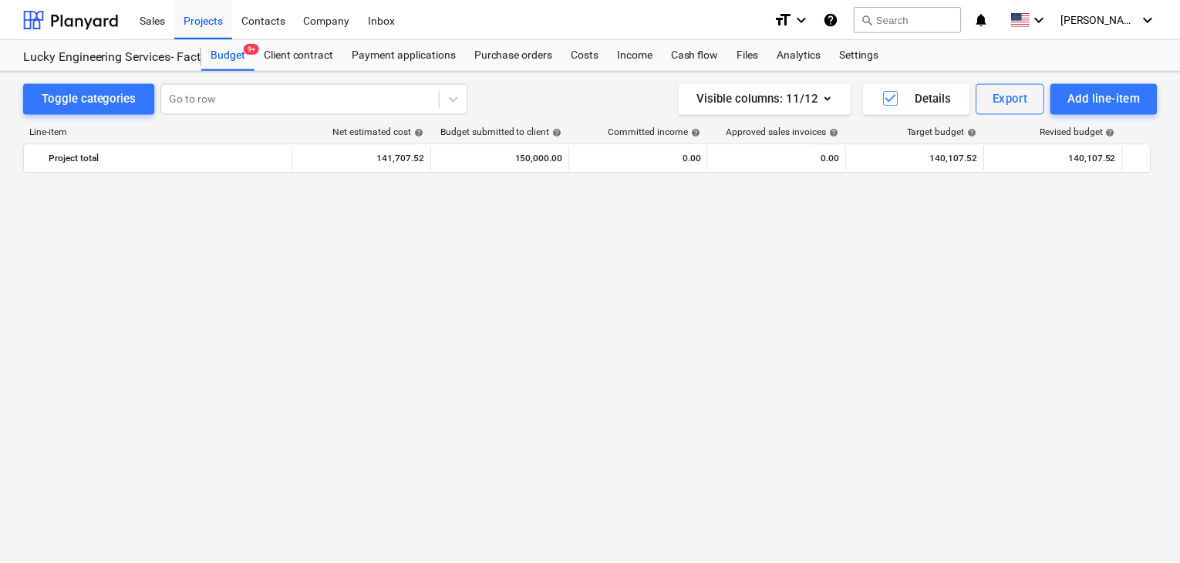
scroll to position [36799, 0]
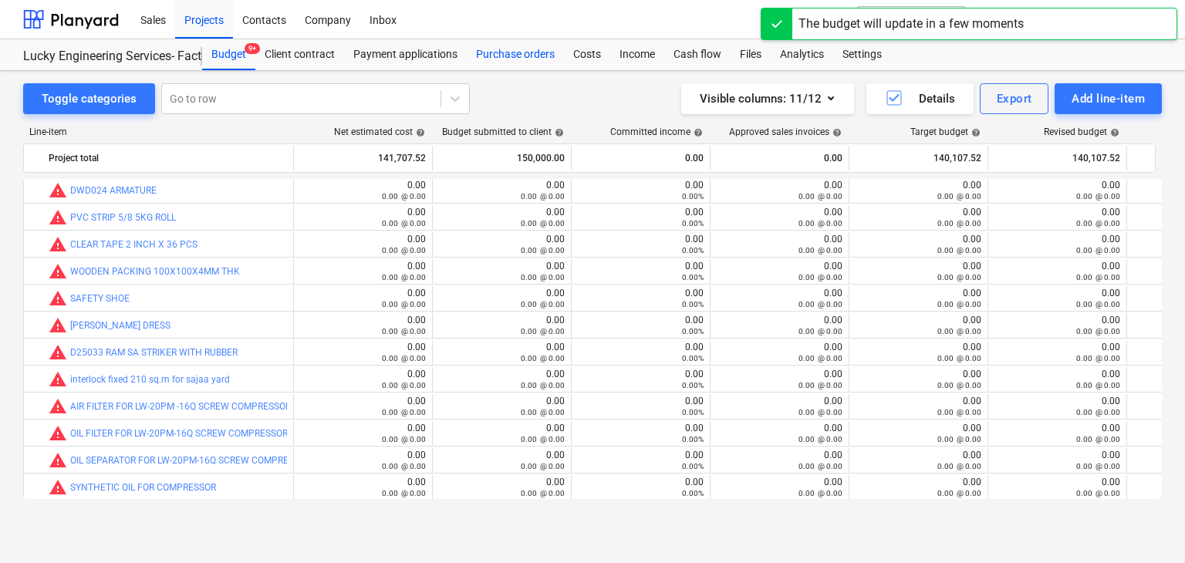
click at [496, 68] on div "Purchase orders" at bounding box center [515, 54] width 97 height 31
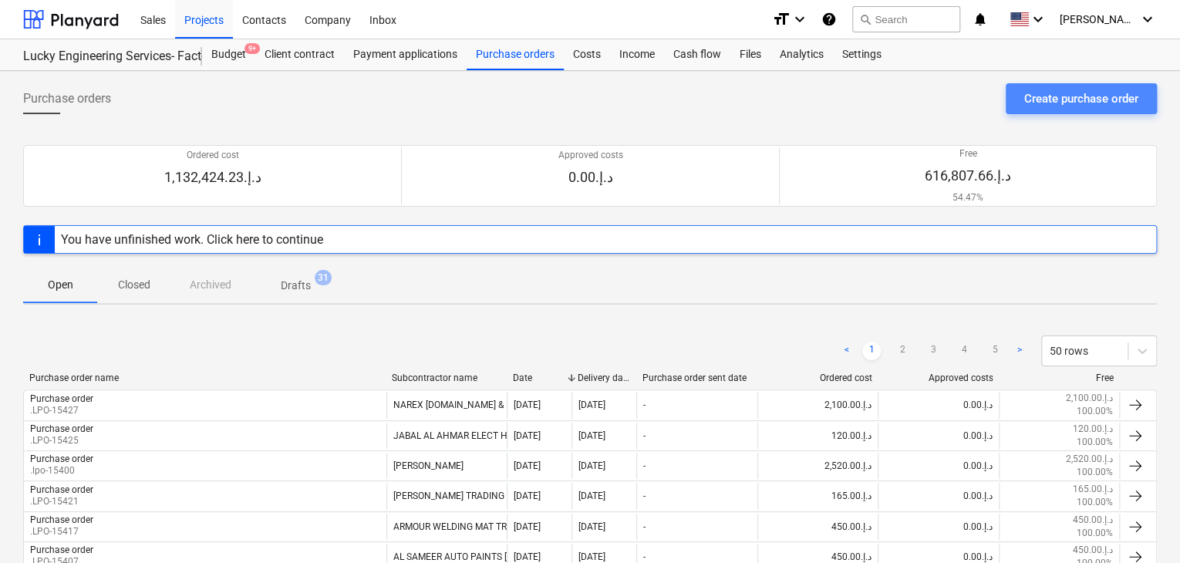
drag, startPoint x: 1032, startPoint y: 94, endPoint x: 1024, endPoint y: 99, distance: 9.7
click at [1024, 99] on div "Create purchase order" at bounding box center [1081, 99] width 114 height 20
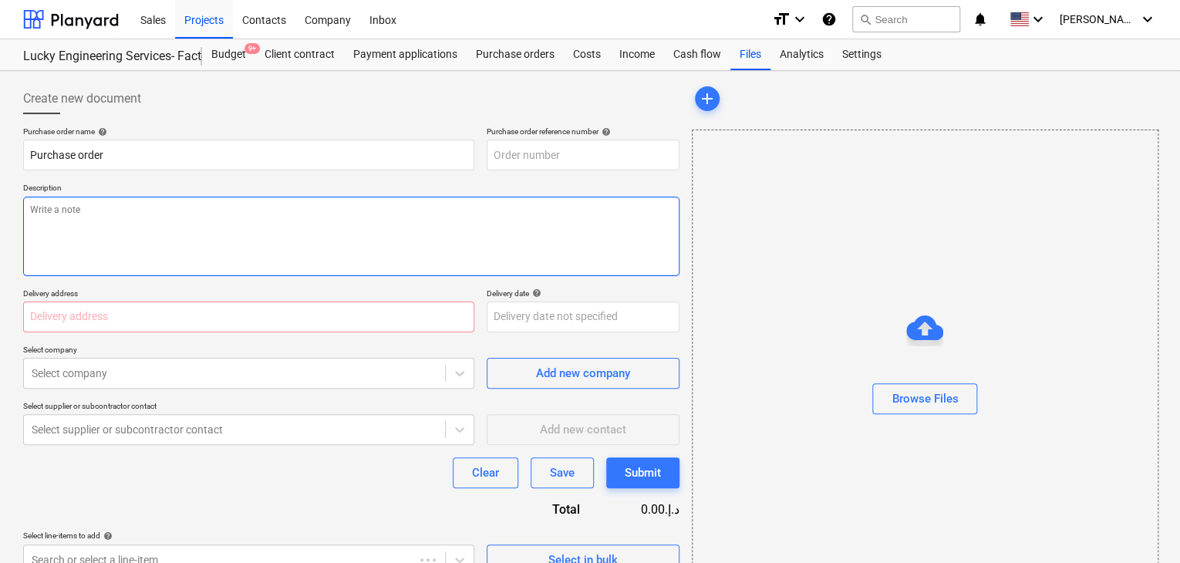
click at [509, 204] on textarea at bounding box center [351, 236] width 656 height 79
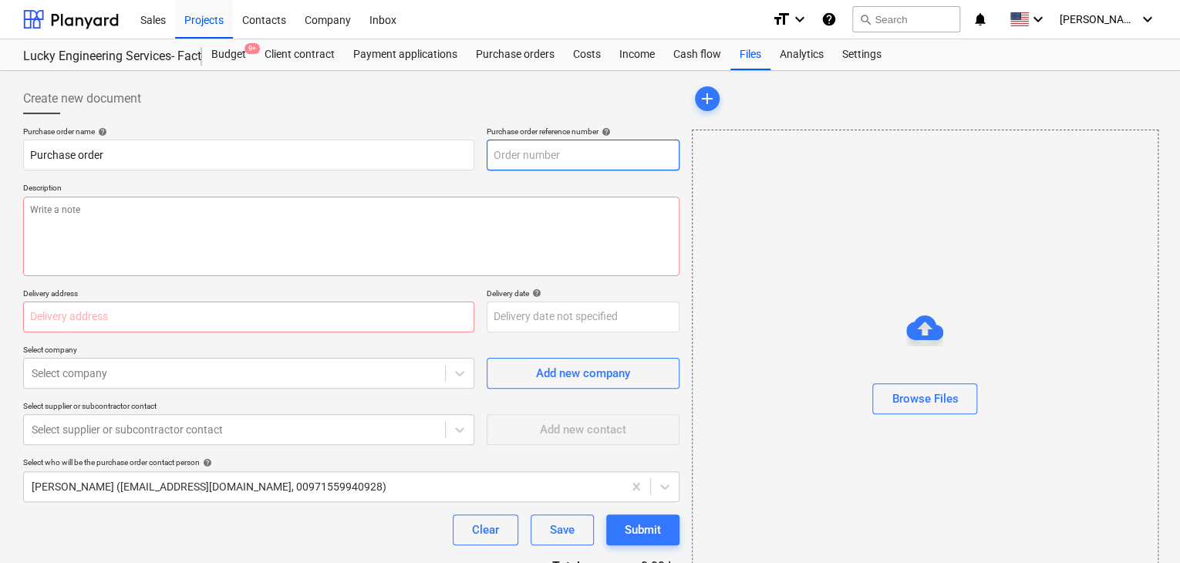
click at [583, 153] on input "text" at bounding box center [583, 155] width 193 height 31
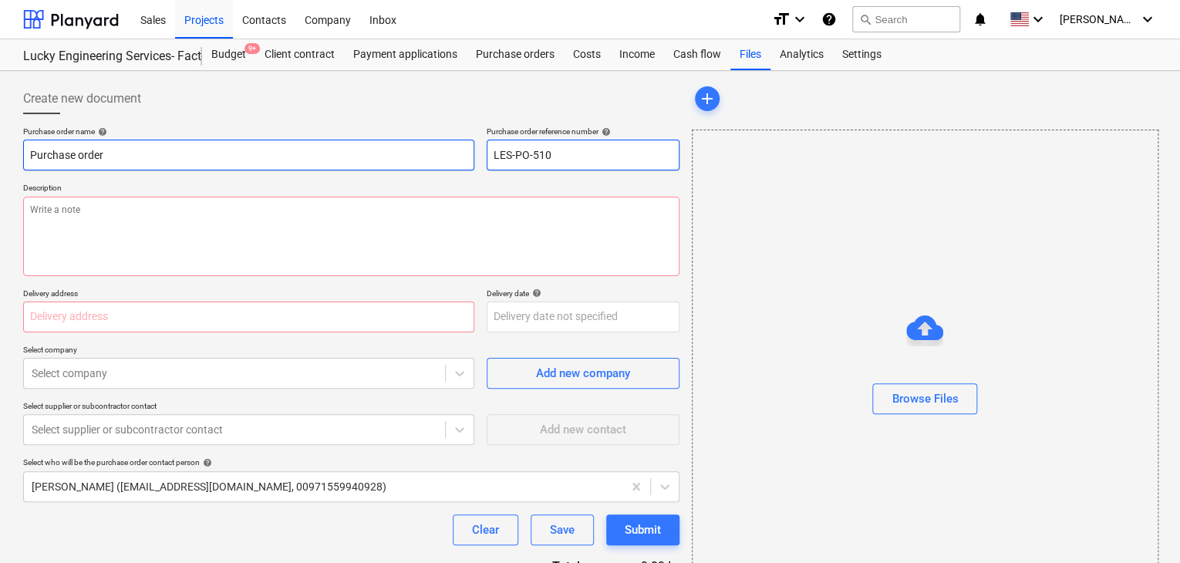
drag, startPoint x: 583, startPoint y: 153, endPoint x: 459, endPoint y: 153, distance: 124.2
click at [459, 153] on div "Purchase order name help Purchase order Purchase order reference number help LE…" at bounding box center [351, 148] width 656 height 44
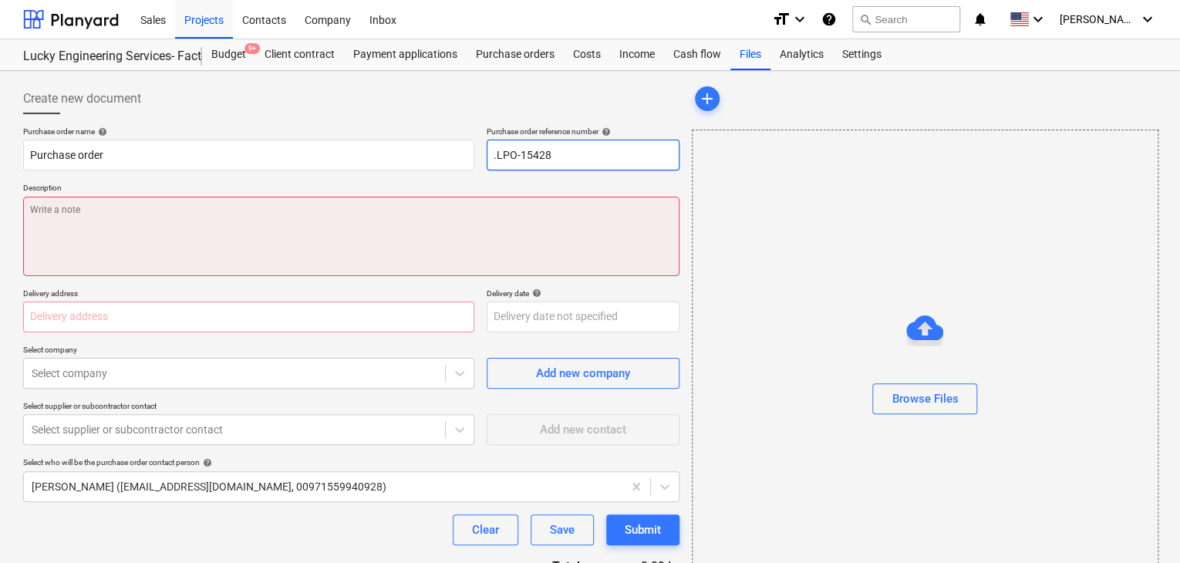
type input ".LPO-15428"
click at [85, 197] on textarea at bounding box center [351, 236] width 656 height 79
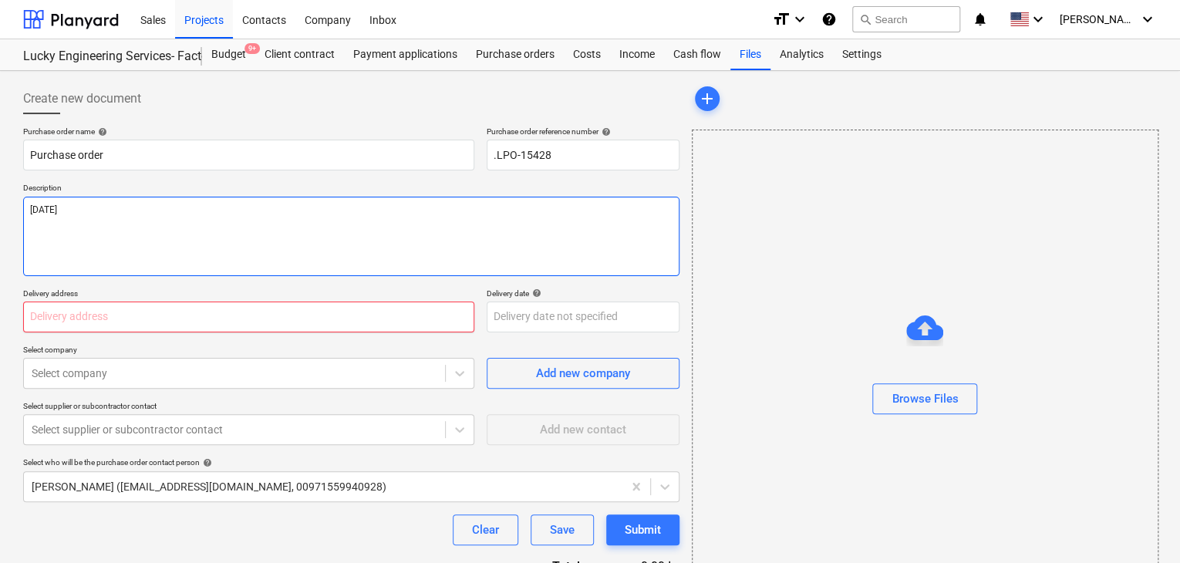
type textarea "[DATE]"
drag, startPoint x: 53, startPoint y: 310, endPoint x: 46, endPoint y: 305, distance: 8.3
click at [52, 310] on input "text" at bounding box center [248, 317] width 451 height 31
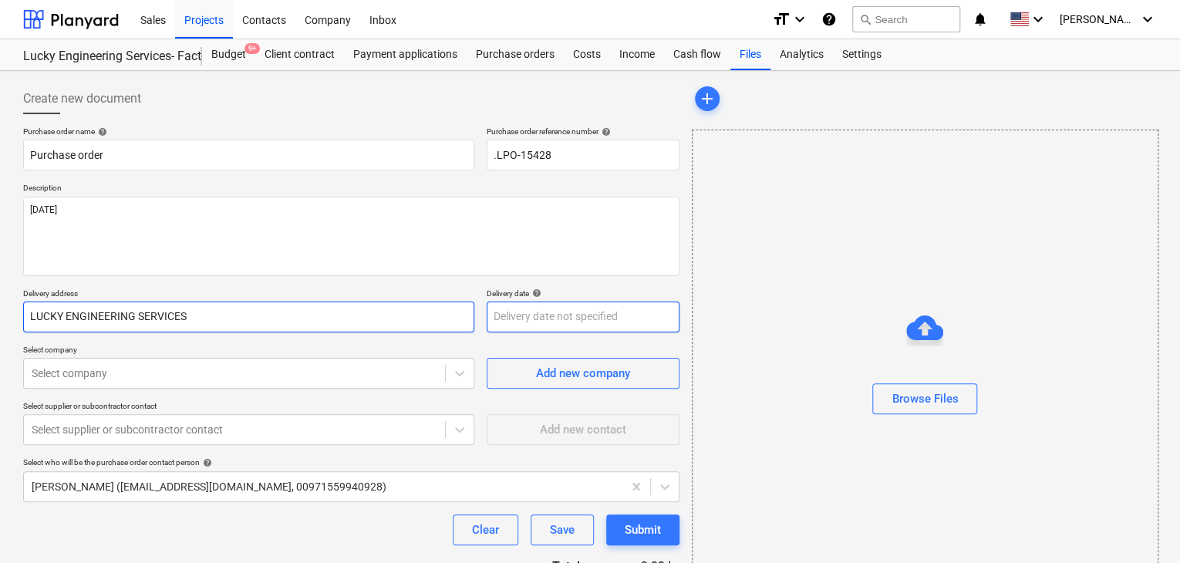
type input "LUCKY ENGINEERING SERVICES"
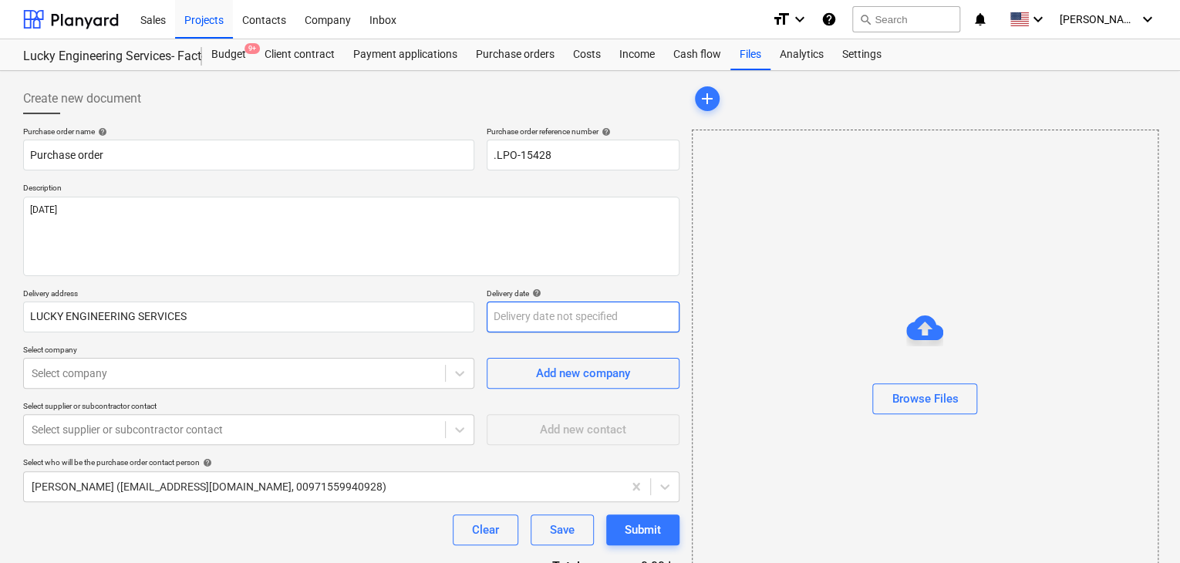
click at [511, 309] on body "Sales Projects Contacts Company Inbox format_size keyboard_arrow_down help sear…" at bounding box center [590, 281] width 1180 height 563
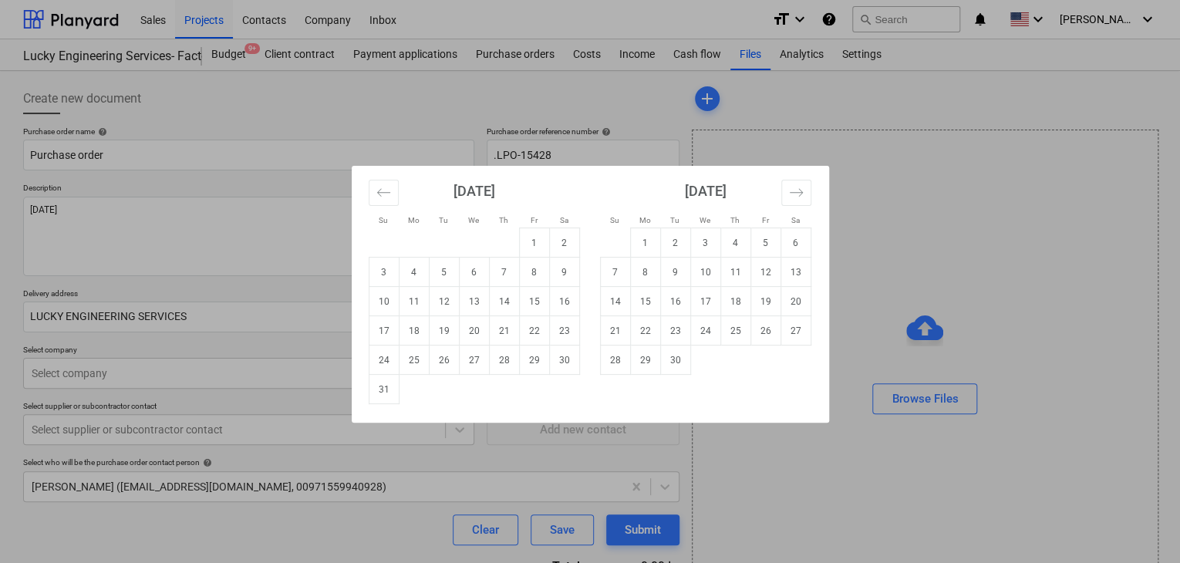
click at [386, 390] on td "31" at bounding box center [384, 389] width 30 height 29
type input "[DATE]"
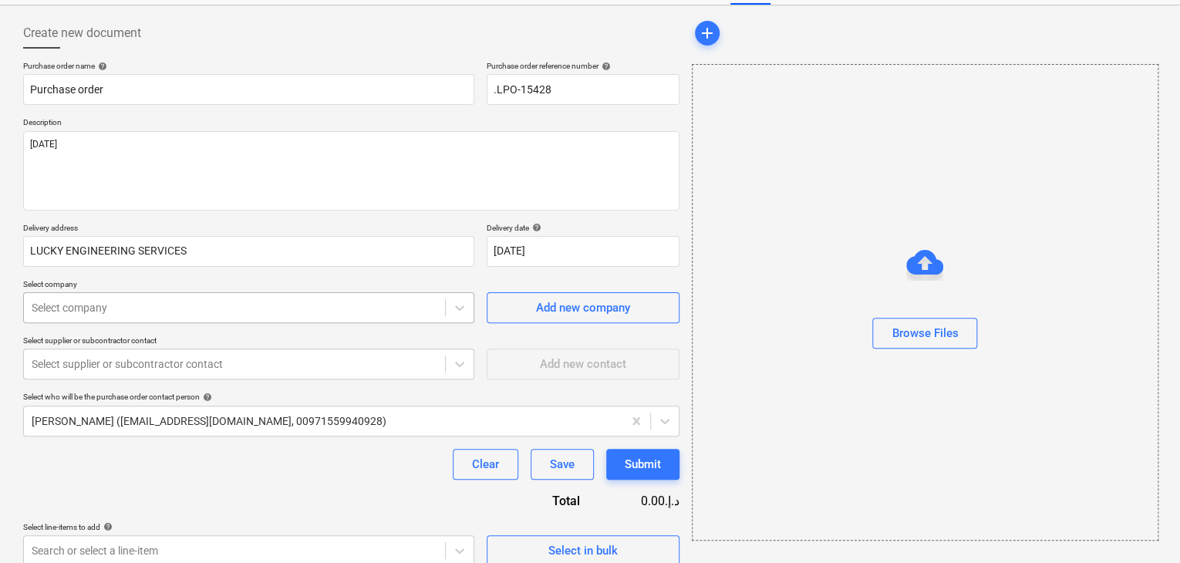
click at [135, 369] on body "Sales Projects Contacts Company Inbox format_size keyboard_arrow_down help sear…" at bounding box center [590, 215] width 1180 height 563
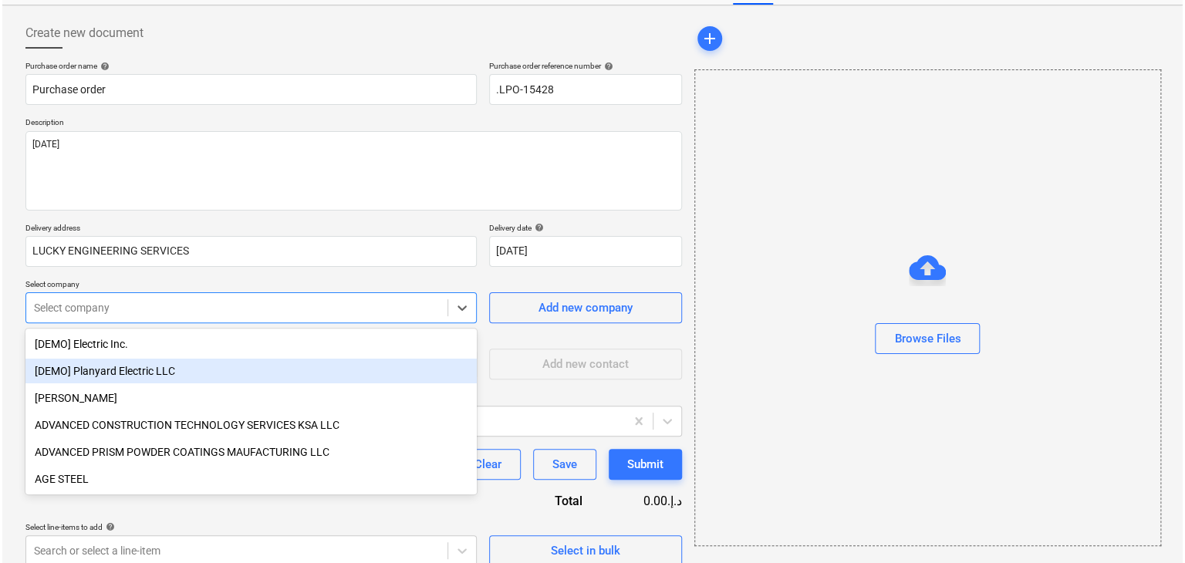
scroll to position [72, 0]
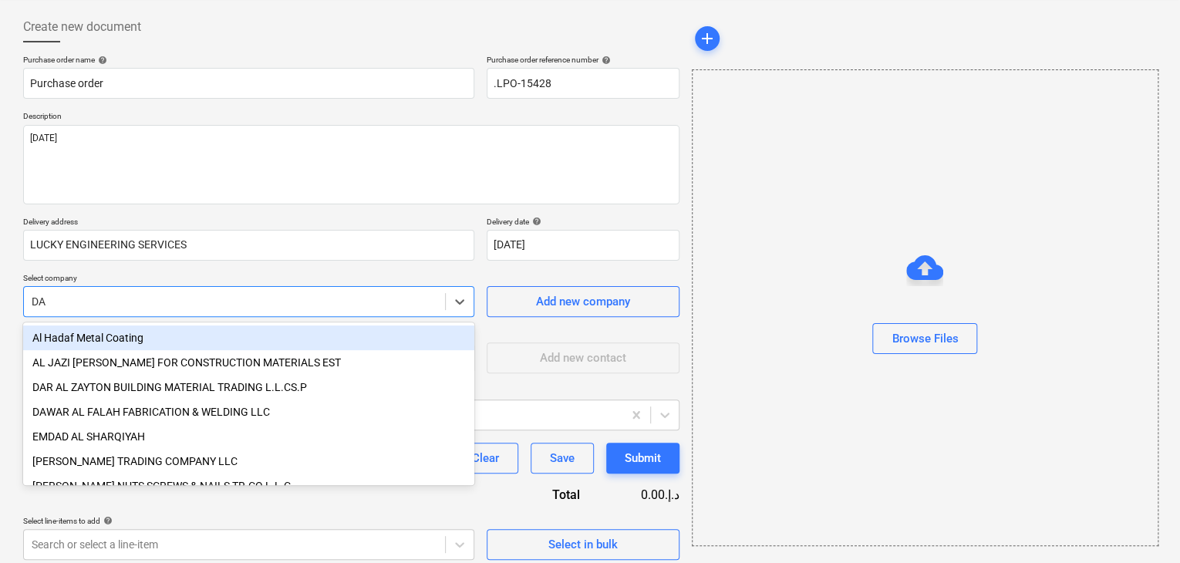
type input "DAR"
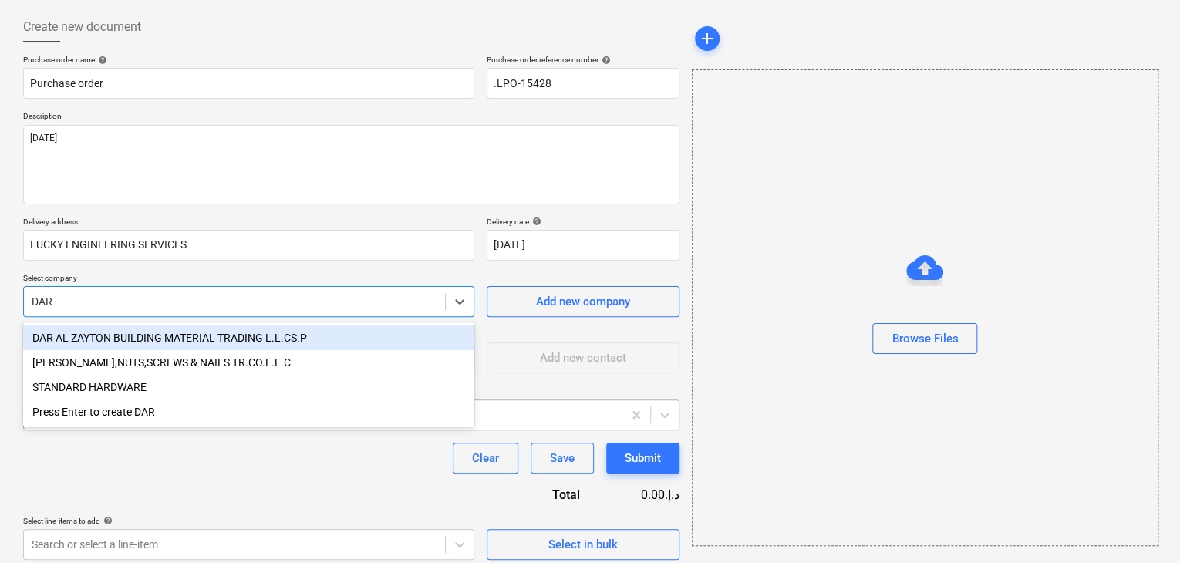
drag, startPoint x: 133, startPoint y: 336, endPoint x: 480, endPoint y: 417, distance: 356.6
click at [135, 335] on div "DAR AL ZAYTON BUILDING MATERIAL TRADING L.L.CS.P" at bounding box center [248, 337] width 451 height 25
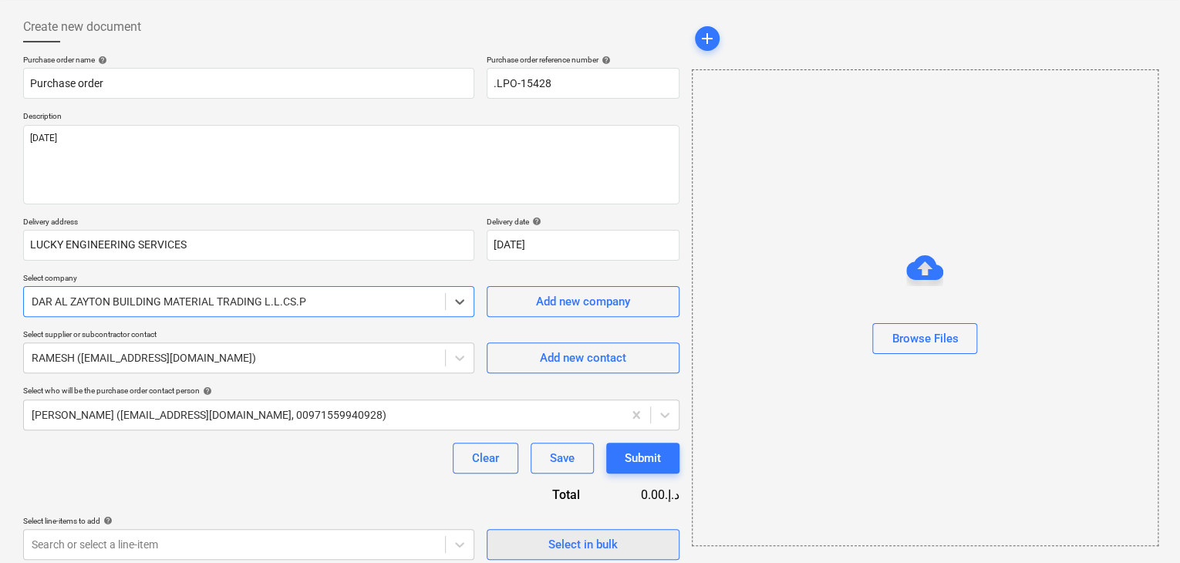
click at [562, 543] on div "Select in bulk" at bounding box center [582, 545] width 69 height 20
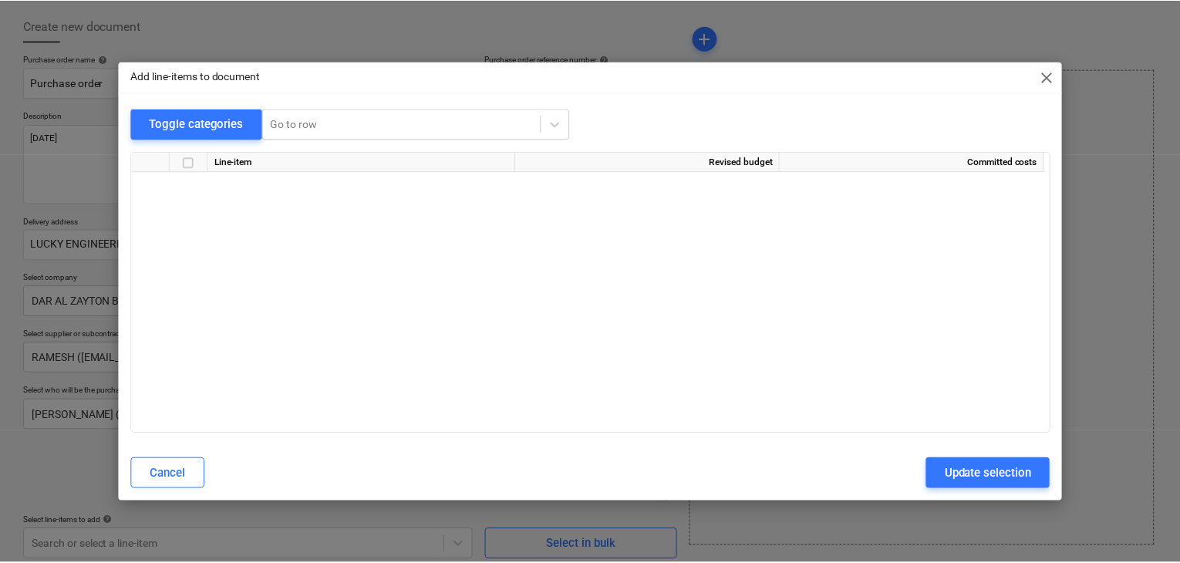
scroll to position [31074, 0]
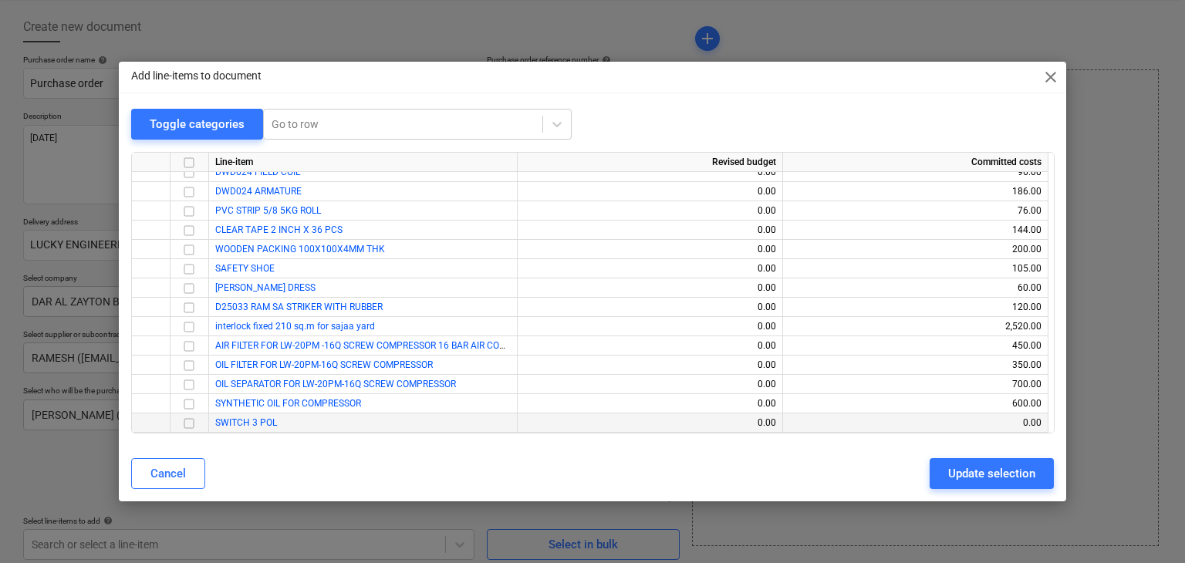
click at [194, 420] on input "checkbox" at bounding box center [189, 423] width 19 height 19
drag, startPoint x: 969, startPoint y: 473, endPoint x: 912, endPoint y: 466, distance: 56.7
click at [966, 473] on div "Update selection" at bounding box center [991, 474] width 87 height 20
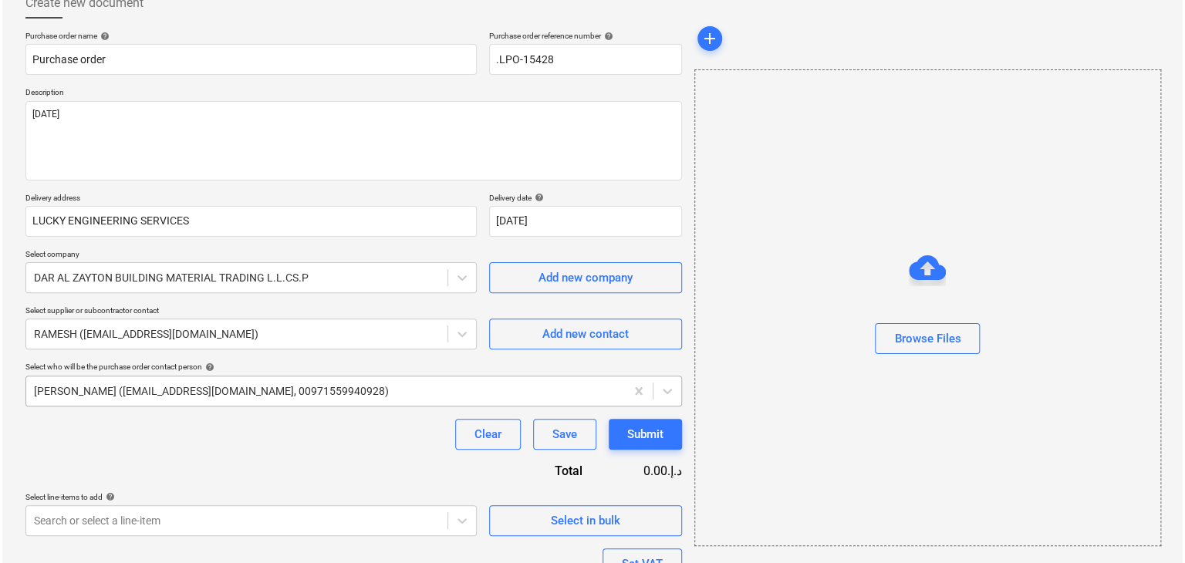
scroll to position [225, 0]
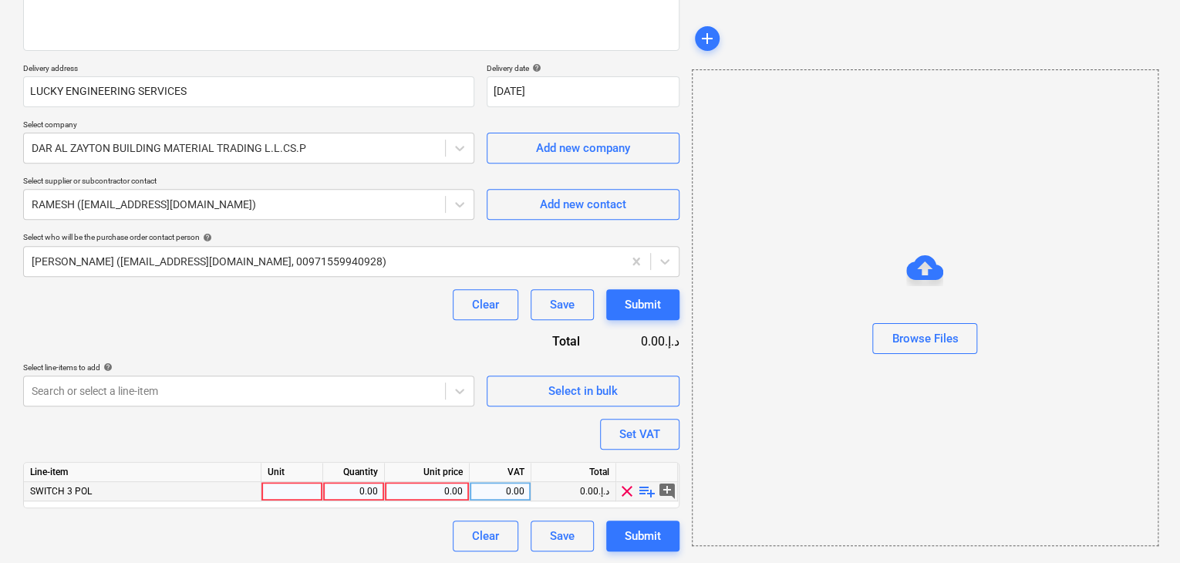
click at [268, 501] on div "Line-item Unit Quantity Unit price VAT Total SWITCH 3 POL 0.00 0.00 0.00 0.00د.…" at bounding box center [351, 485] width 656 height 46
click at [275, 488] on div at bounding box center [292, 491] width 62 height 19
type input "NO"
click at [376, 494] on div "0.00" at bounding box center [353, 491] width 49 height 19
type input "1"
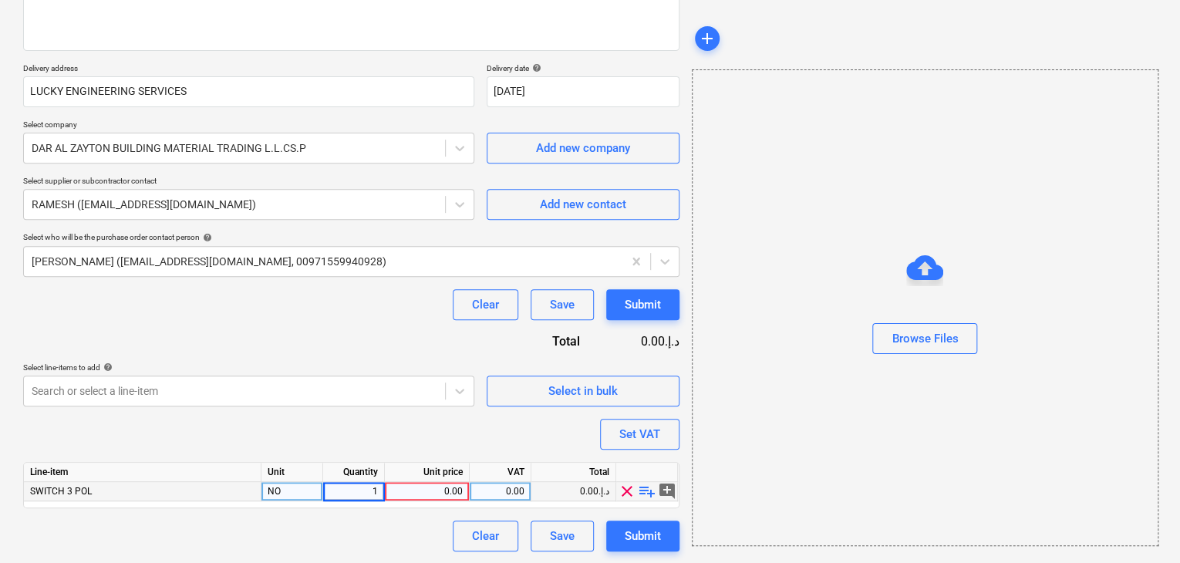
click at [425, 484] on div "0.00" at bounding box center [427, 491] width 72 height 19
type input "45"
drag, startPoint x: 824, startPoint y: 422, endPoint x: 688, endPoint y: 436, distance: 136.5
click at [821, 423] on div "Browse Files" at bounding box center [925, 307] width 467 height 477
click at [636, 448] on button "Set VAT" at bounding box center [639, 434] width 79 height 31
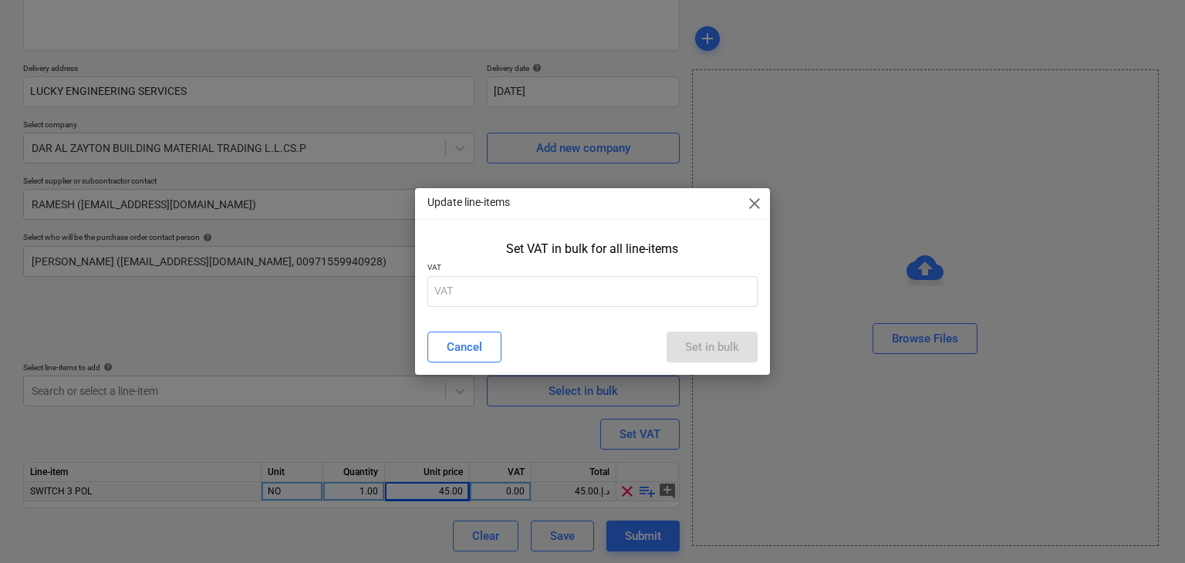
click at [549, 307] on div "Set VAT in bulk for all line-items VAT" at bounding box center [593, 276] width 356 height 83
click at [550, 302] on input "text" at bounding box center [592, 291] width 331 height 31
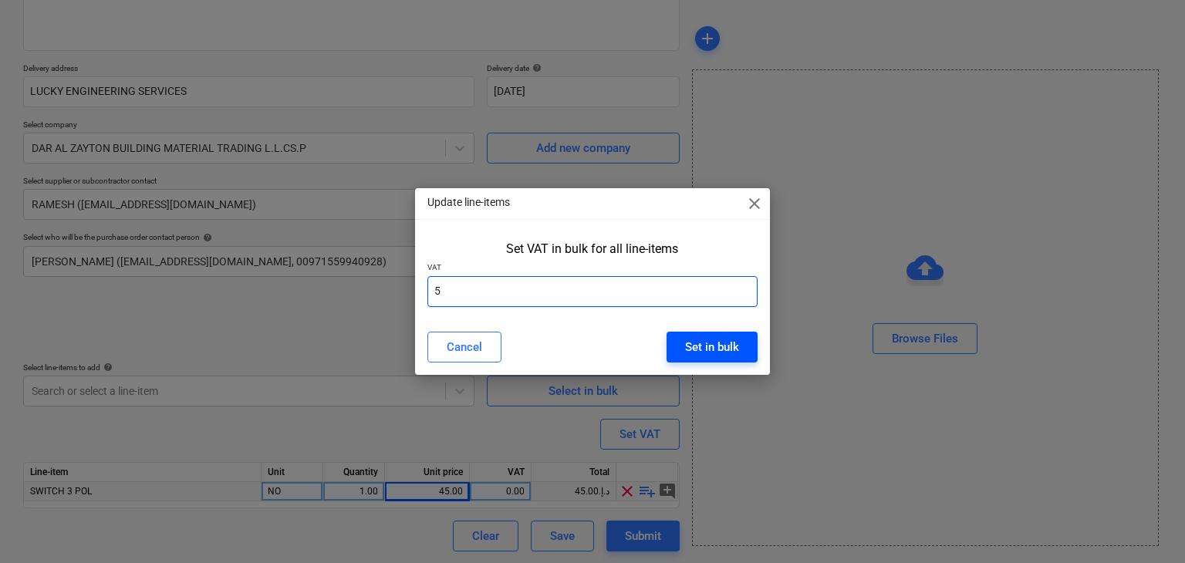
type input "5"
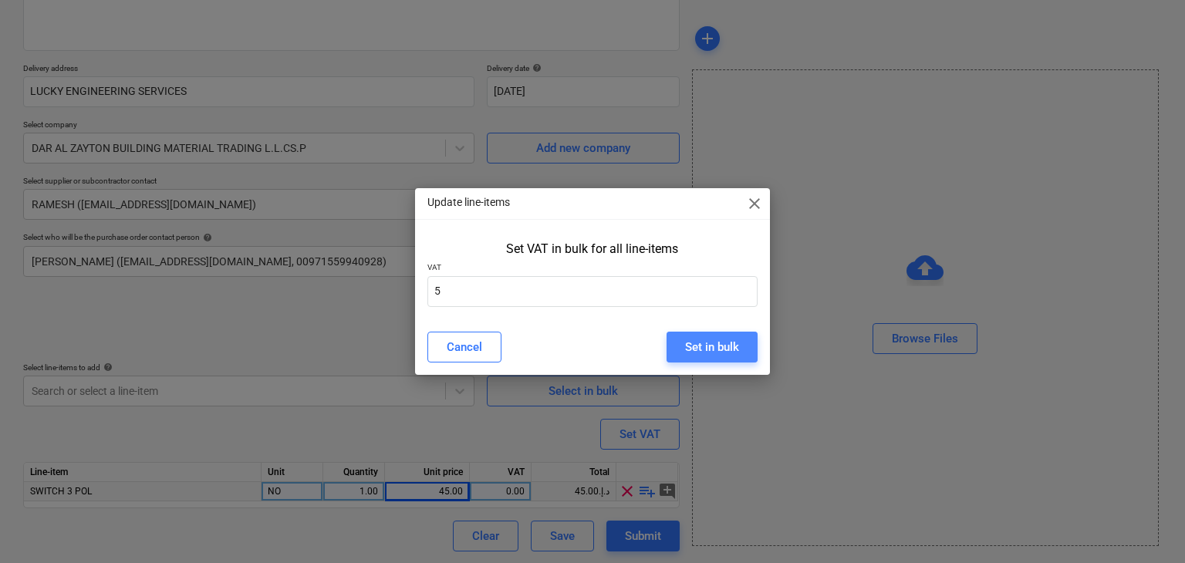
click at [710, 342] on div "Set in bulk" at bounding box center [712, 347] width 54 height 20
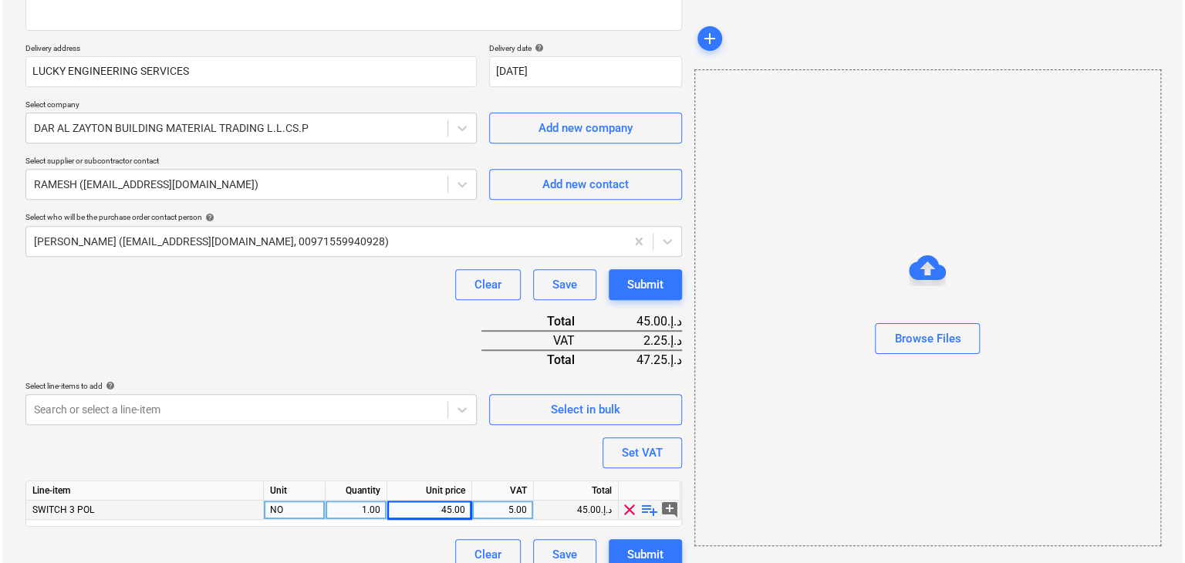
scroll to position [264, 0]
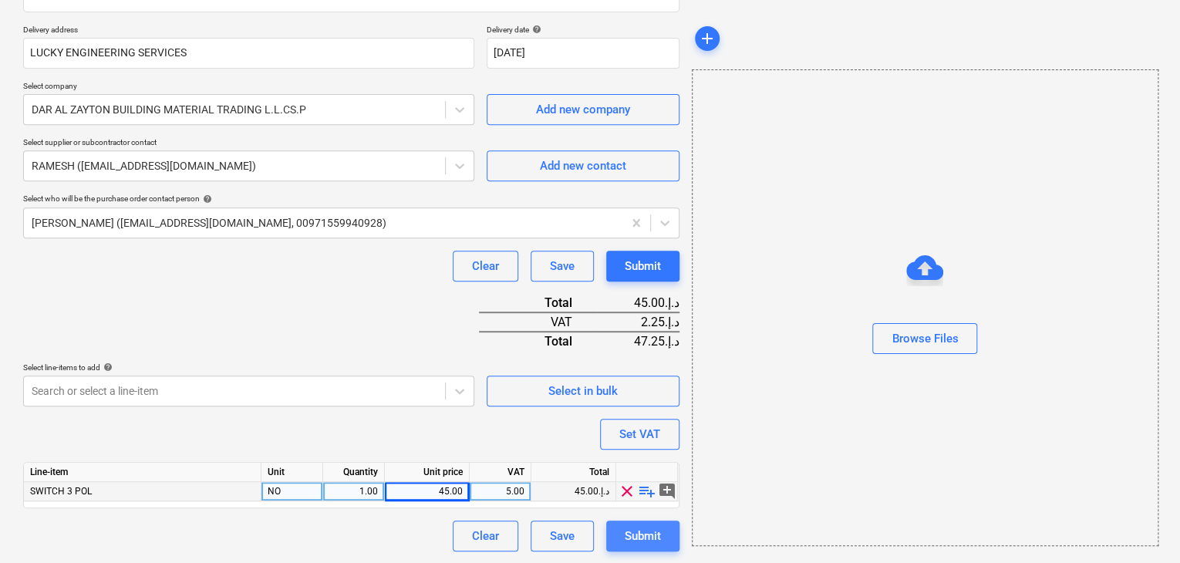
click at [639, 535] on div "Submit" at bounding box center [643, 536] width 36 height 20
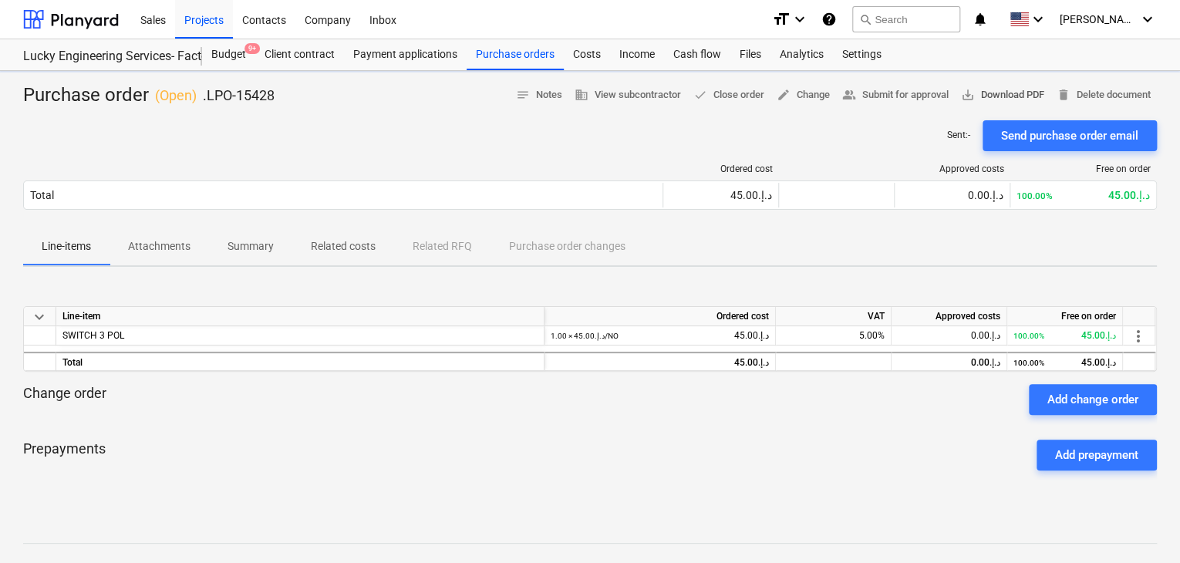
click at [1025, 93] on span "save_alt Download PDF" at bounding box center [1002, 95] width 83 height 18
